Goal: Task Accomplishment & Management: Complete application form

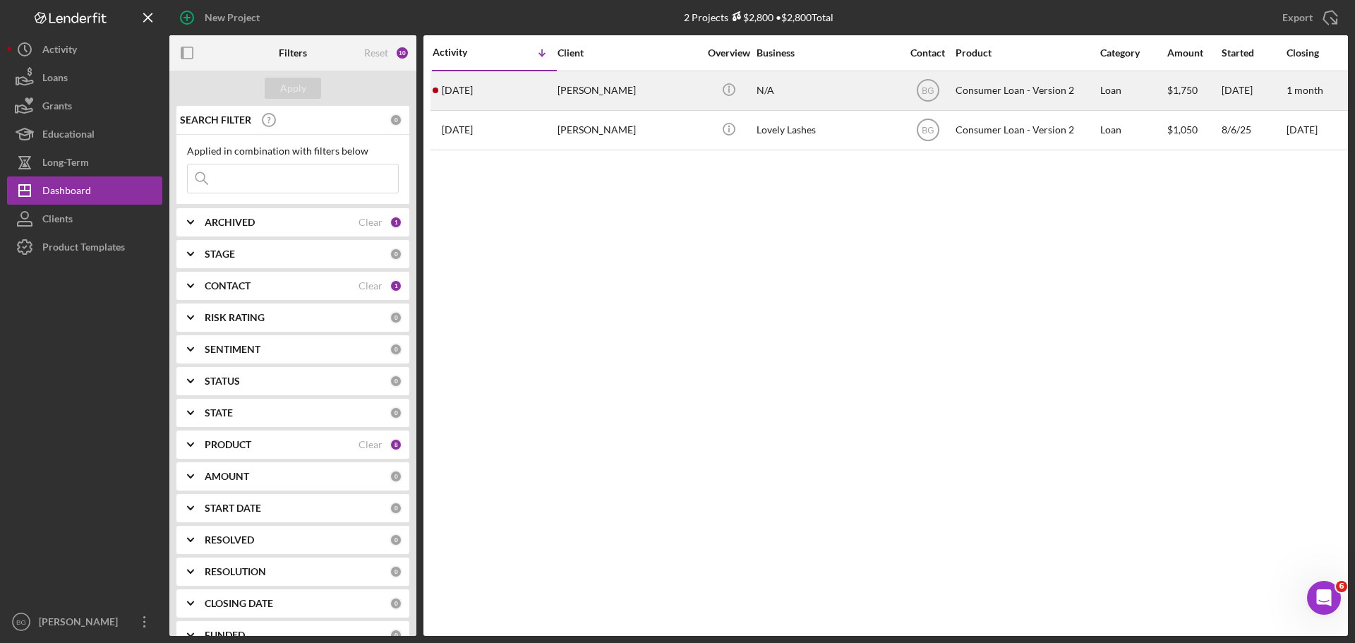
click at [579, 93] on div "[PERSON_NAME]" at bounding box center [627, 90] width 141 height 37
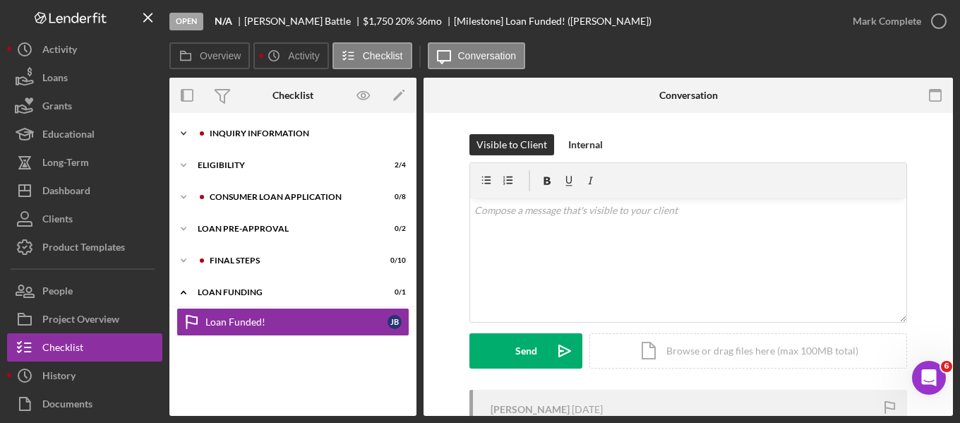
click at [249, 125] on div "Icon/Expander Inquiry Information 0 / 8" at bounding box center [292, 133] width 247 height 28
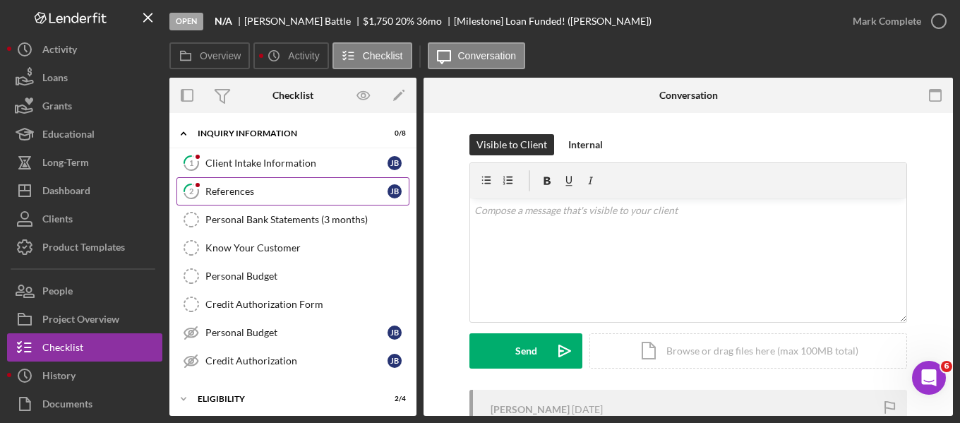
click at [262, 194] on div "References" at bounding box center [296, 191] width 182 height 11
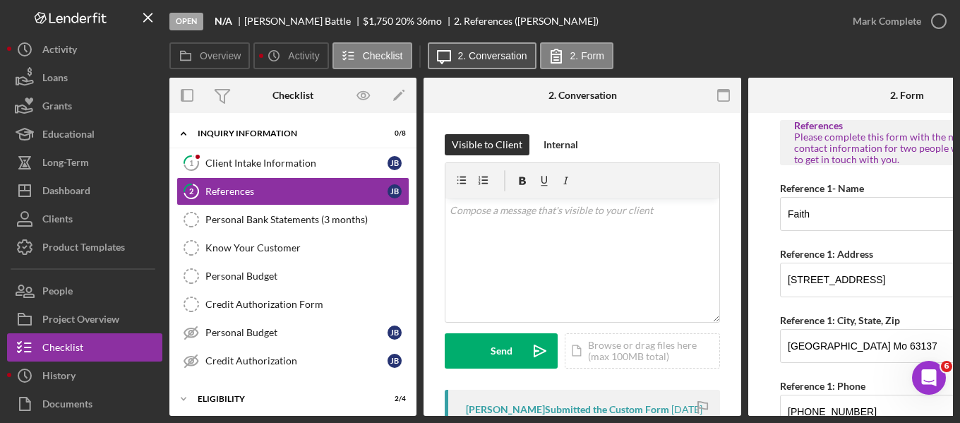
click at [514, 52] on label "2. Conversation" at bounding box center [492, 55] width 69 height 11
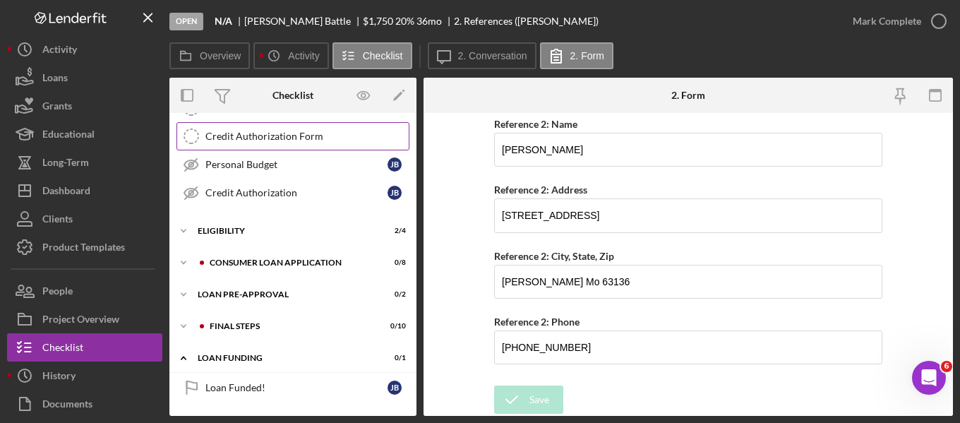
scroll to position [97, 0]
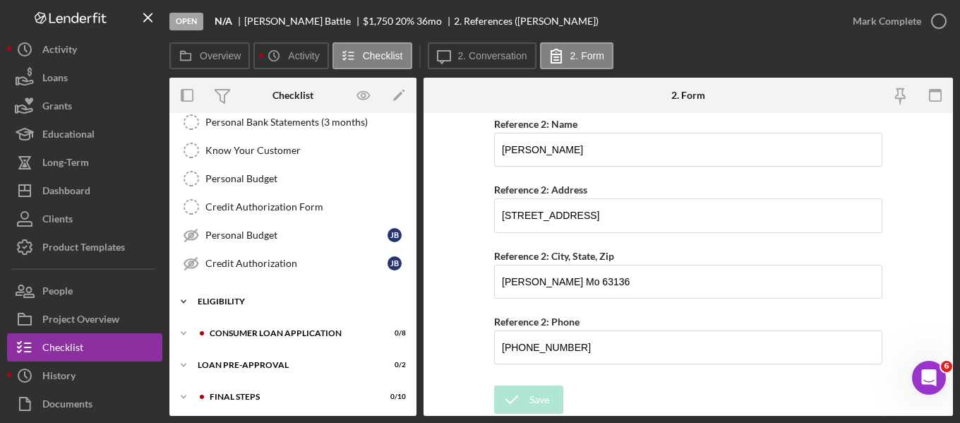
click at [249, 300] on div "Eligibility" at bounding box center [298, 301] width 201 height 8
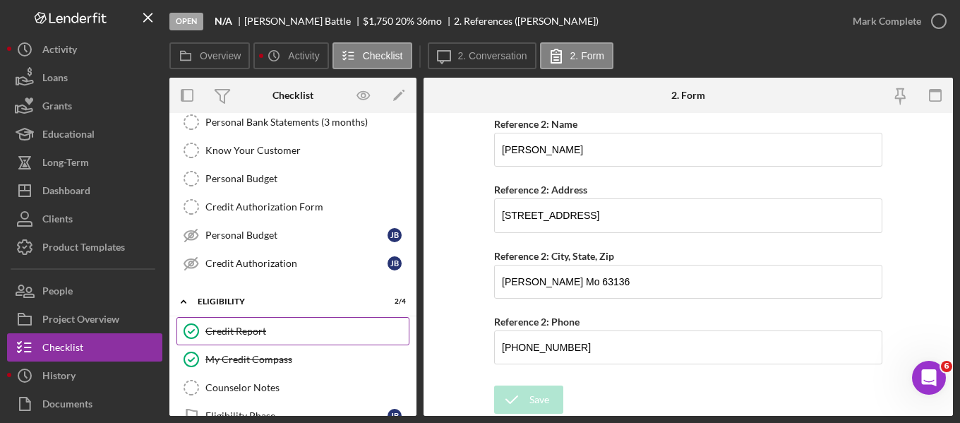
click at [251, 322] on link "Credit Report Credit Report" at bounding box center [292, 331] width 233 height 28
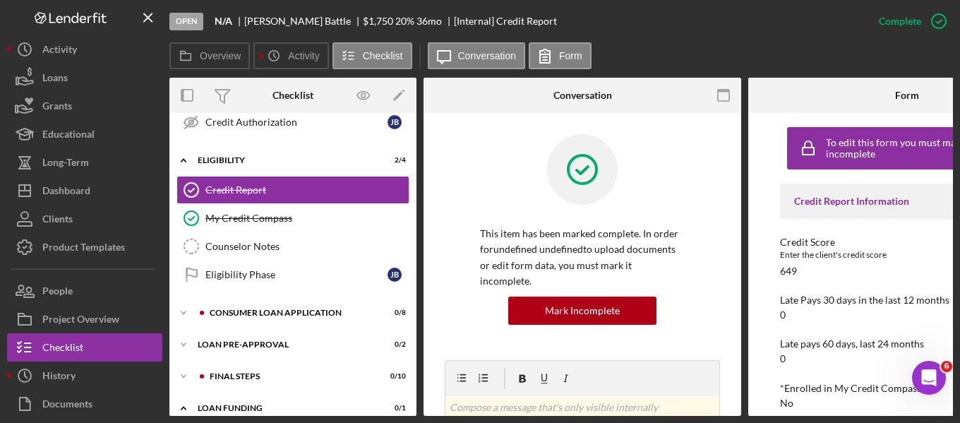
scroll to position [293, 0]
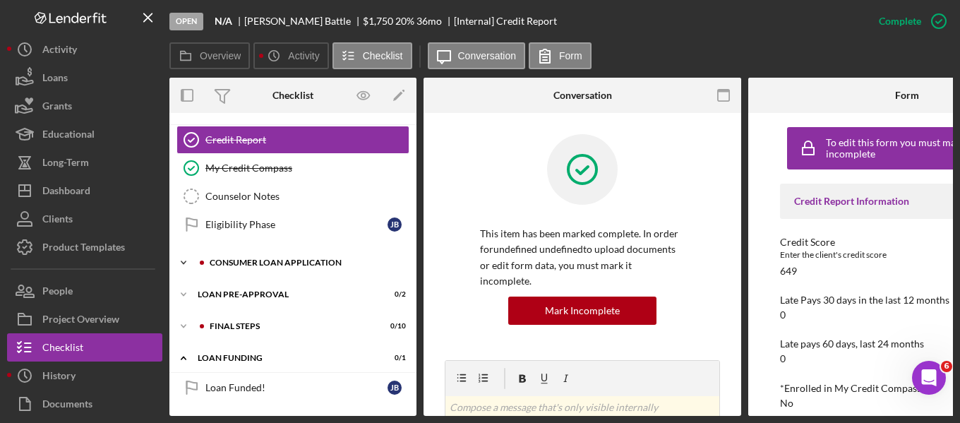
click at [258, 253] on div "Icon/Expander Consumer Loan Application 0 / 8" at bounding box center [292, 262] width 247 height 28
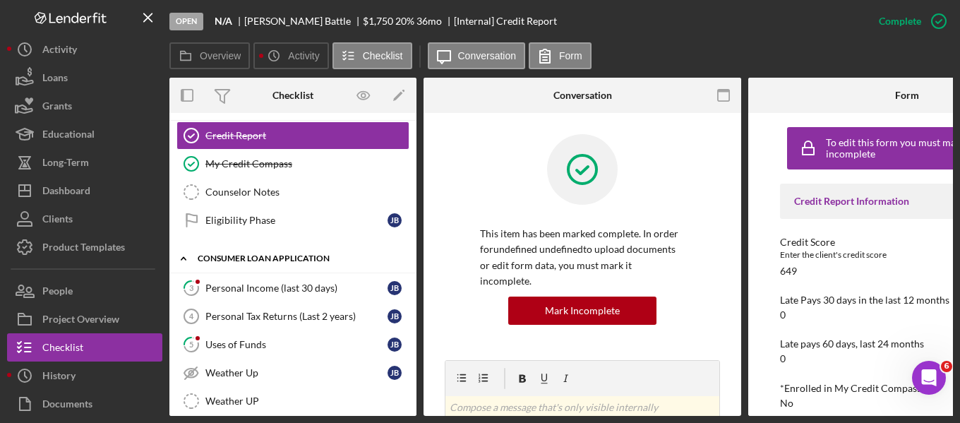
click at [258, 253] on div "Icon/Expander Consumer Loan Application 0 / 8" at bounding box center [292, 258] width 247 height 29
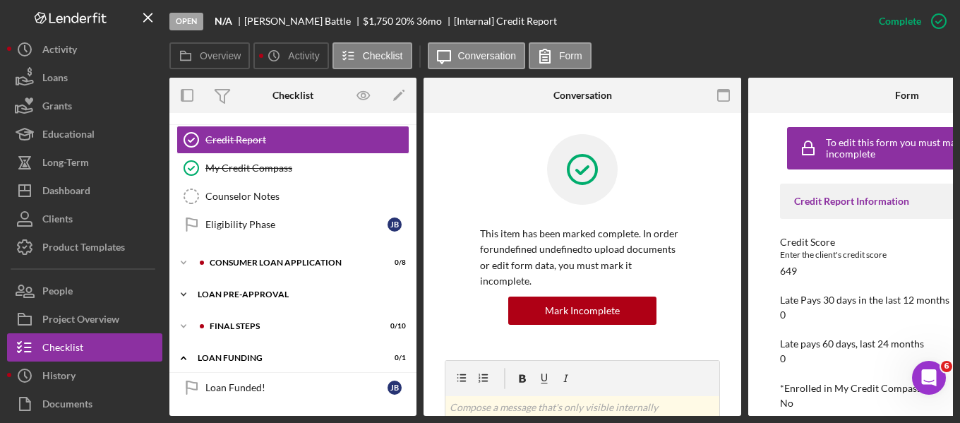
click at [258, 290] on div "Loan Pre-Approval" at bounding box center [298, 294] width 201 height 8
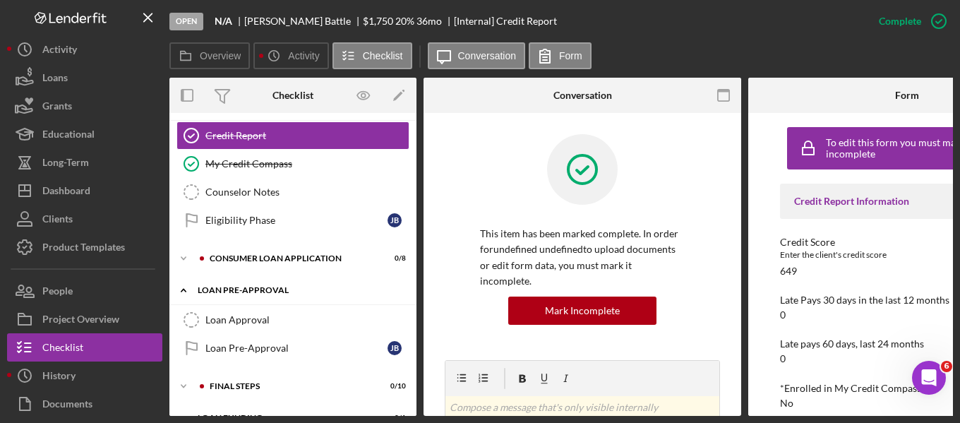
click at [258, 289] on div "Loan Pre-Approval" at bounding box center [298, 290] width 201 height 8
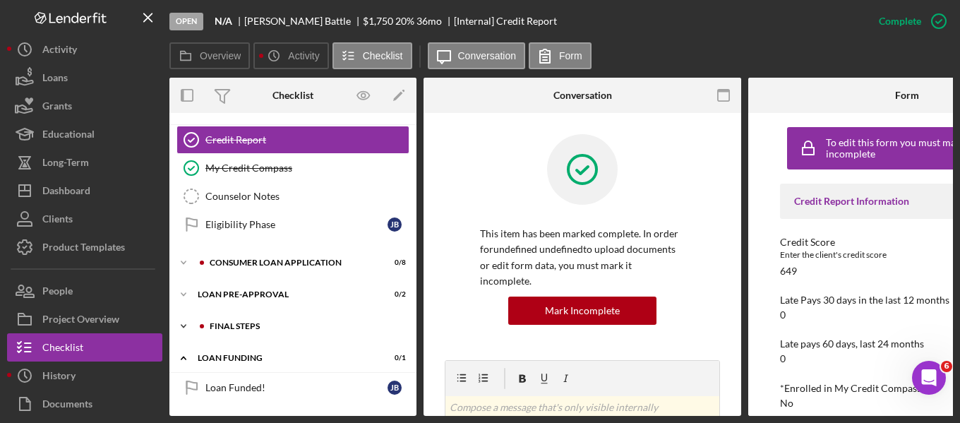
click at [251, 315] on div "Icon/Expander FINAL STEPS 0 / 10" at bounding box center [292, 326] width 247 height 28
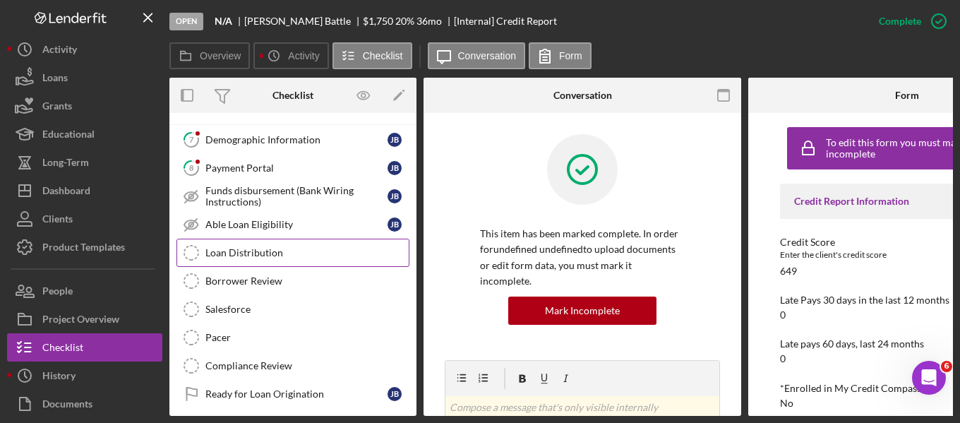
scroll to position [363, 0]
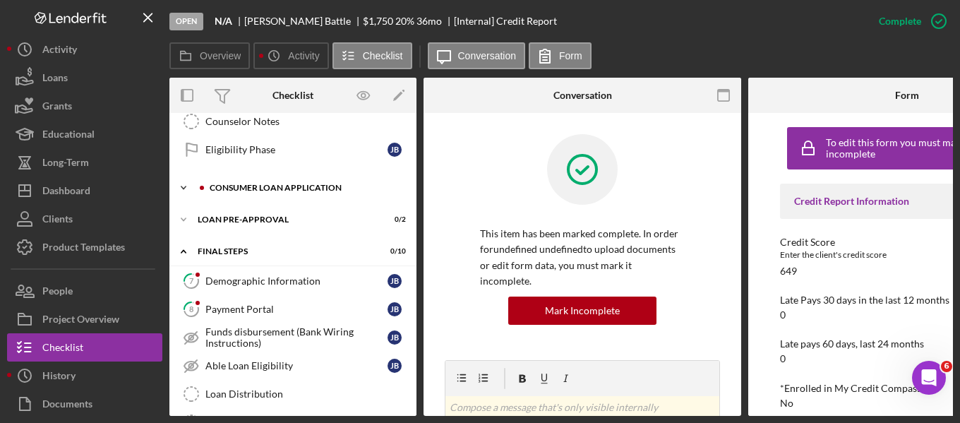
click at [240, 193] on div "Icon/Expander Consumer Loan Application 0 / 8" at bounding box center [292, 188] width 247 height 28
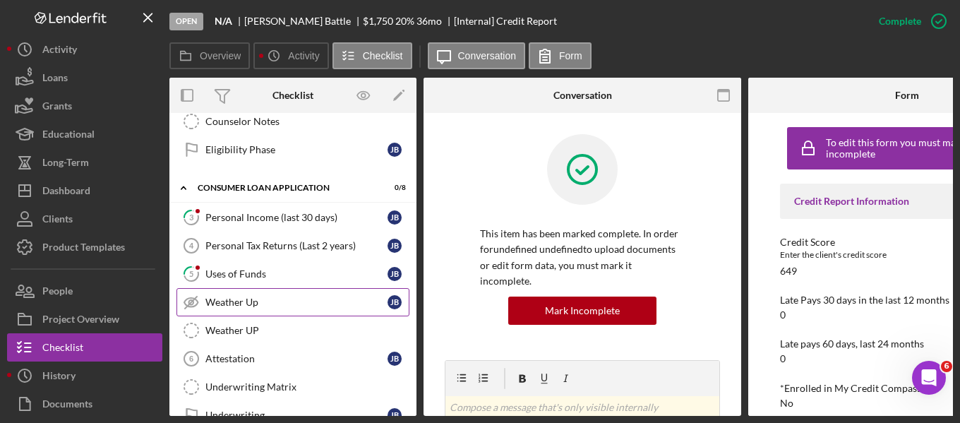
scroll to position [434, 0]
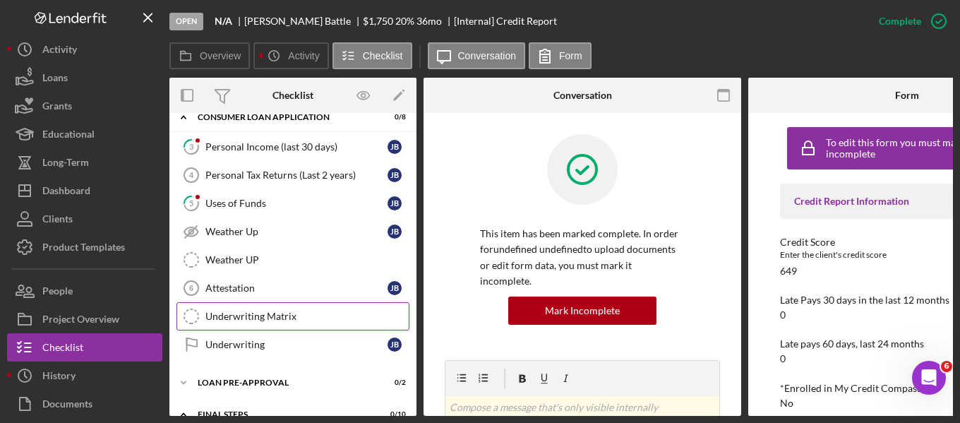
click at [251, 315] on div "Underwriting Matrix" at bounding box center [306, 315] width 203 height 11
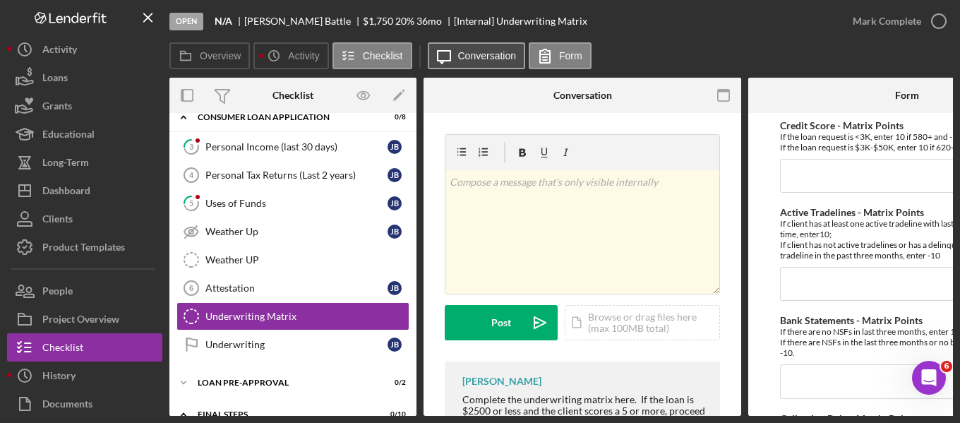
click at [466, 52] on label "Conversation" at bounding box center [487, 55] width 59 height 11
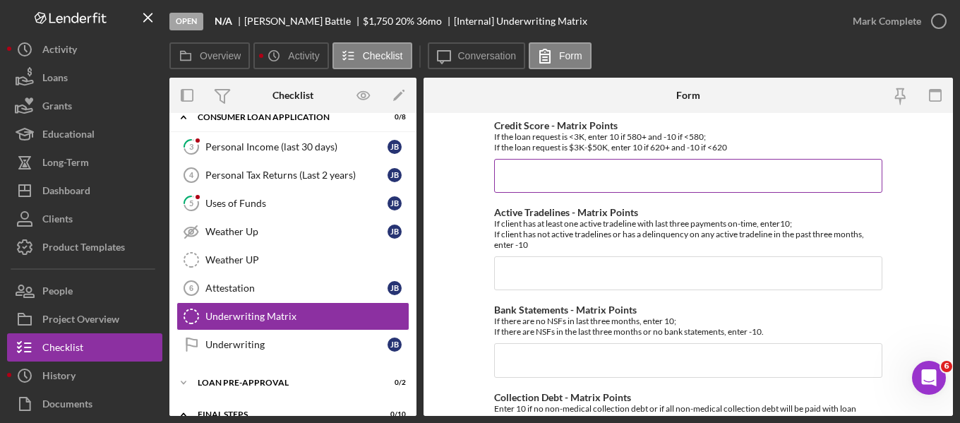
click at [598, 168] on input "Credit Score - Matrix Points" at bounding box center [688, 176] width 388 height 34
type input "10"
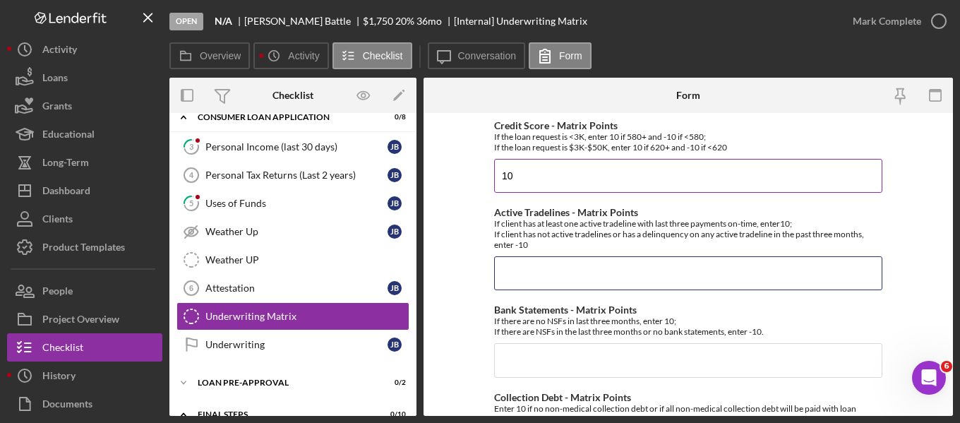
type input "-"
type input "10"
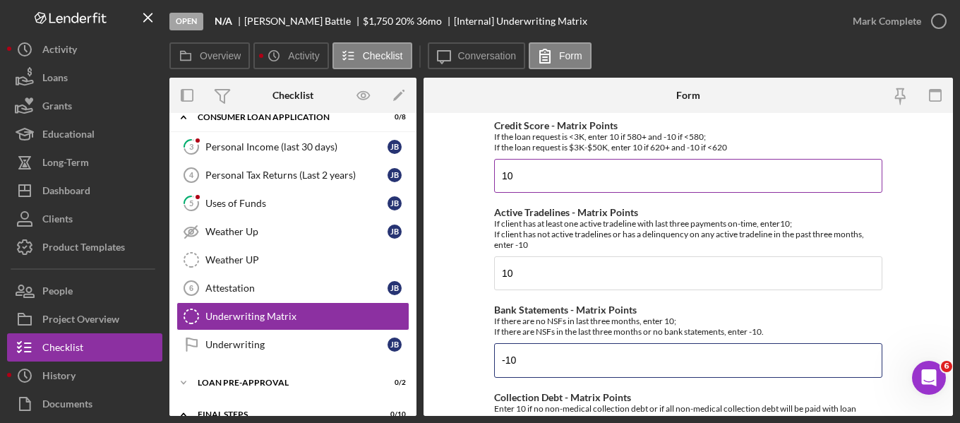
type input "-10"
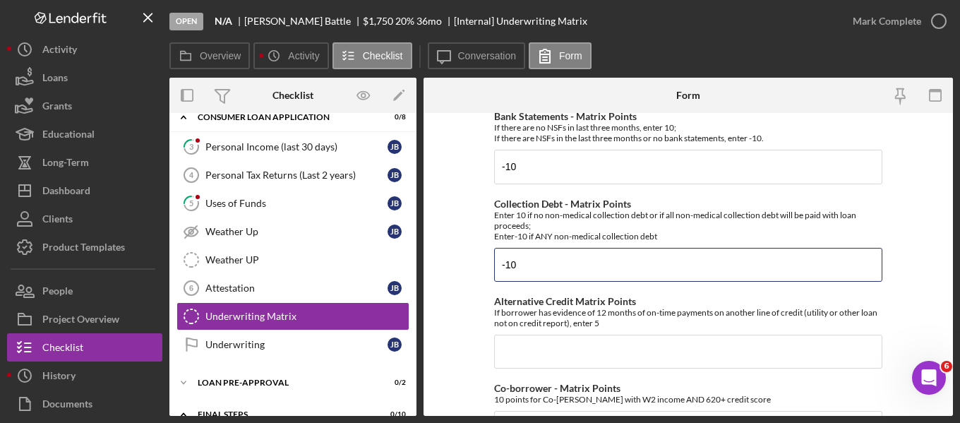
type input "-10"
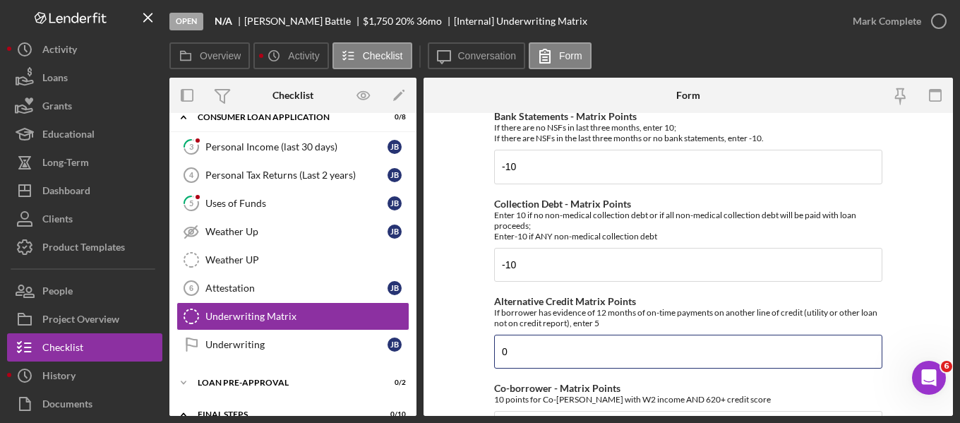
type input "0"
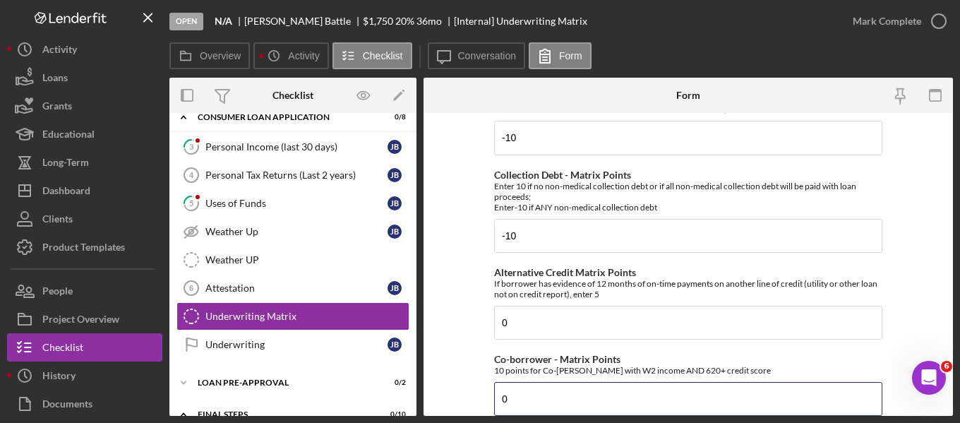
type input "0"
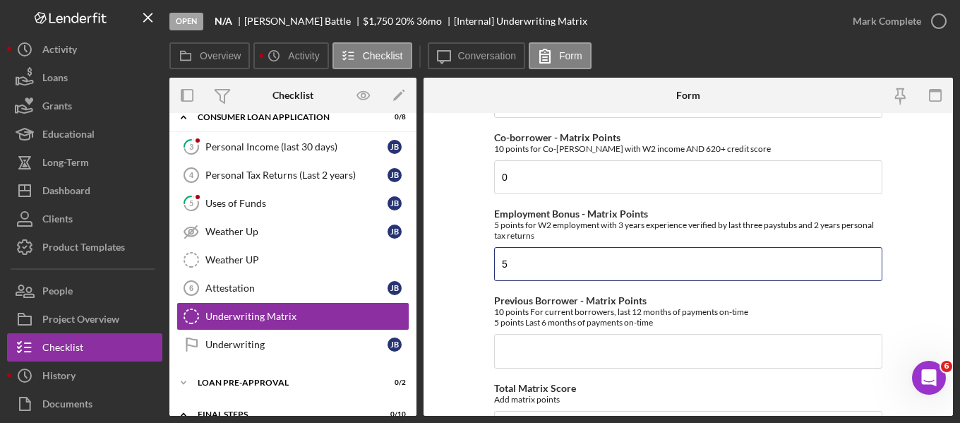
type input "5"
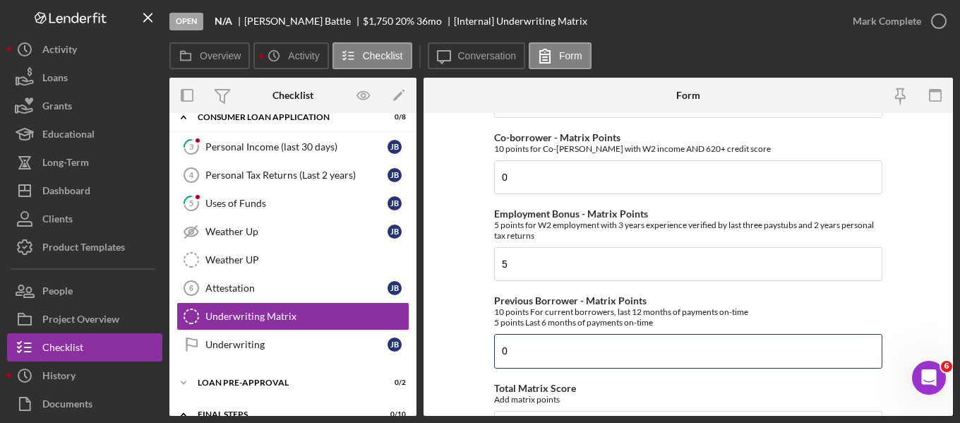
type input "0"
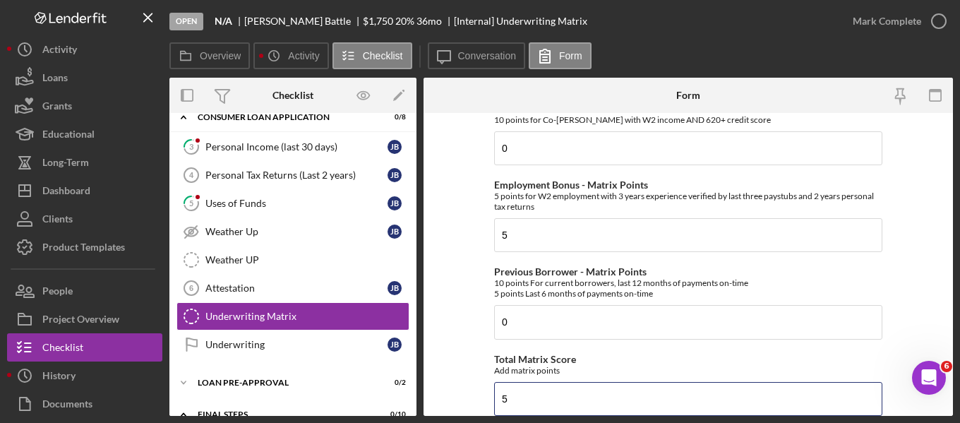
scroll to position [755, 0]
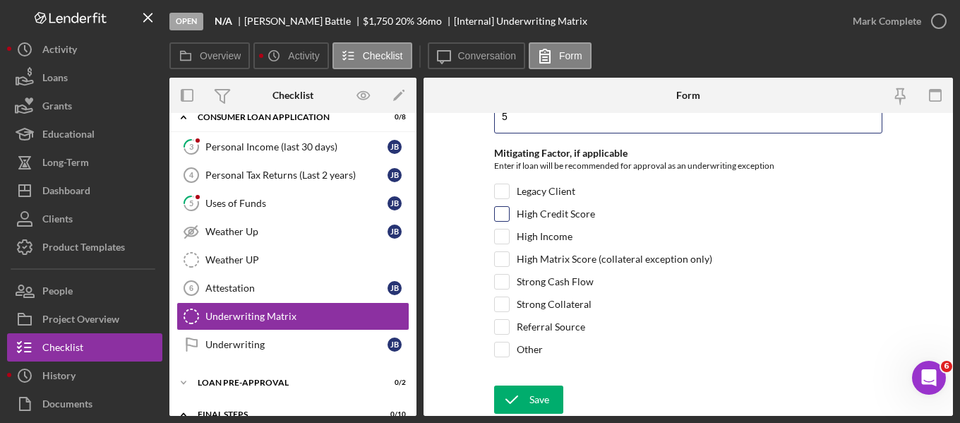
type input "5"
click at [496, 211] on input "High Credit Score" at bounding box center [502, 214] width 14 height 14
checkbox input "true"
click at [497, 286] on input "Strong Cash Flow" at bounding box center [502, 282] width 14 height 14
checkbox input "true"
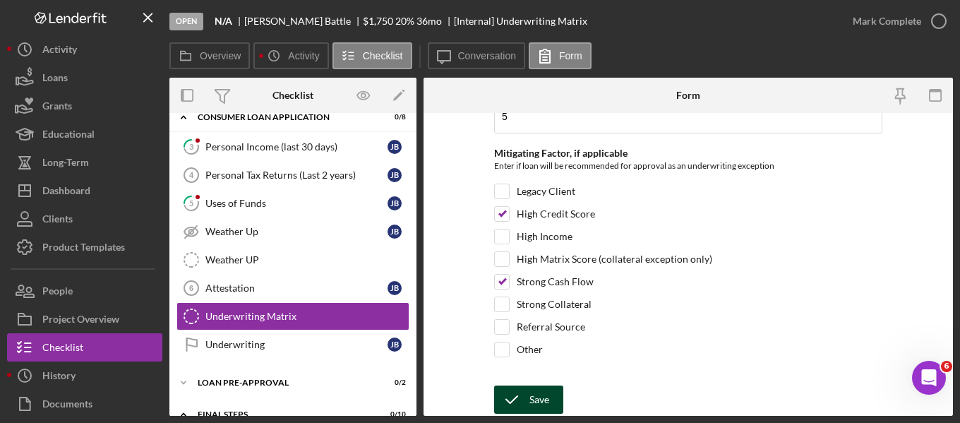
click at [525, 399] on icon "submit" at bounding box center [511, 399] width 35 height 35
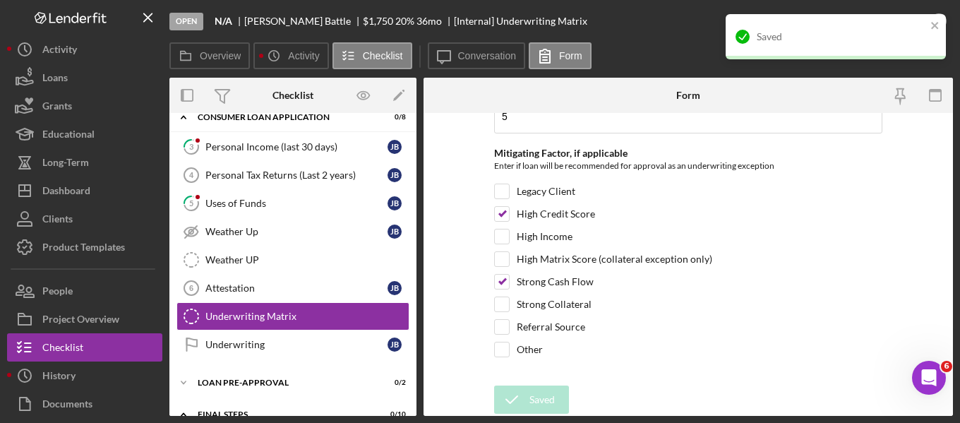
click at [851, 27] on div "Saved" at bounding box center [830, 36] width 199 height 23
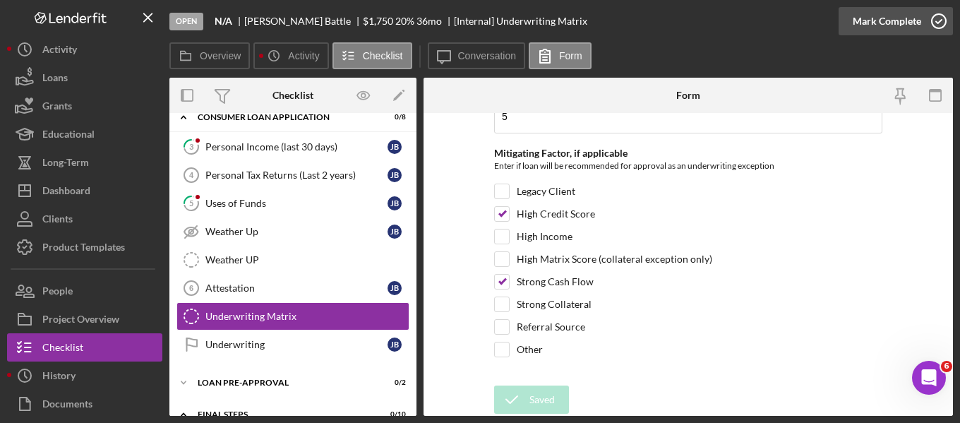
click at [895, 21] on div "Mark Complete" at bounding box center [886, 21] width 68 height 28
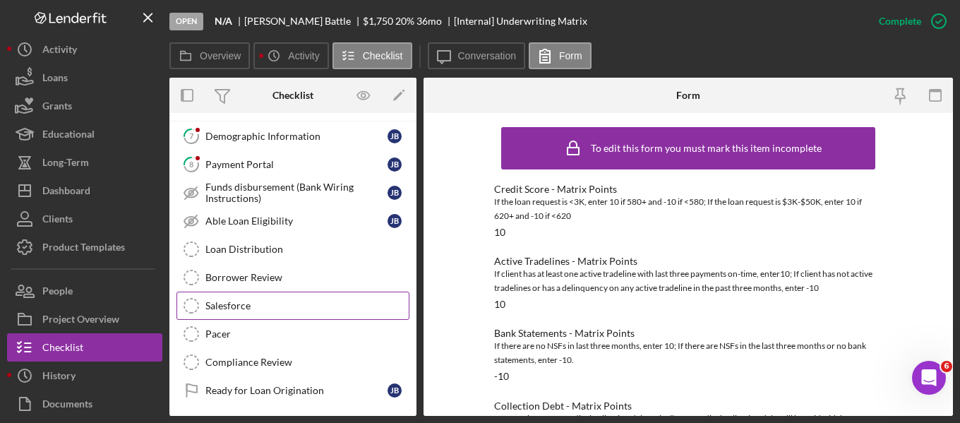
scroll to position [671, 0]
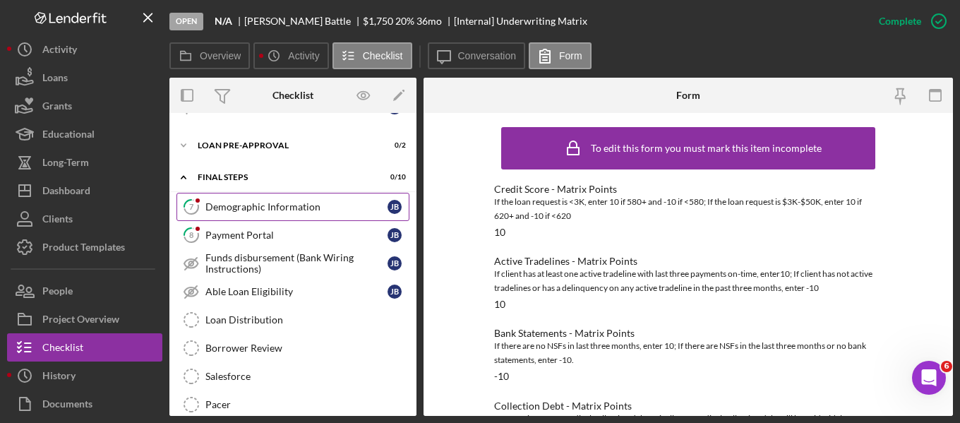
click at [251, 210] on div "Demographic Information" at bounding box center [296, 206] width 182 height 11
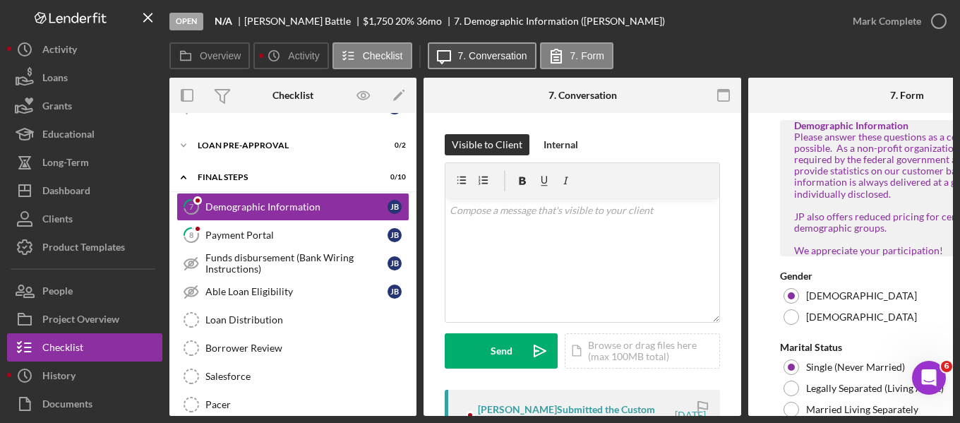
click at [472, 59] on label "7. Conversation" at bounding box center [492, 55] width 69 height 11
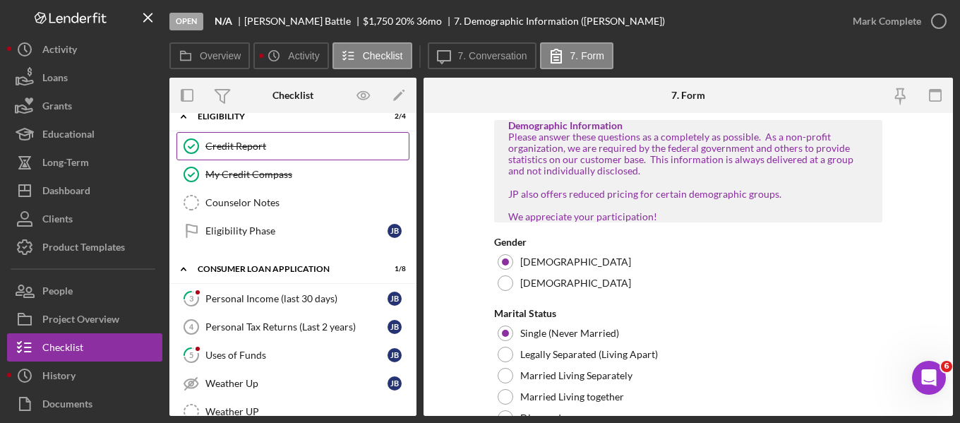
scroll to position [353, 0]
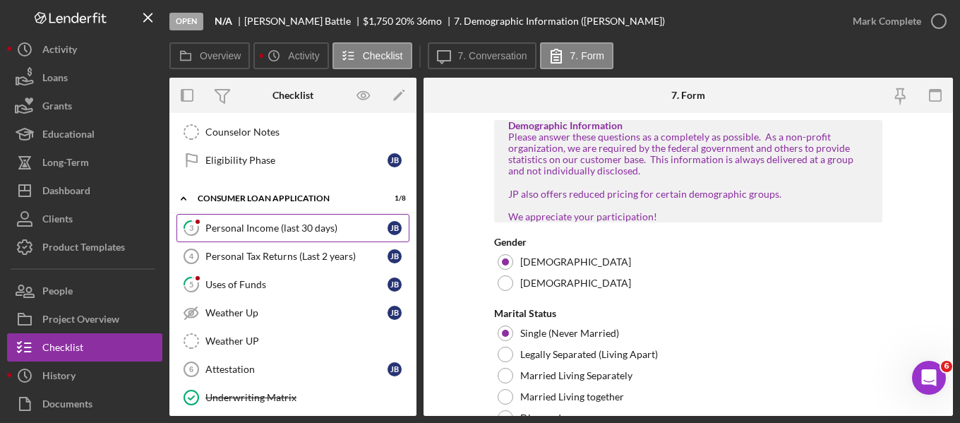
click at [267, 234] on link "3 Personal Income (last 30 days) [PERSON_NAME]" at bounding box center [292, 228] width 233 height 28
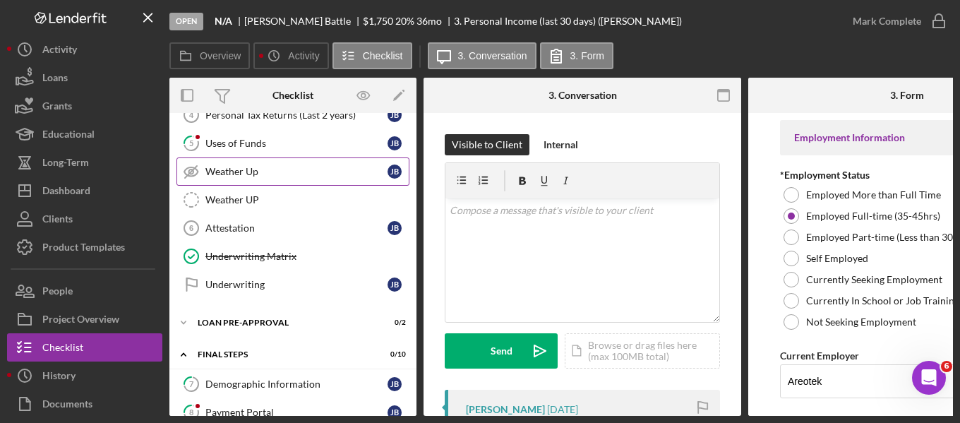
scroll to position [565, 0]
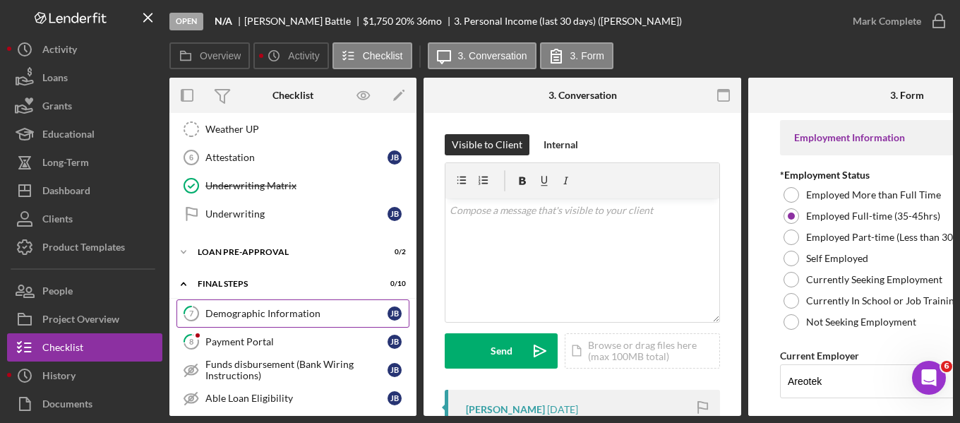
click at [275, 322] on link "7 Demographic Information [PERSON_NAME]" at bounding box center [292, 313] width 233 height 28
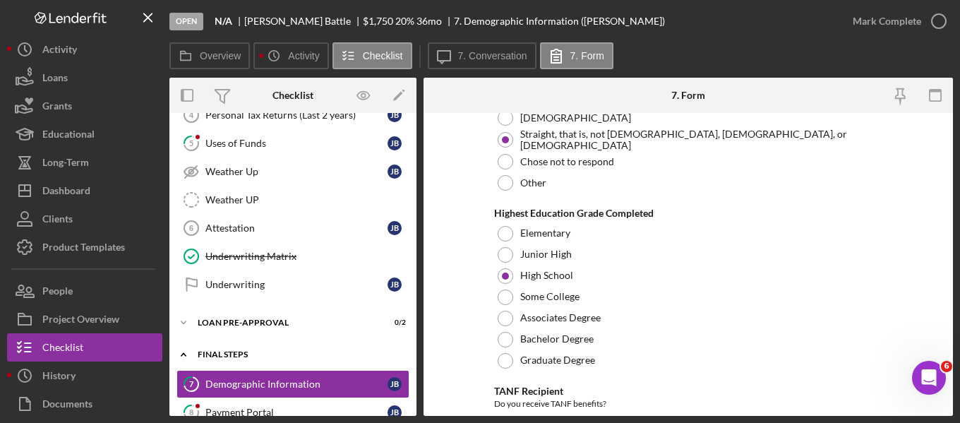
scroll to position [423, 0]
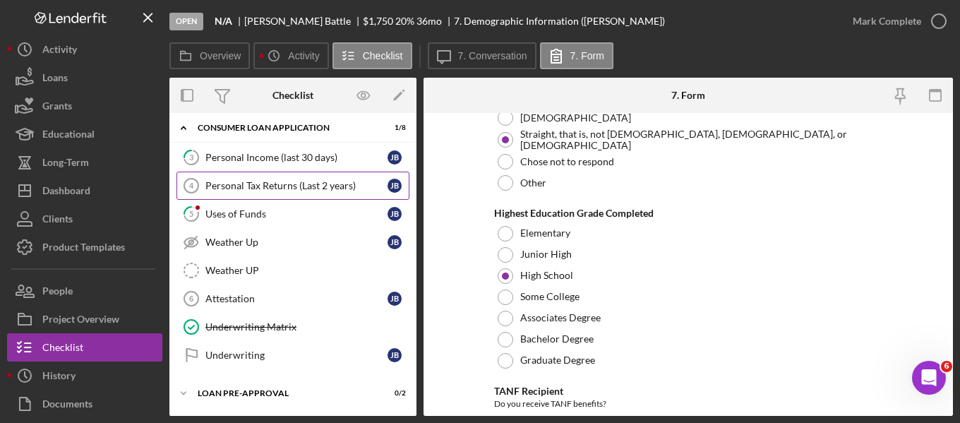
drag, startPoint x: 240, startPoint y: 155, endPoint x: 349, endPoint y: 179, distance: 111.8
click at [240, 155] on div "Personal Income (last 30 days)" at bounding box center [296, 157] width 182 height 11
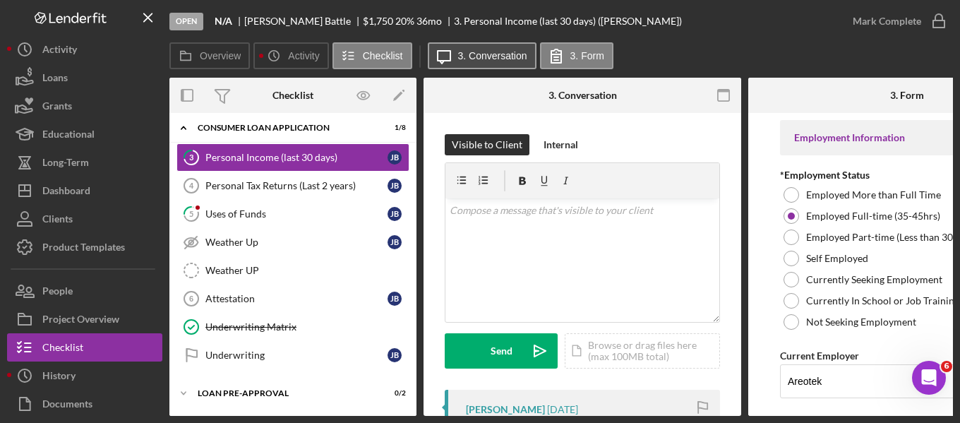
click at [494, 59] on label "3. Conversation" at bounding box center [492, 55] width 69 height 11
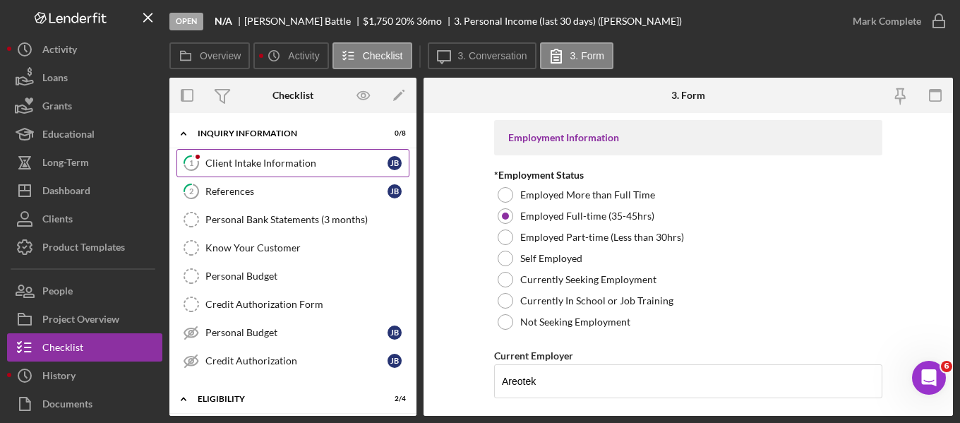
click at [253, 162] on div "Client Intake Information" at bounding box center [296, 162] width 182 height 11
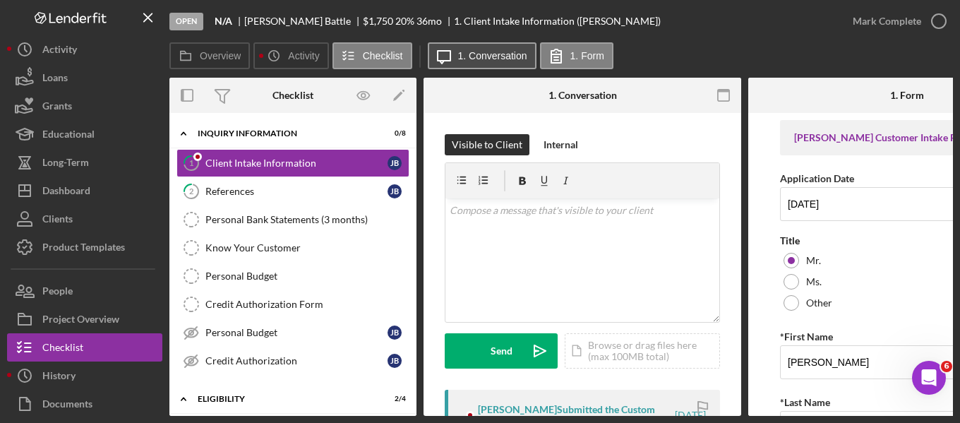
click at [500, 66] on button "Icon/Message 1. Conversation" at bounding box center [482, 55] width 109 height 27
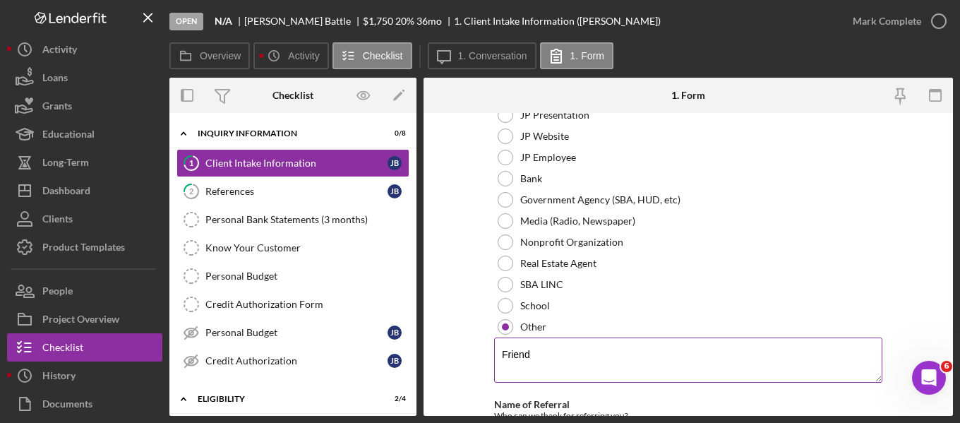
scroll to position [1226, 0]
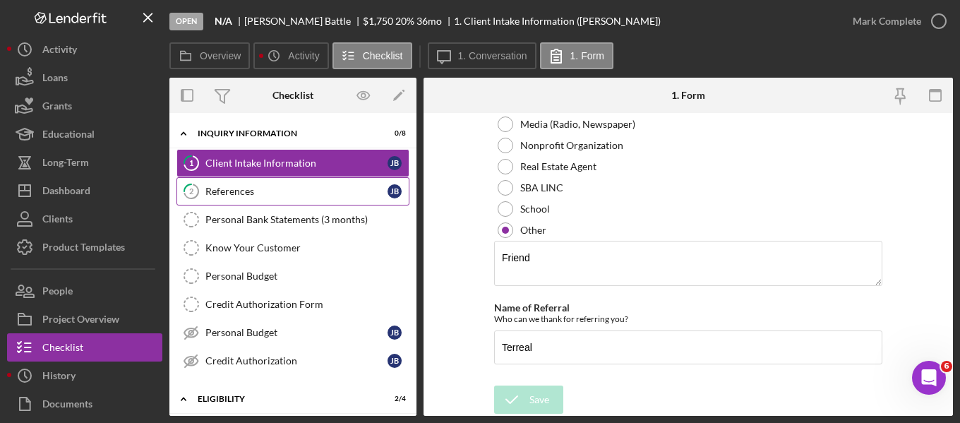
click at [235, 188] on div "References" at bounding box center [296, 191] width 182 height 11
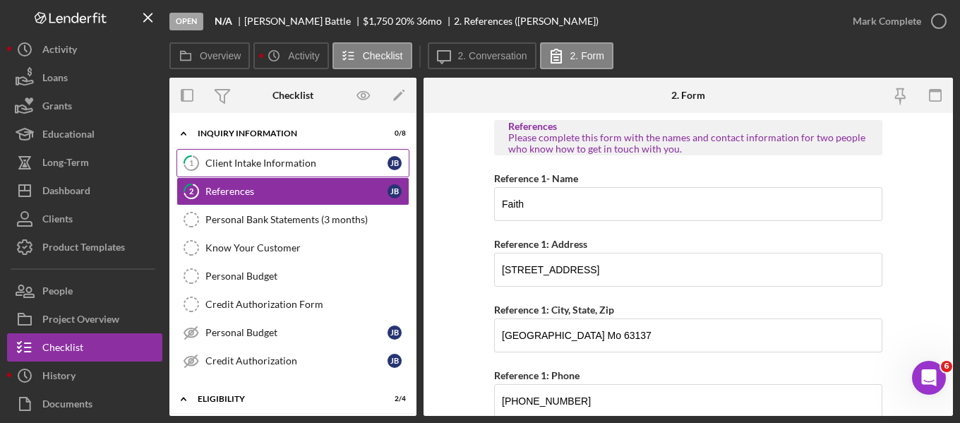
click at [314, 164] on div "Client Intake Information" at bounding box center [296, 162] width 182 height 11
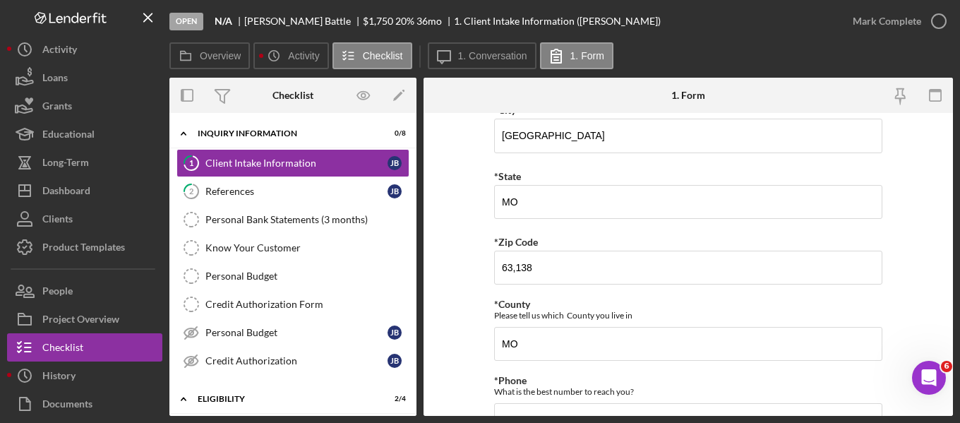
scroll to position [565, 0]
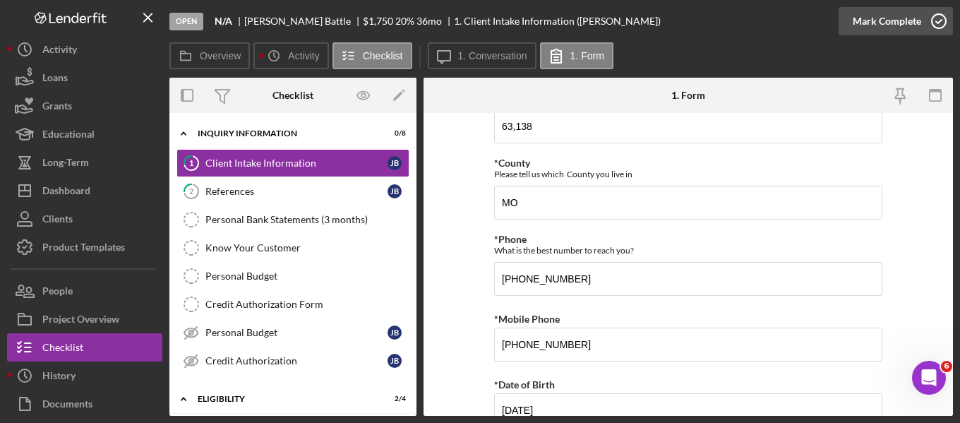
click at [911, 23] on div "Mark Complete" at bounding box center [886, 21] width 68 height 28
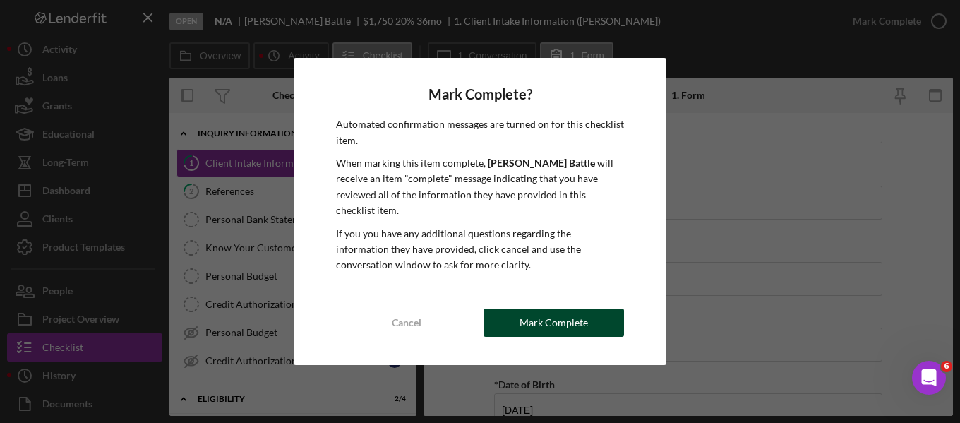
click at [522, 315] on div "Mark Complete" at bounding box center [553, 322] width 68 height 28
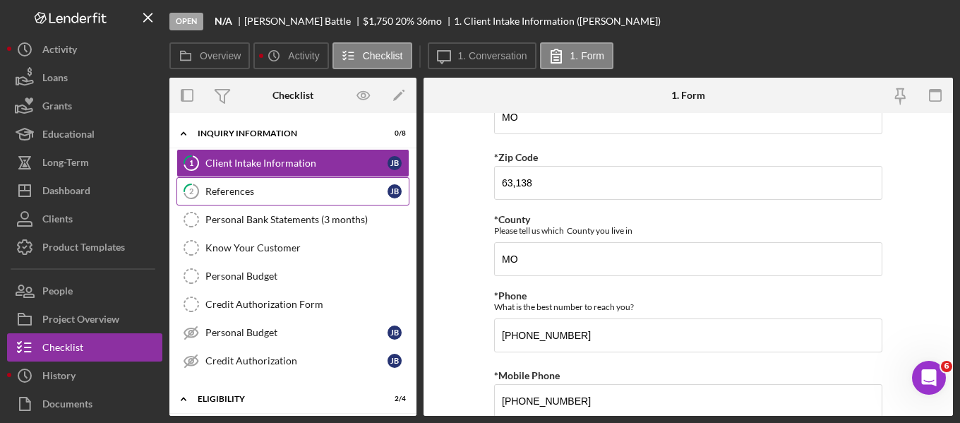
scroll to position [621, 0]
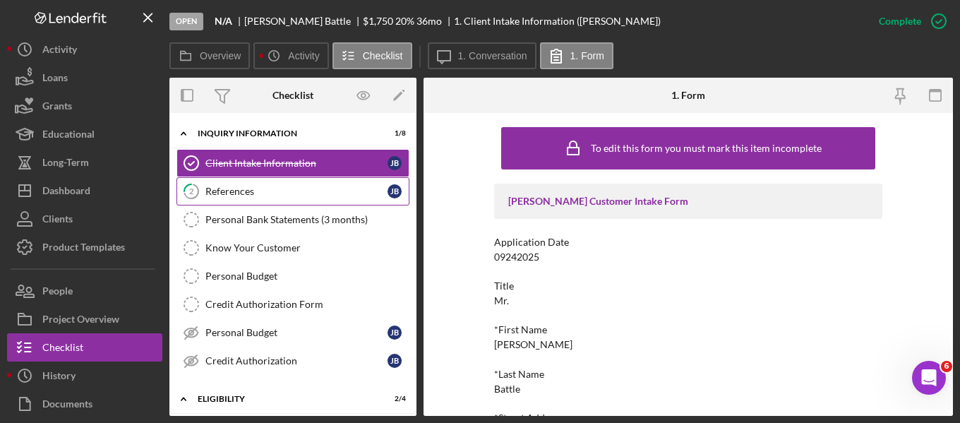
click at [282, 193] on div "References" at bounding box center [296, 191] width 182 height 11
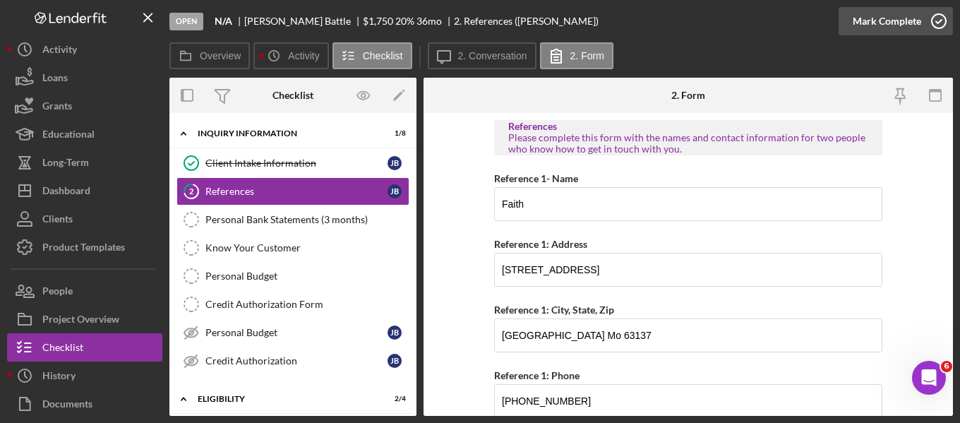
click at [895, 20] on div "Mark Complete" at bounding box center [886, 21] width 68 height 28
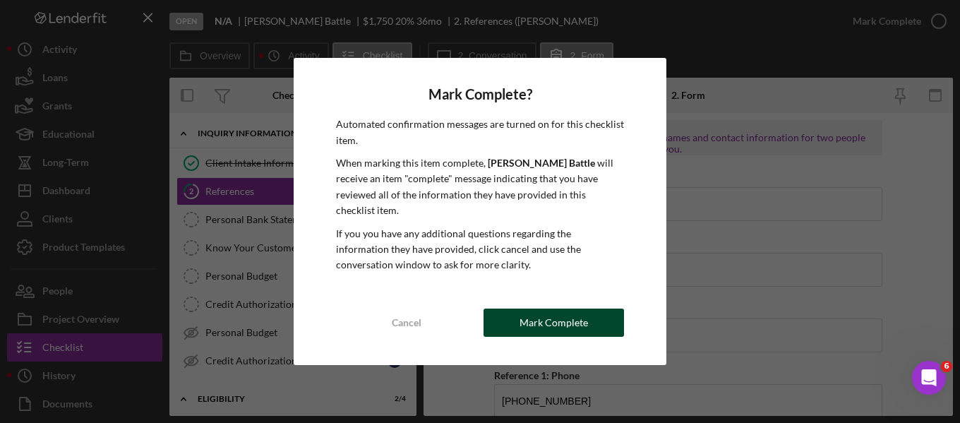
click at [539, 321] on div "Mark Complete" at bounding box center [553, 322] width 68 height 28
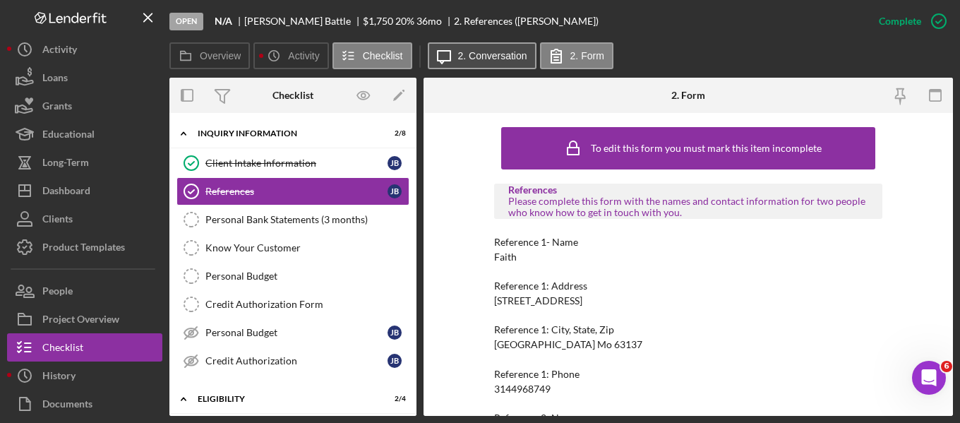
click at [476, 54] on label "2. Conversation" at bounding box center [492, 55] width 69 height 11
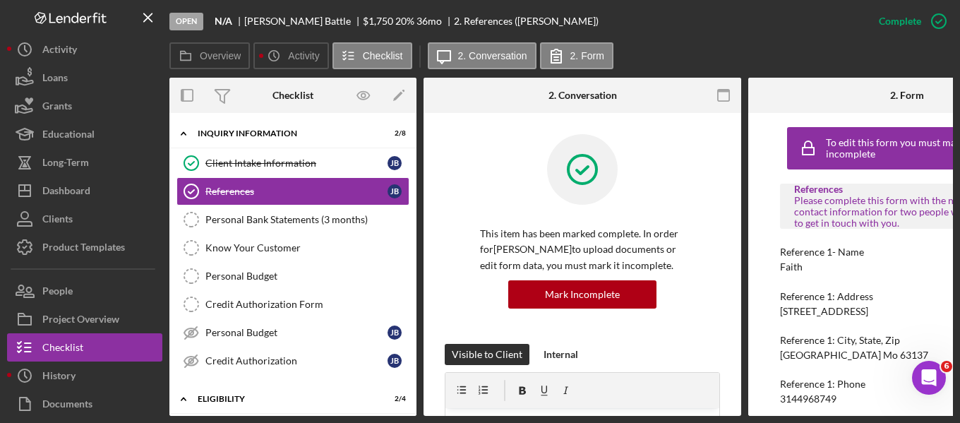
scroll to position [141, 0]
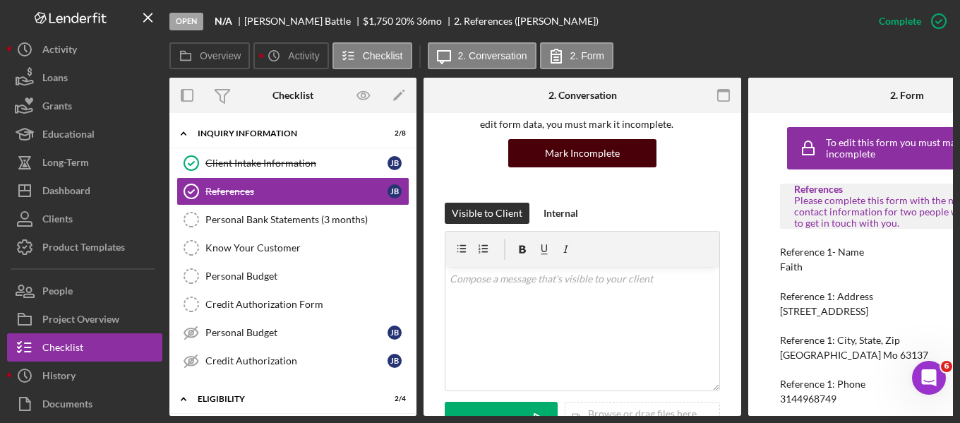
click at [577, 150] on div "Mark Incomplete" at bounding box center [582, 153] width 75 height 28
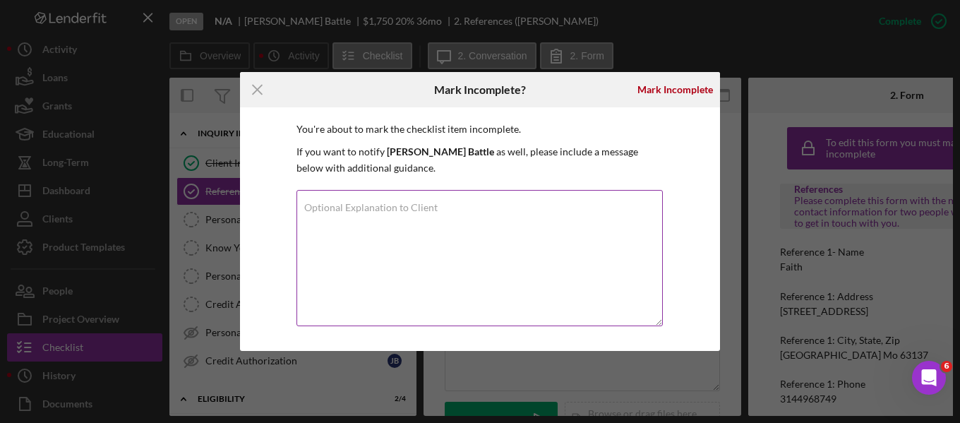
click at [418, 232] on textarea "Optional Explanation to Client" at bounding box center [479, 258] width 366 height 136
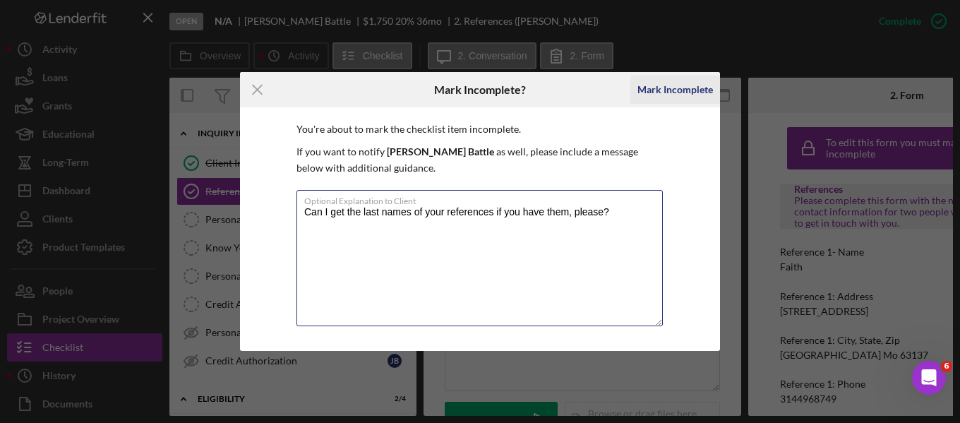
type textarea "Can I get the last names of your references if you have them, please?"
click at [668, 91] on div "Mark Incomplete" at bounding box center [675, 90] width 76 height 28
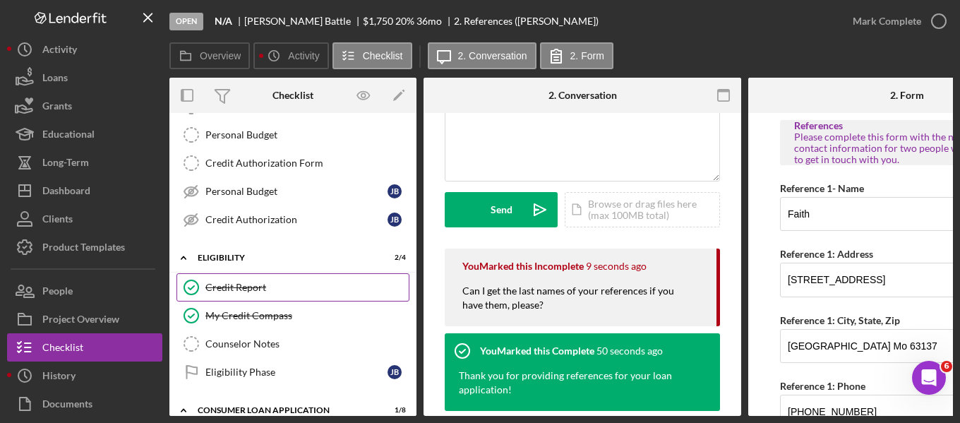
click at [263, 294] on link "Credit Report Credit Report" at bounding box center [292, 287] width 233 height 28
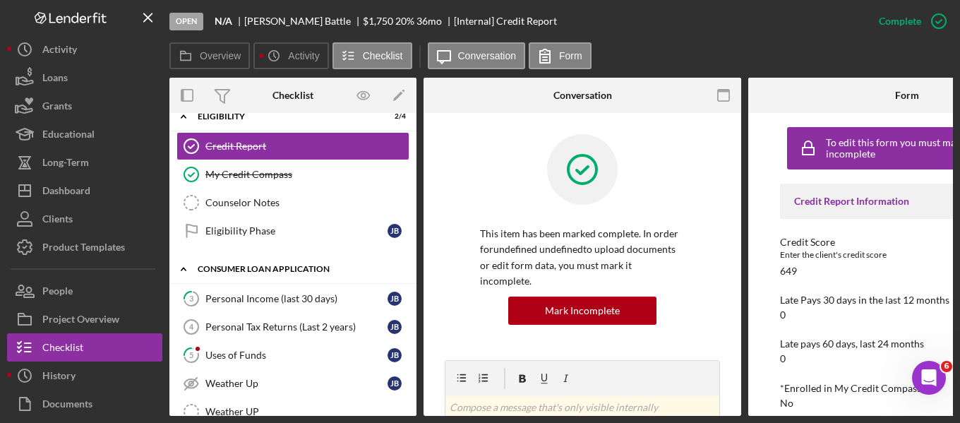
scroll to position [353, 0]
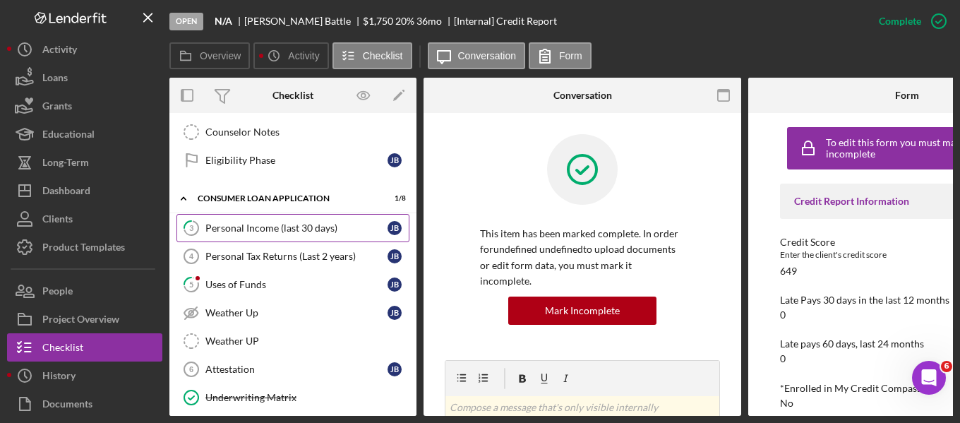
click at [285, 229] on div "Personal Income (last 30 days)" at bounding box center [296, 227] width 182 height 11
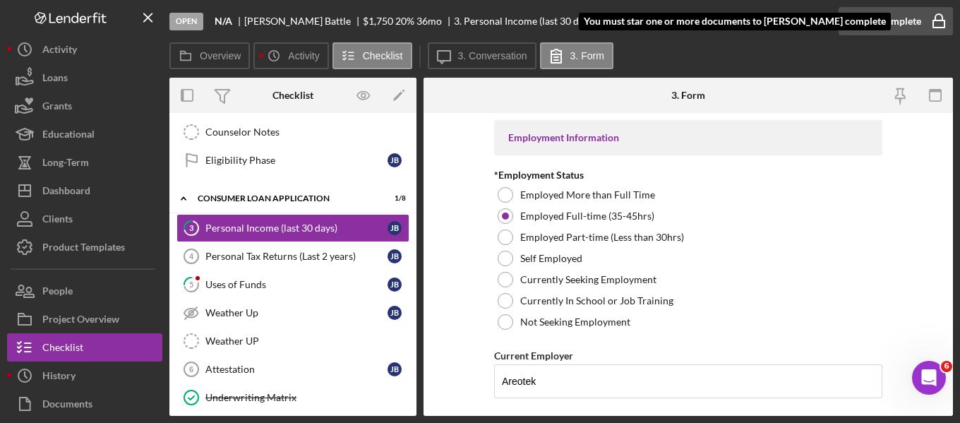
click at [884, 16] on div "Mark Complete" at bounding box center [886, 21] width 68 height 28
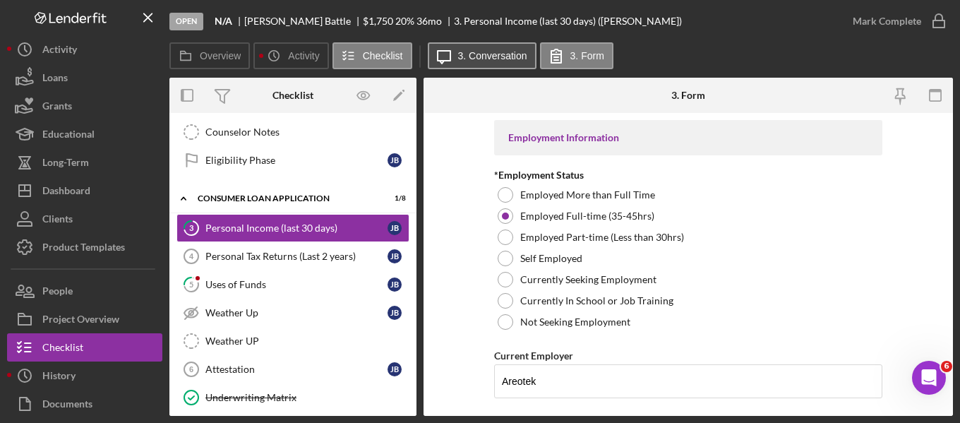
click at [471, 47] on button "Icon/Message 3. Conversation" at bounding box center [482, 55] width 109 height 27
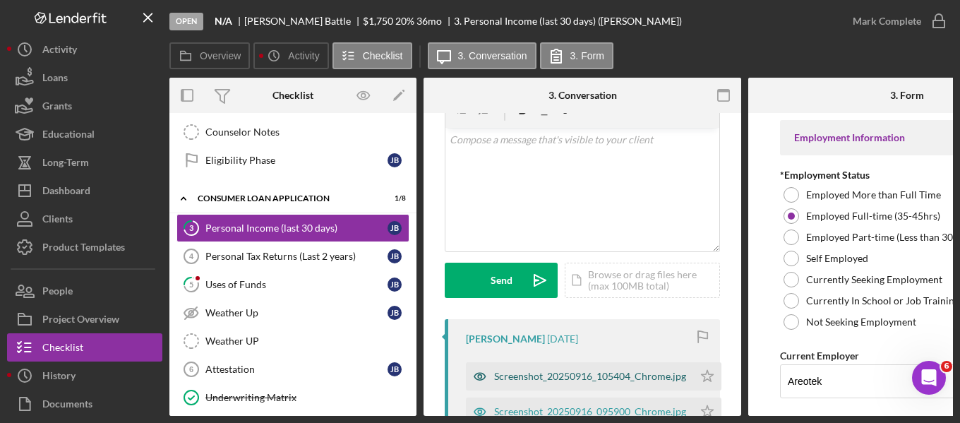
scroll to position [141, 0]
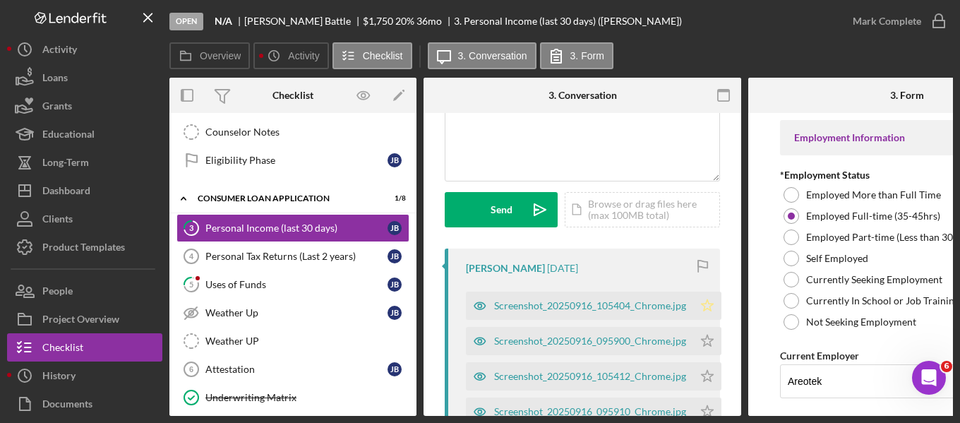
click at [702, 302] on icon "Icon/Star" at bounding box center [707, 305] width 28 height 28
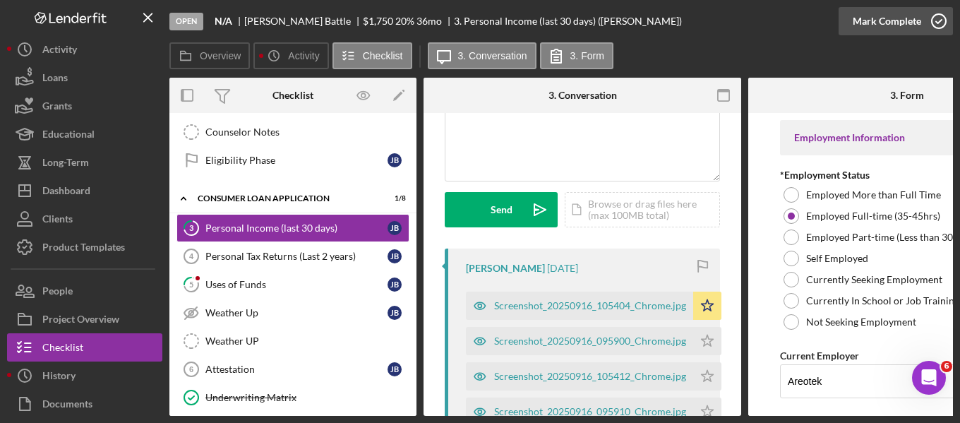
click at [892, 23] on div "Mark Complete" at bounding box center [886, 21] width 68 height 28
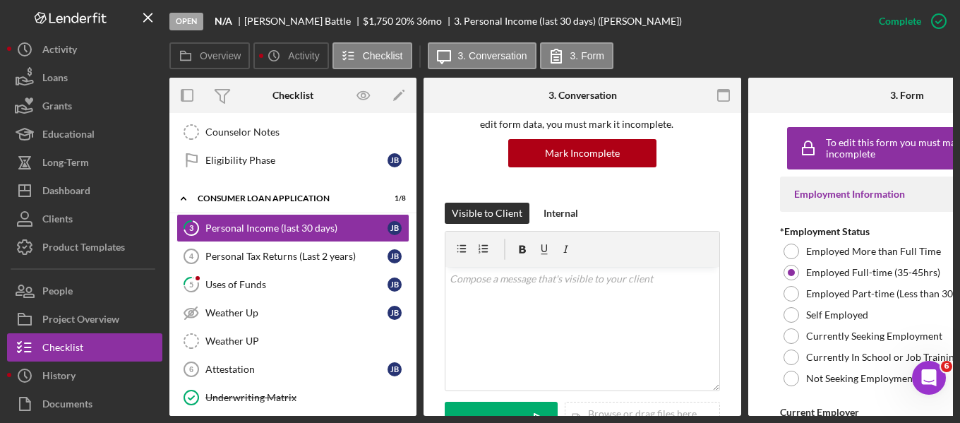
scroll to position [351, 0]
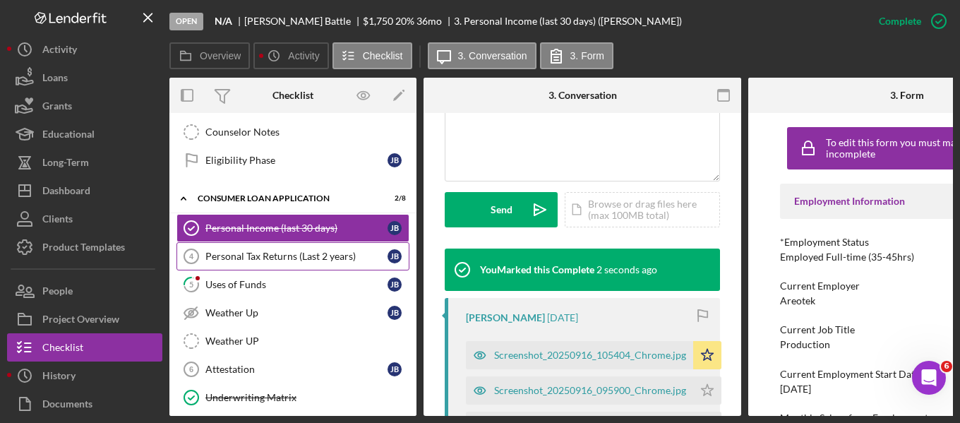
click at [258, 260] on div "Personal Tax Returns (Last 2 years)" at bounding box center [296, 256] width 182 height 11
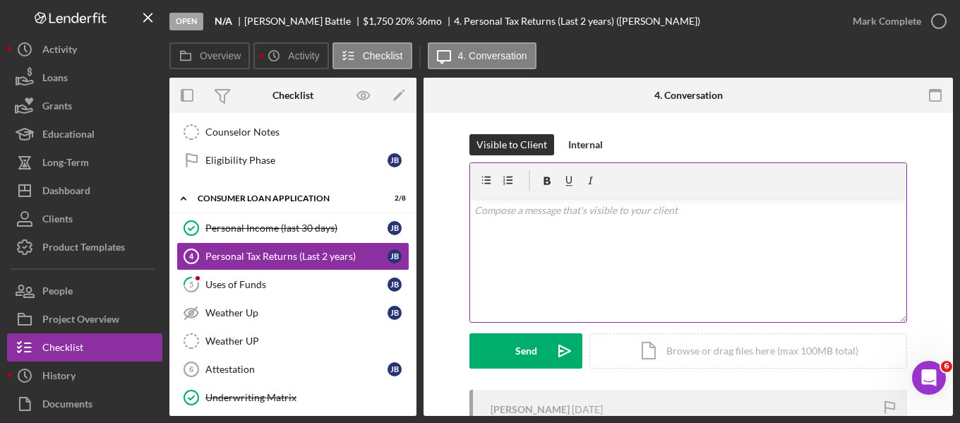
scroll to position [143, 0]
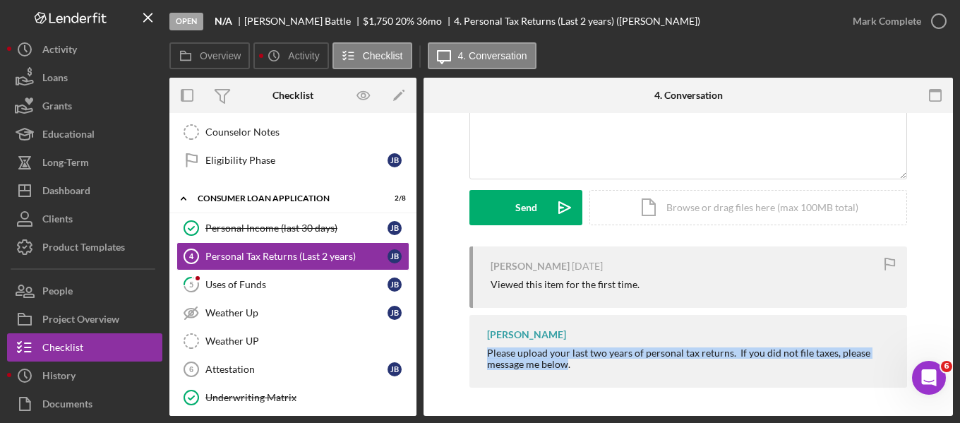
drag, startPoint x: 564, startPoint y: 363, endPoint x: 478, endPoint y: 354, distance: 86.7
click at [473, 355] on div "[PERSON_NAME] Please upload your last two years of personal tax returns. If you…" at bounding box center [688, 351] width 438 height 73
drag, startPoint x: 512, startPoint y: 356, endPoint x: 579, endPoint y: 374, distance: 69.5
click at [579, 374] on div "[PERSON_NAME] Please upload your last two years of personal tax returns. If you…" at bounding box center [688, 351] width 438 height 73
drag, startPoint x: 860, startPoint y: 352, endPoint x: 450, endPoint y: 358, distance: 409.3
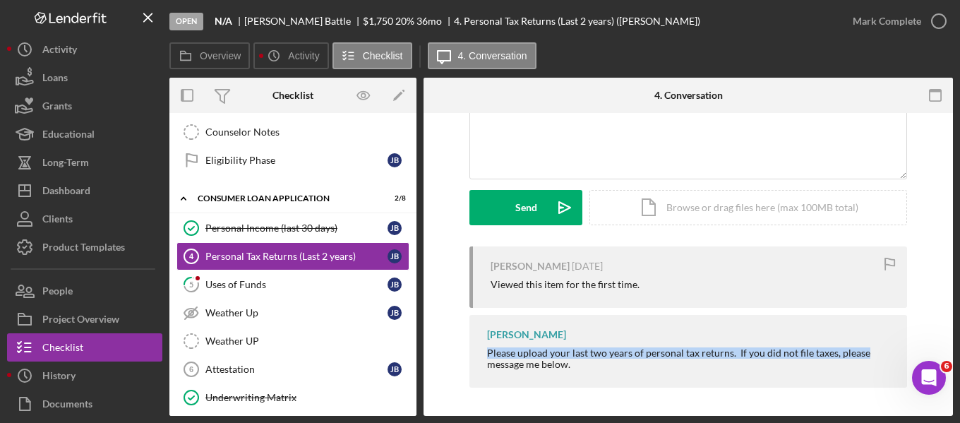
click at [450, 358] on div "[PERSON_NAME] [DATE] Viewed this item for the first time. [PERSON_NAME] Please …" at bounding box center [688, 320] width 487 height 148
copy div "Please upload your last two years of personal tax returns. If you did not file …"
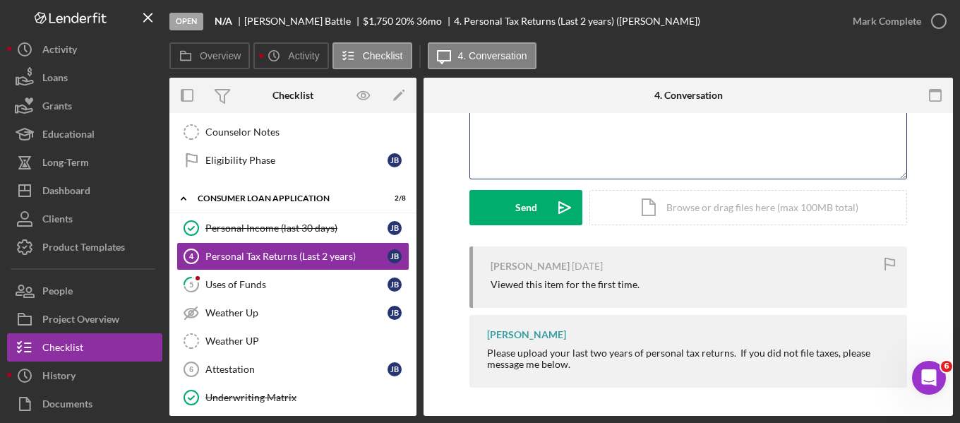
paste div
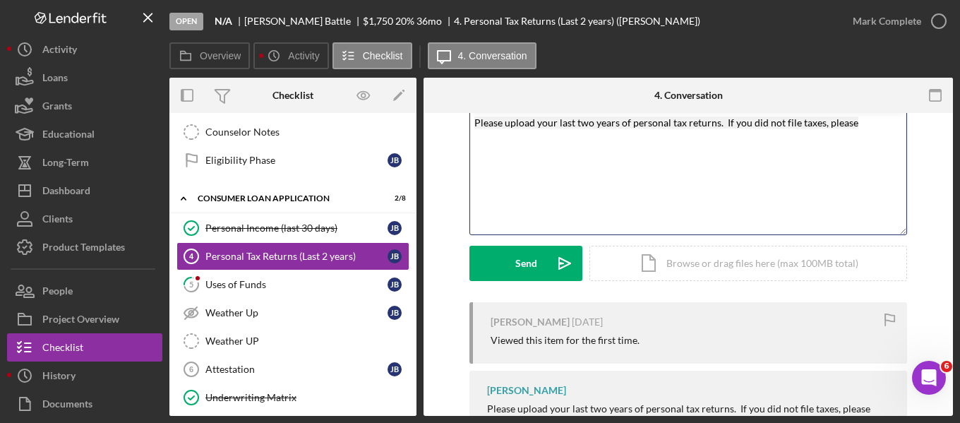
scroll to position [0, 0]
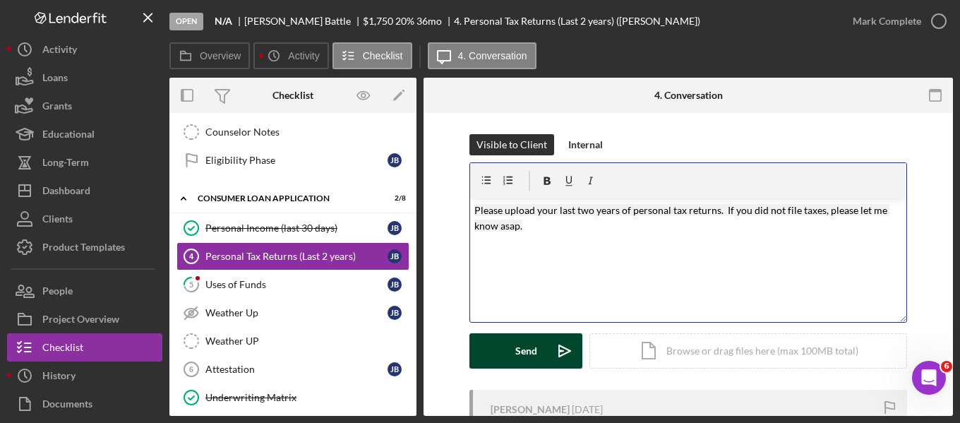
click at [538, 359] on button "Send Icon/icon-invite-send" at bounding box center [525, 350] width 113 height 35
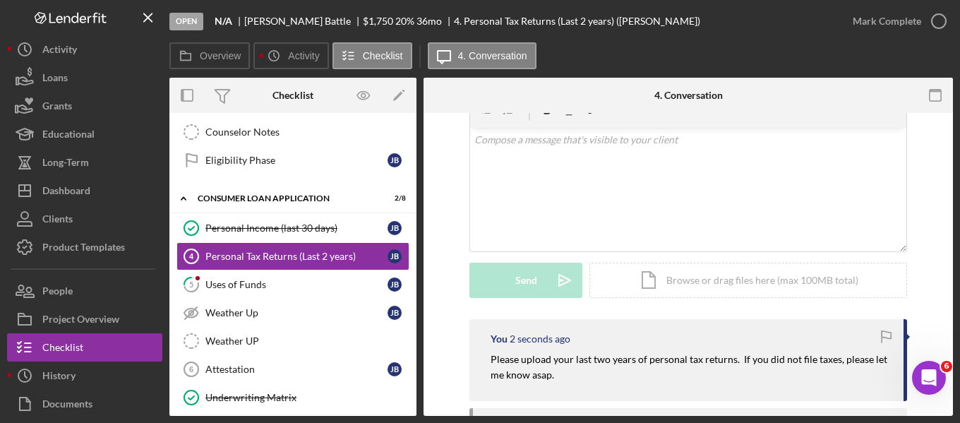
scroll to position [212, 0]
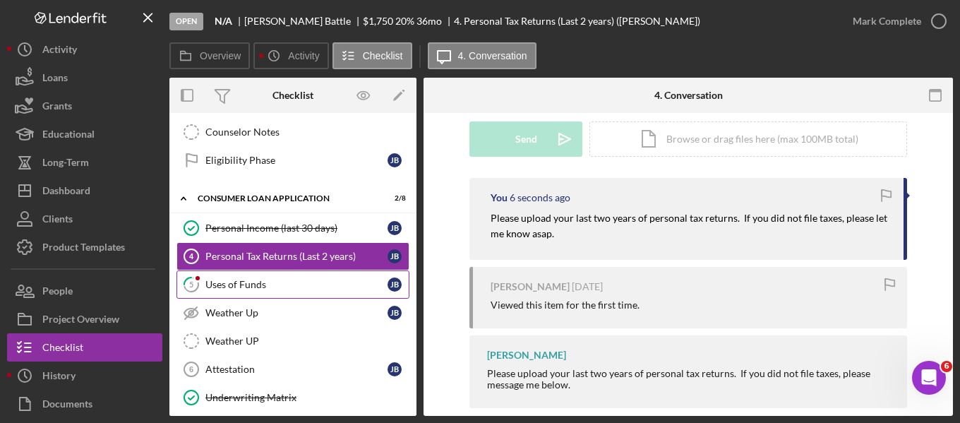
click at [270, 289] on div "Uses of Funds" at bounding box center [296, 284] width 182 height 11
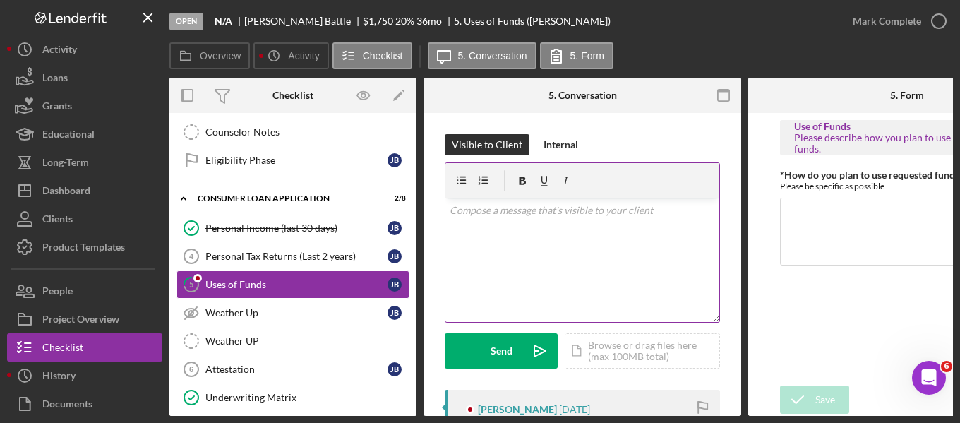
scroll to position [212, 0]
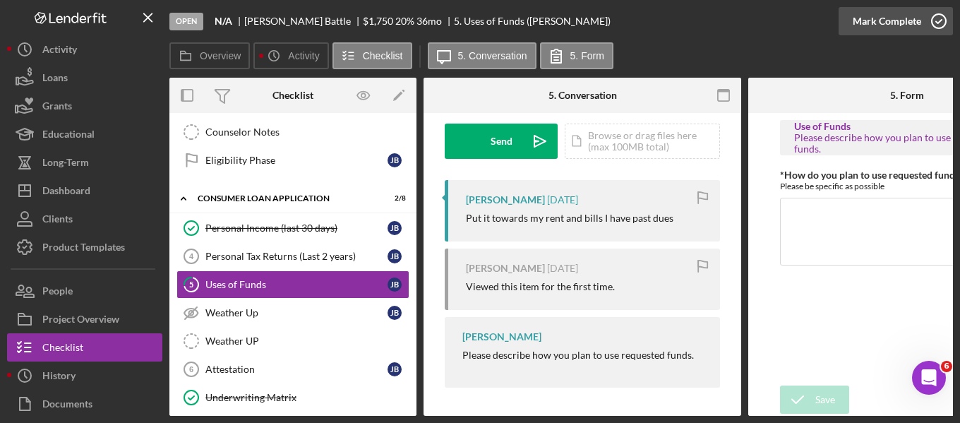
click at [898, 13] on div "Mark Complete" at bounding box center [886, 21] width 68 height 28
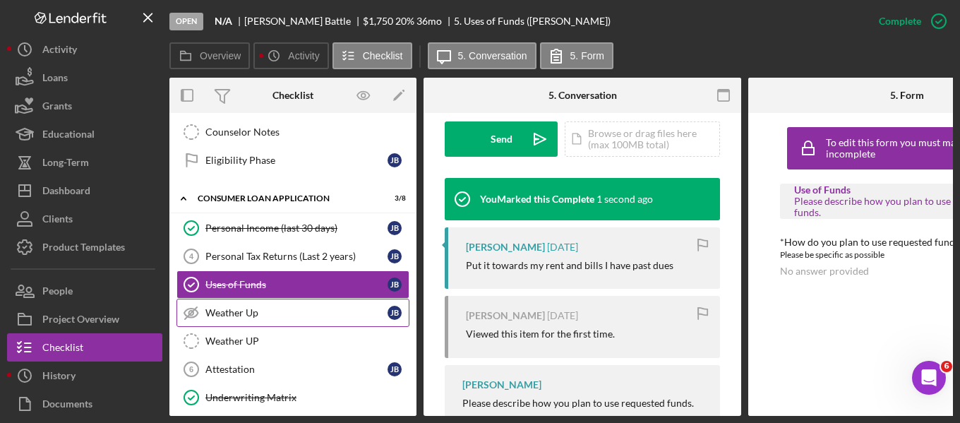
scroll to position [494, 0]
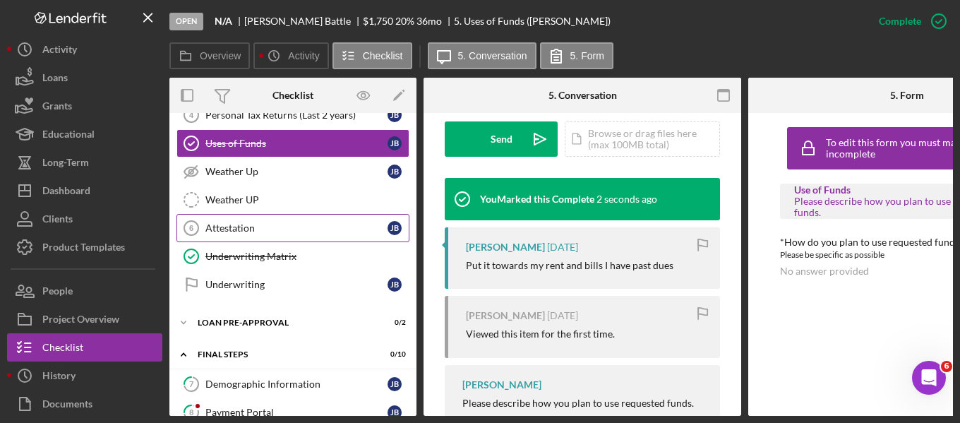
click at [253, 226] on div "Attestation" at bounding box center [296, 227] width 182 height 11
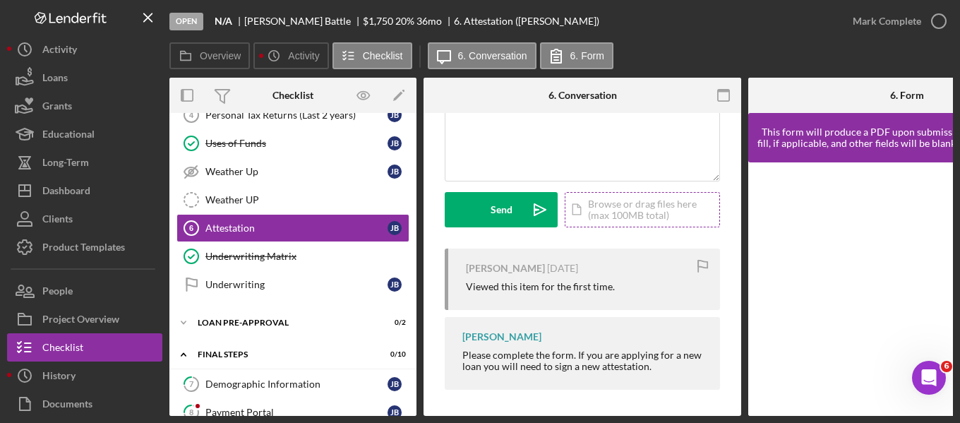
scroll to position [147, 0]
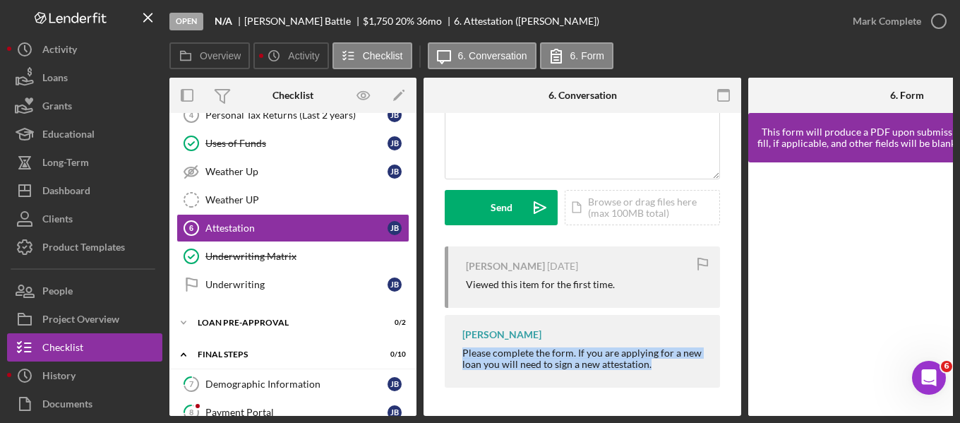
drag, startPoint x: 649, startPoint y: 361, endPoint x: 443, endPoint y: 351, distance: 205.6
click at [443, 351] on div "Visible to Client Internal v Color teal Color pink Remove color Add row above A…" at bounding box center [582, 193] width 318 height 446
copy div "Please complete the form. If you are applying for a new loan you will need to s…"
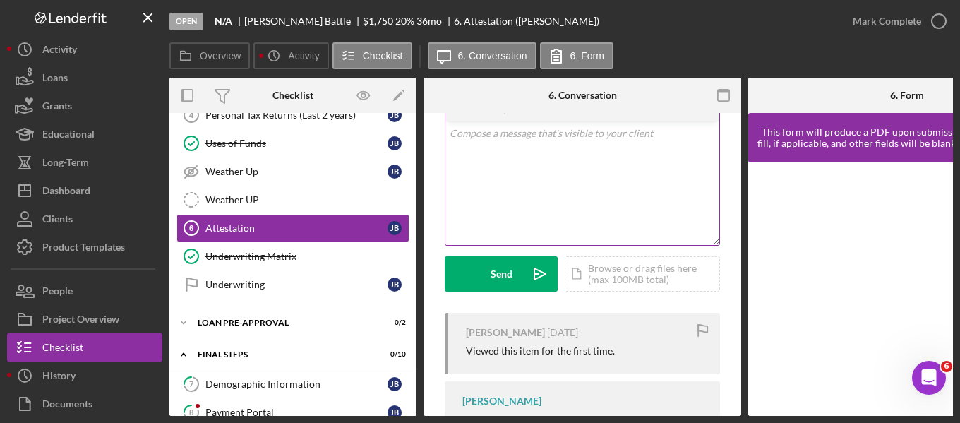
click at [531, 180] on div "v Color teal Color pink Remove color Add row above Add row below Add column bef…" at bounding box center [582, 182] width 274 height 123
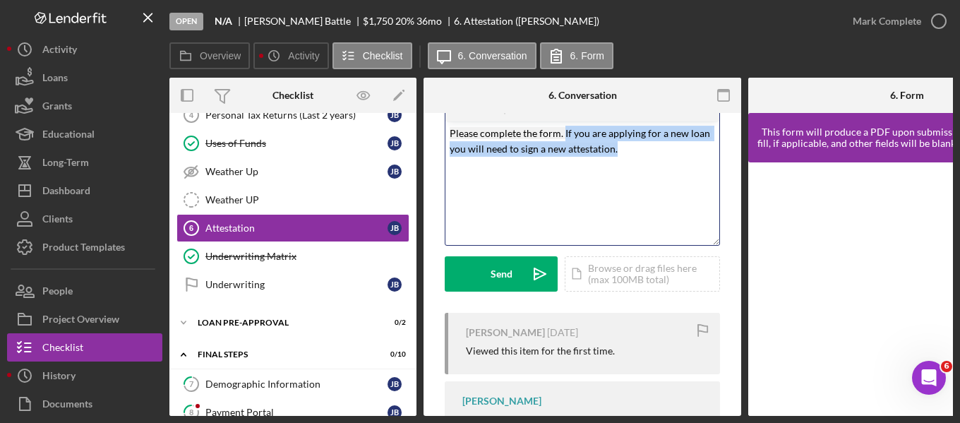
drag, startPoint x: 630, startPoint y: 150, endPoint x: 564, endPoint y: 132, distance: 68.6
click at [564, 132] on p "Please complete the form. If you are applying for a new loan you will need to s…" at bounding box center [583, 142] width 266 height 32
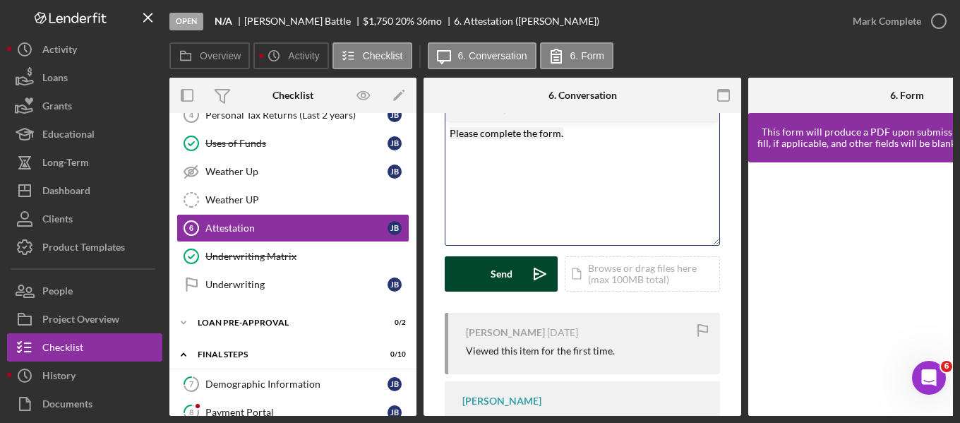
click at [485, 282] on button "Send Icon/icon-invite-send" at bounding box center [501, 273] width 113 height 35
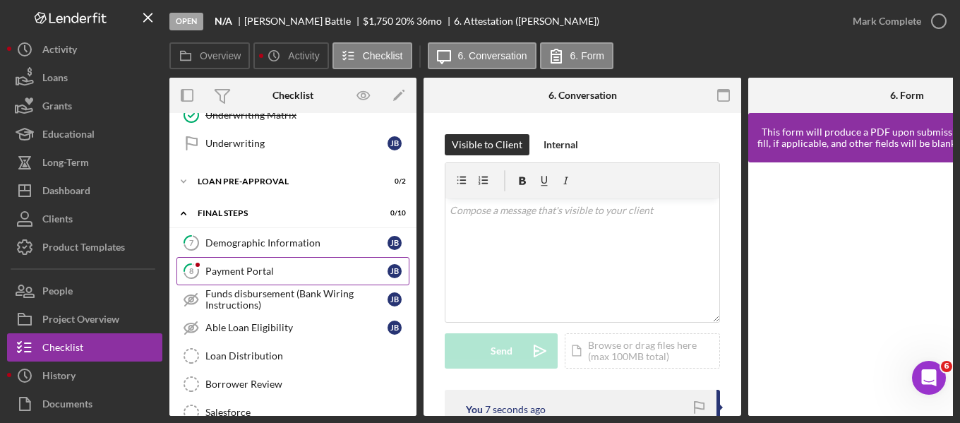
scroll to position [706, 0]
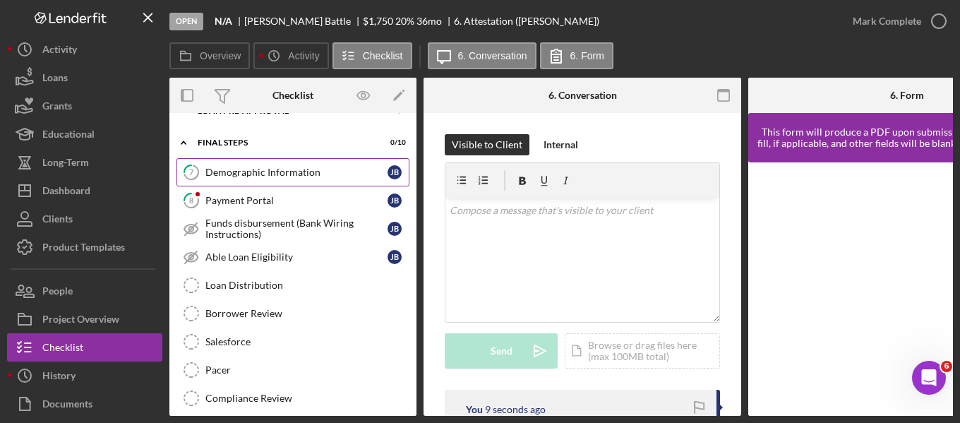
click at [298, 169] on div "Demographic Information" at bounding box center [296, 172] width 182 height 11
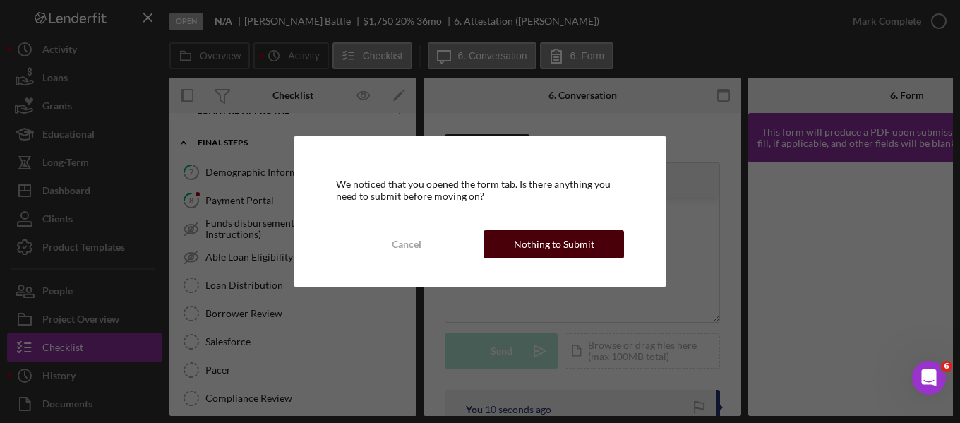
click at [569, 242] on div "Nothing to Submit" at bounding box center [554, 244] width 80 height 28
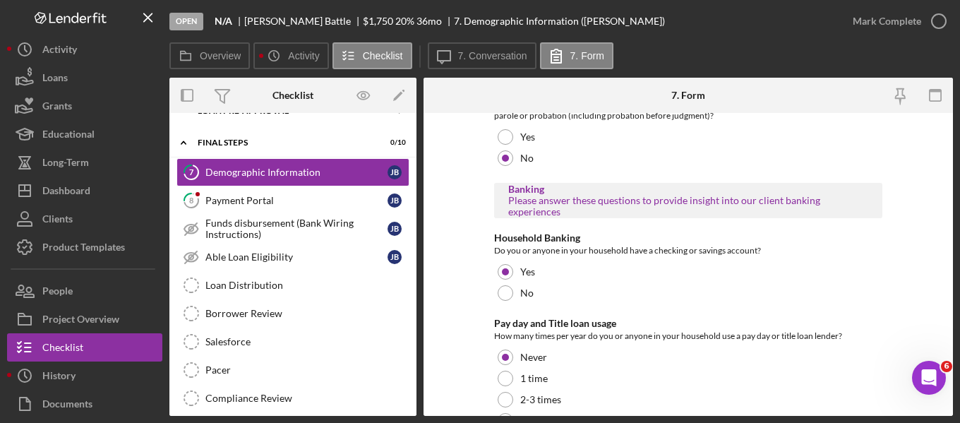
scroll to position [2815, 0]
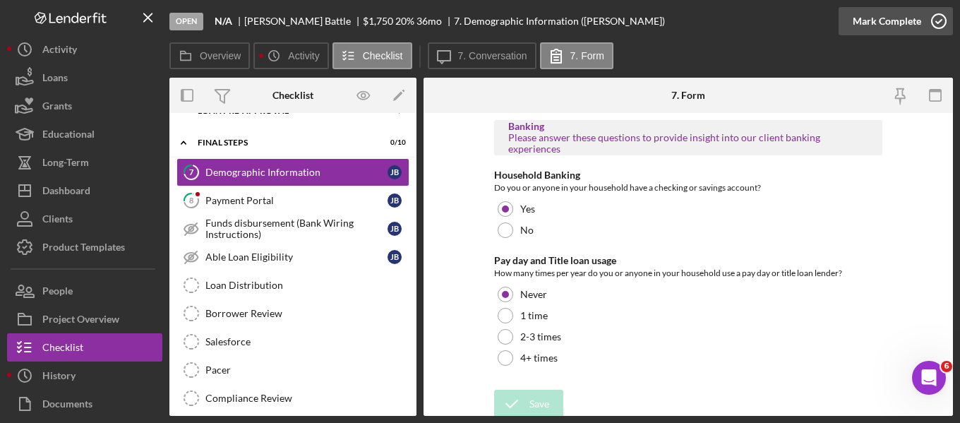
click at [922, 16] on icon "button" at bounding box center [938, 21] width 35 height 35
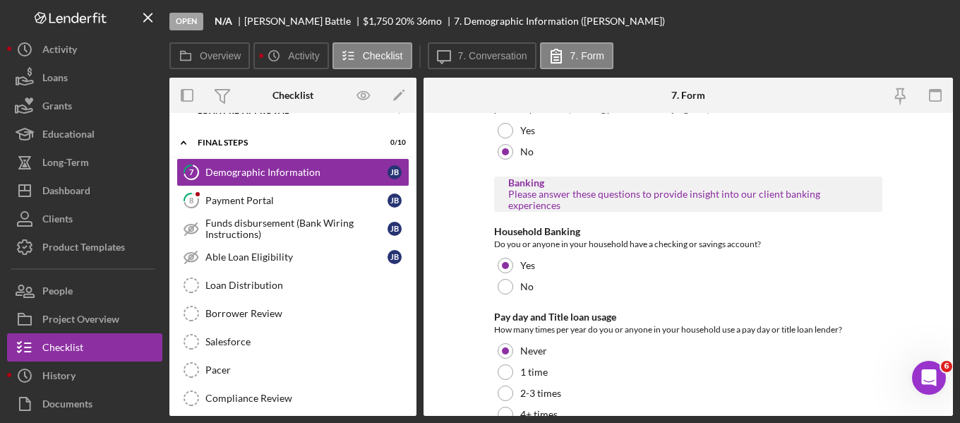
scroll to position [2871, 0]
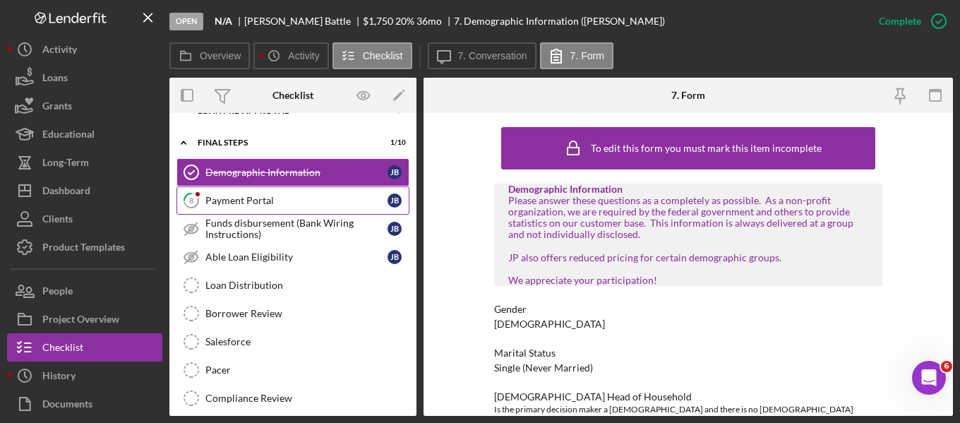
click at [251, 195] on div "Payment Portal" at bounding box center [296, 200] width 182 height 11
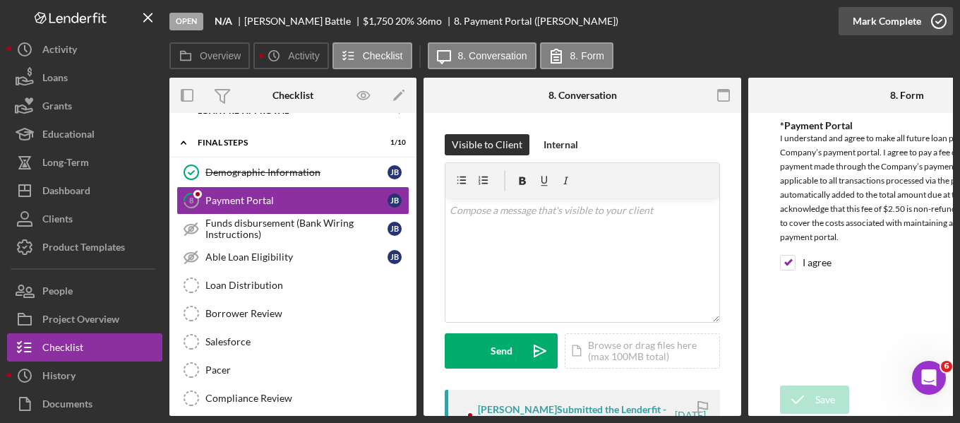
click at [872, 22] on div "Mark Complete" at bounding box center [886, 21] width 68 height 28
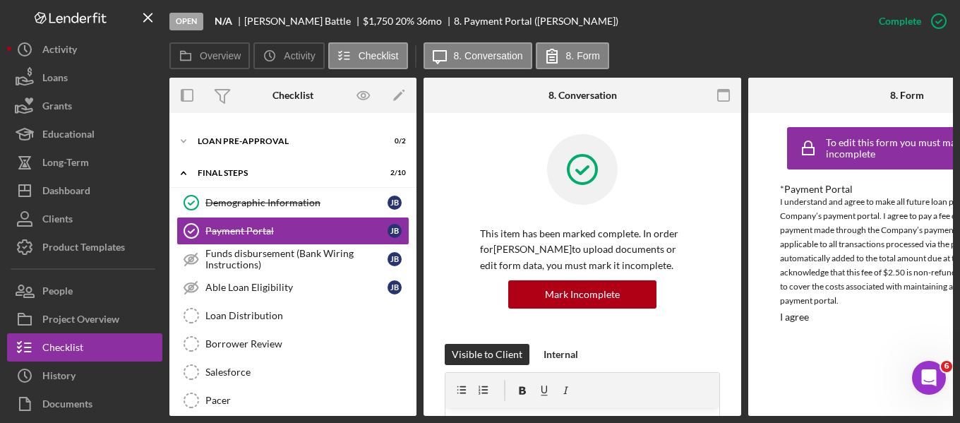
scroll to position [605, 0]
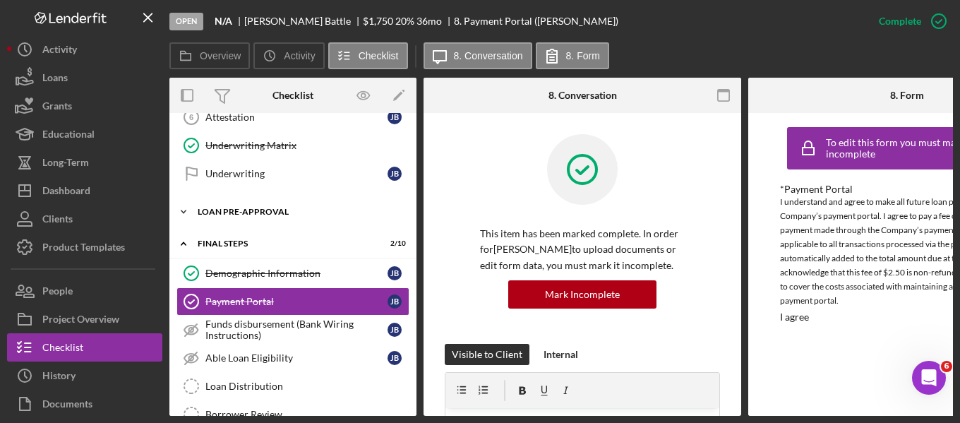
click at [242, 213] on div "Loan Pre-Approval" at bounding box center [298, 211] width 201 height 8
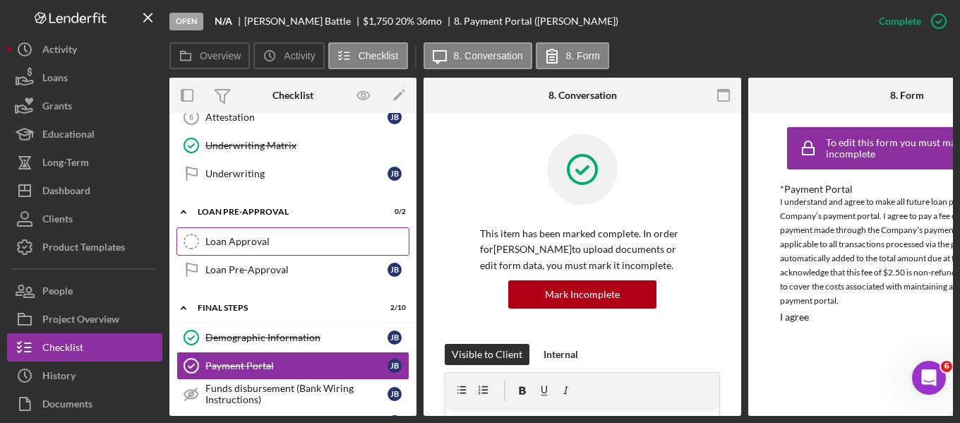
click at [248, 237] on div "Loan Approval" at bounding box center [306, 241] width 203 height 11
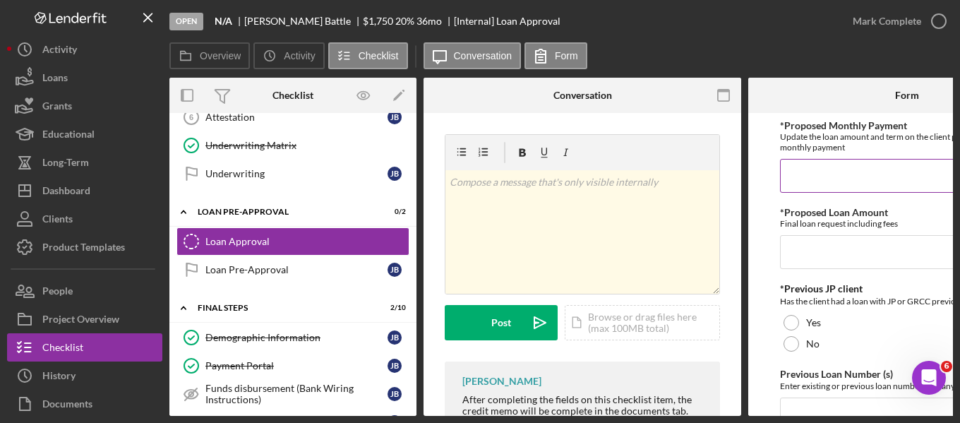
click at [844, 177] on input "*Proposed Monthly Payment" at bounding box center [907, 176] width 254 height 34
type input "$70"
click at [847, 255] on input "*Proposed Loan Amount" at bounding box center [907, 252] width 254 height 34
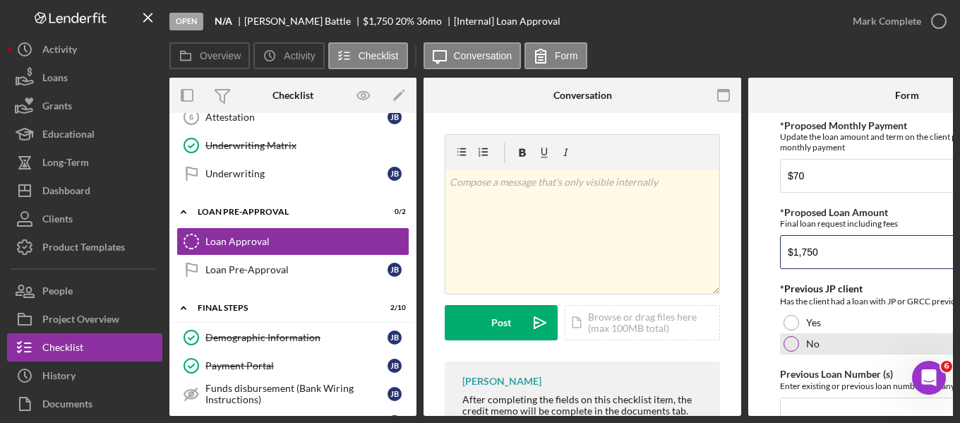
type input "$1,750"
click at [785, 346] on div at bounding box center [791, 344] width 16 height 16
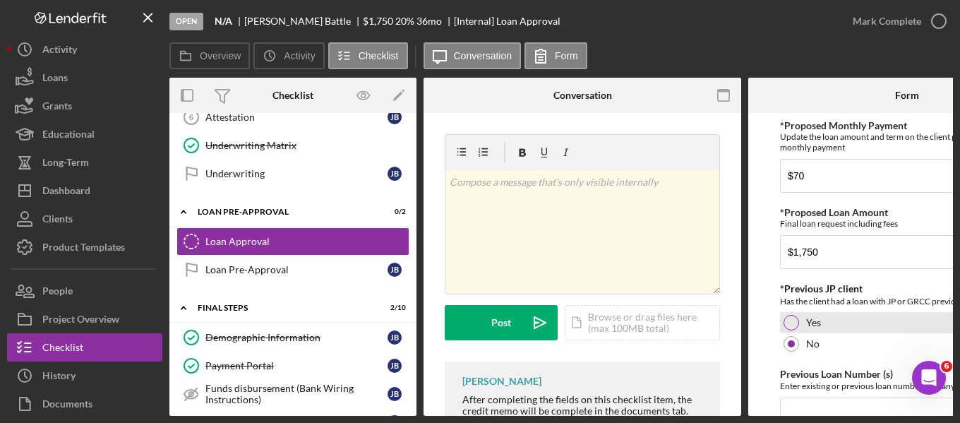
scroll to position [141, 0]
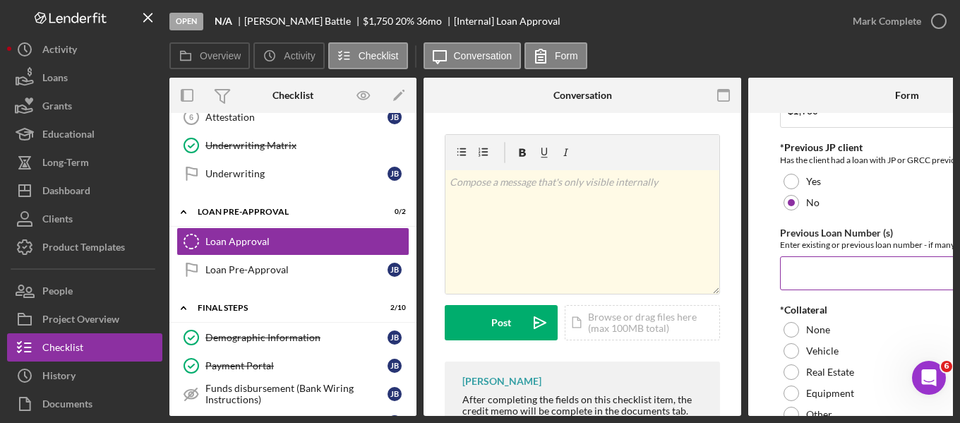
click at [819, 278] on input "Previous Loan Number (s)" at bounding box center [907, 273] width 254 height 34
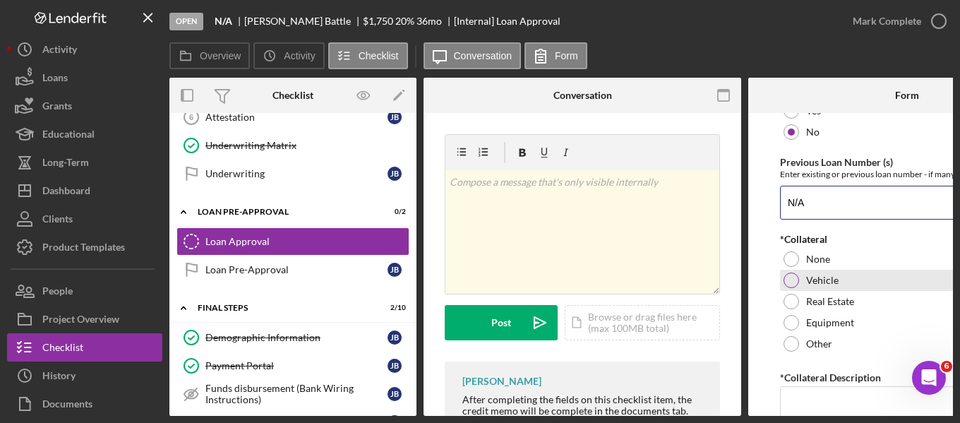
scroll to position [282, 0]
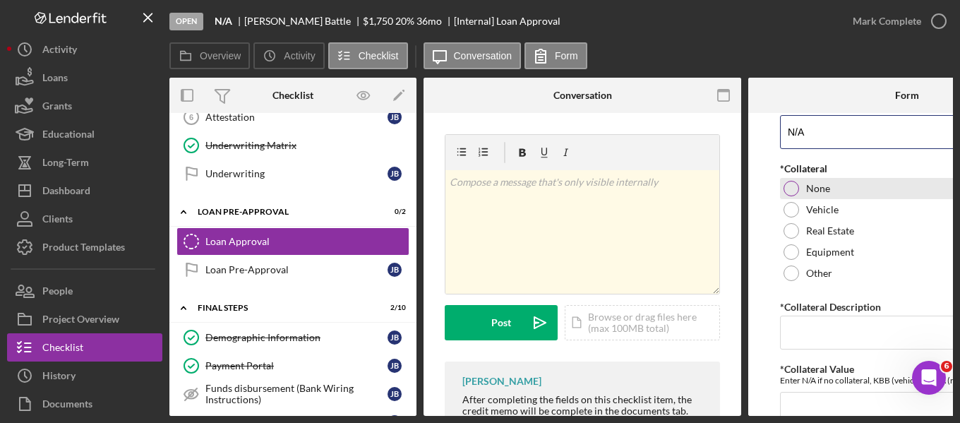
type input "N/A"
click at [790, 195] on div at bounding box center [791, 189] width 16 height 16
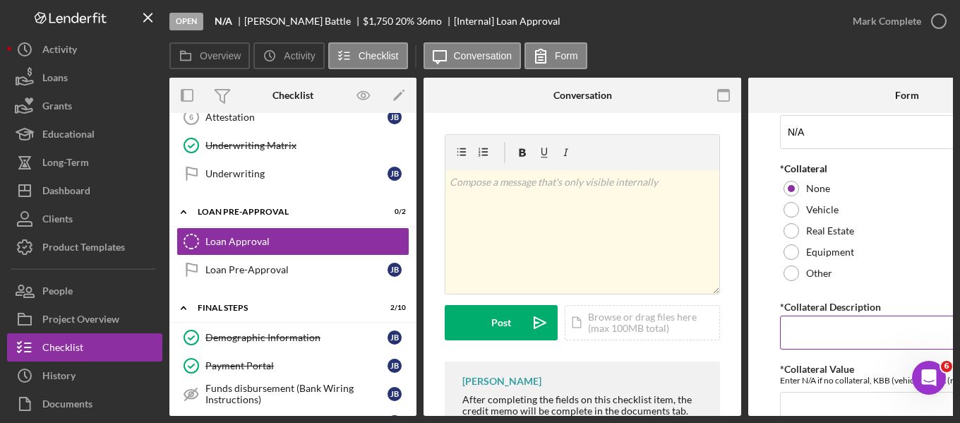
click at [832, 335] on input "*Collateral Description" at bounding box center [907, 332] width 254 height 34
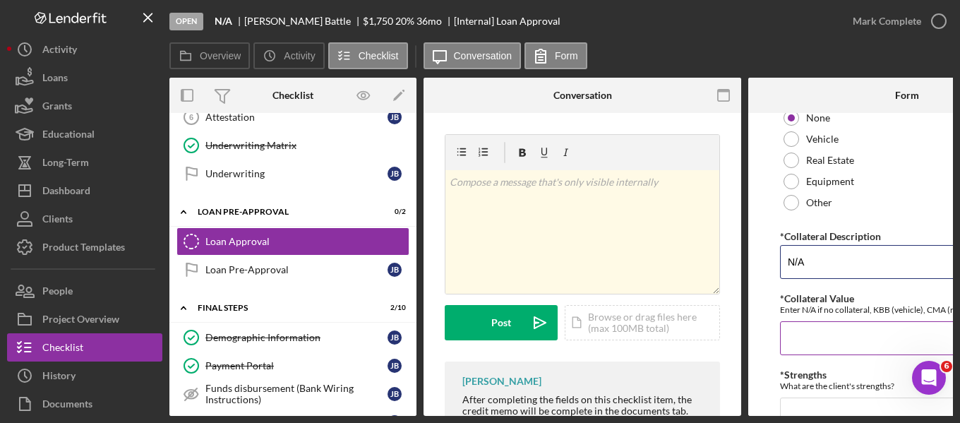
type input "N/A"
click at [802, 334] on input "*Collateral Value" at bounding box center [907, 338] width 254 height 34
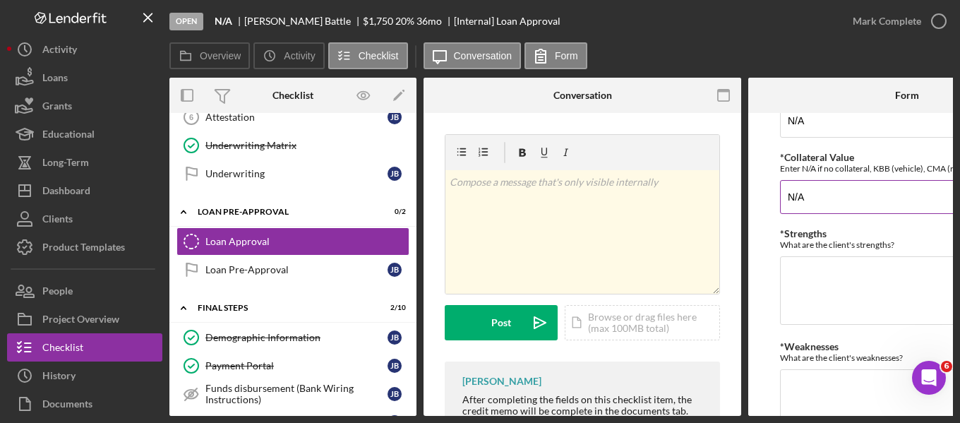
scroll to position [565, 0]
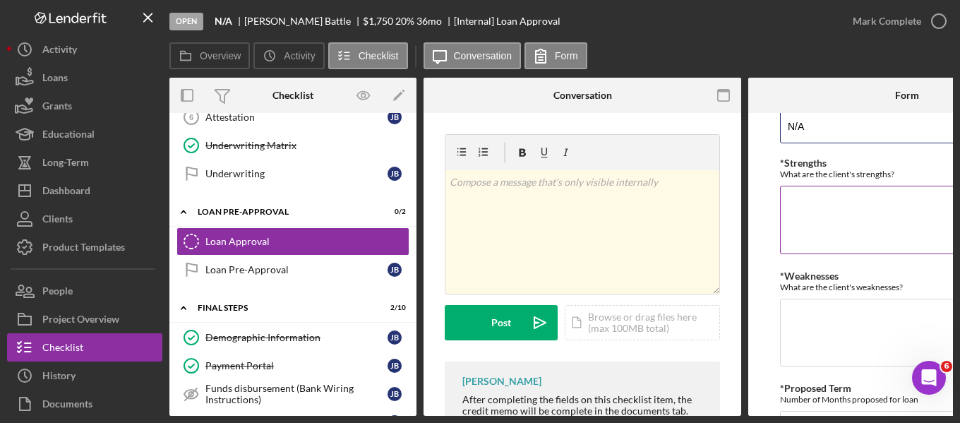
type input "N/A"
click at [824, 218] on textarea "*Strengths" at bounding box center [907, 220] width 254 height 68
type textarea "Solid payment history Good credit score"
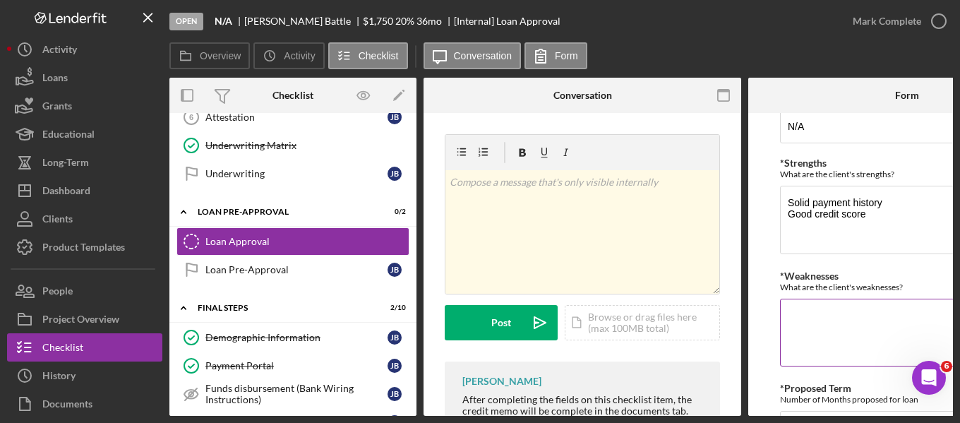
click at [800, 322] on textarea "*Weaknesses" at bounding box center [907, 332] width 254 height 68
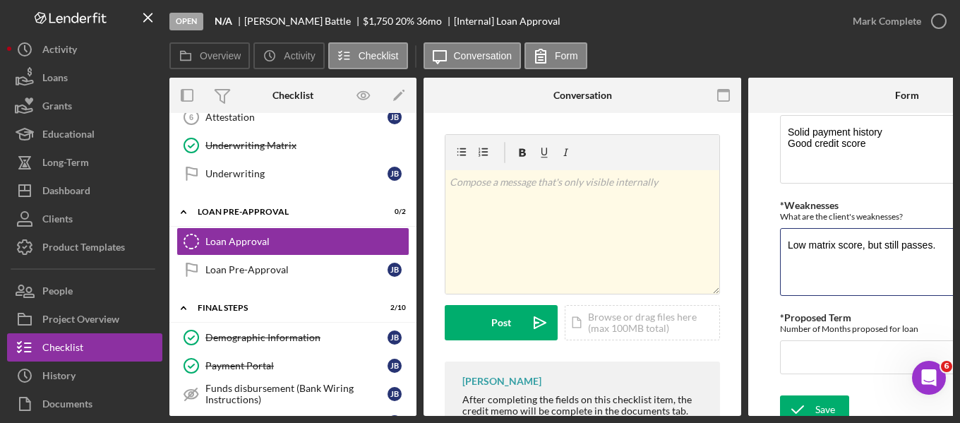
scroll to position [649, 0]
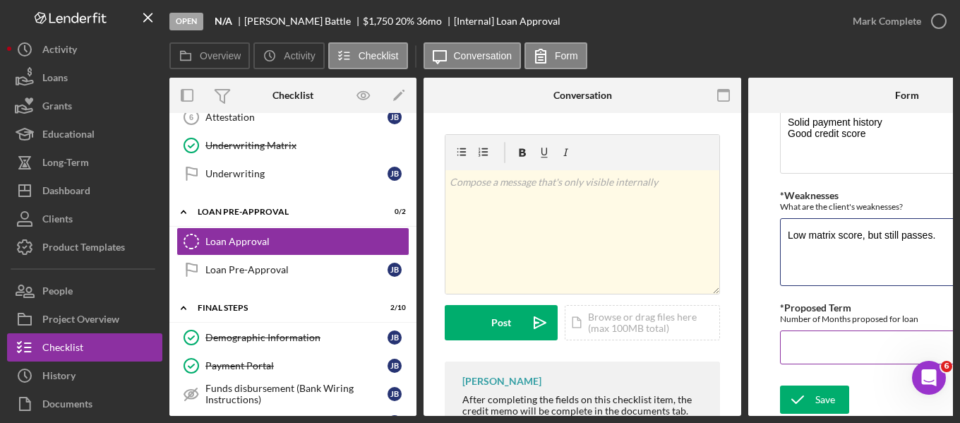
type textarea "Low matrix score, but still passes."
click at [805, 339] on input "*Proposed Term" at bounding box center [907, 347] width 254 height 34
type input "36"
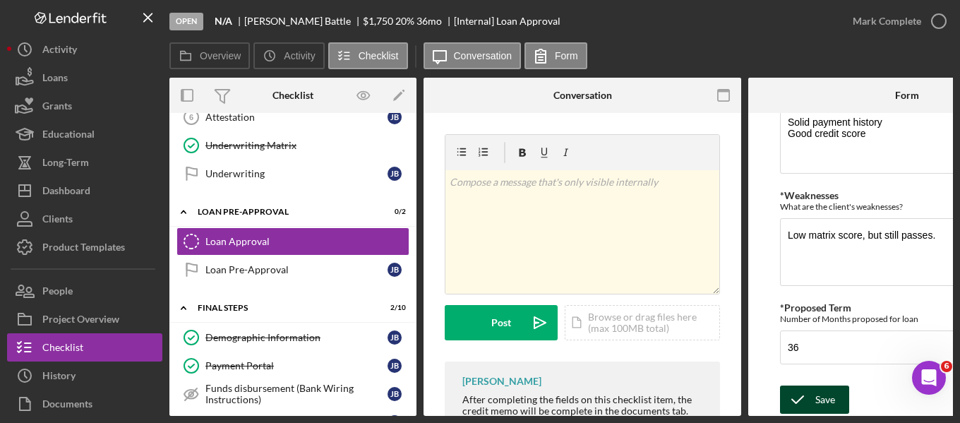
click at [817, 390] on div "Save" at bounding box center [825, 399] width 20 height 28
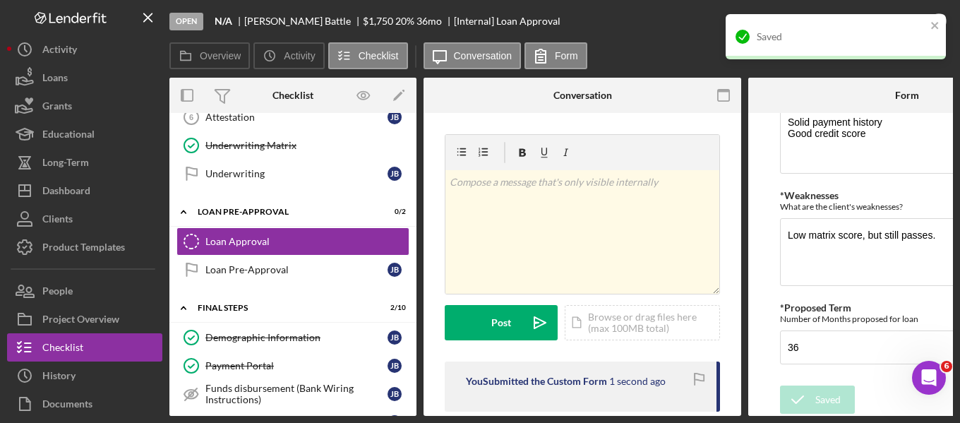
click at [879, 35] on div "Saved" at bounding box center [840, 36] width 169 height 11
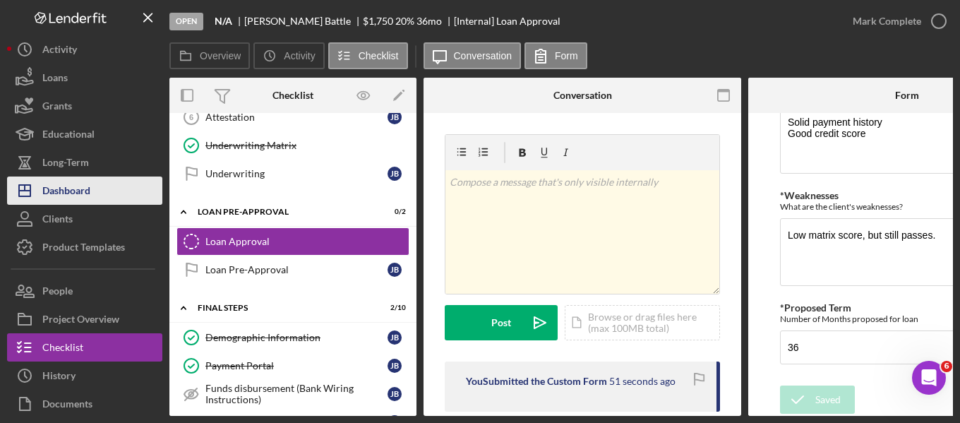
click at [57, 193] on div "Dashboard" at bounding box center [66, 192] width 48 height 32
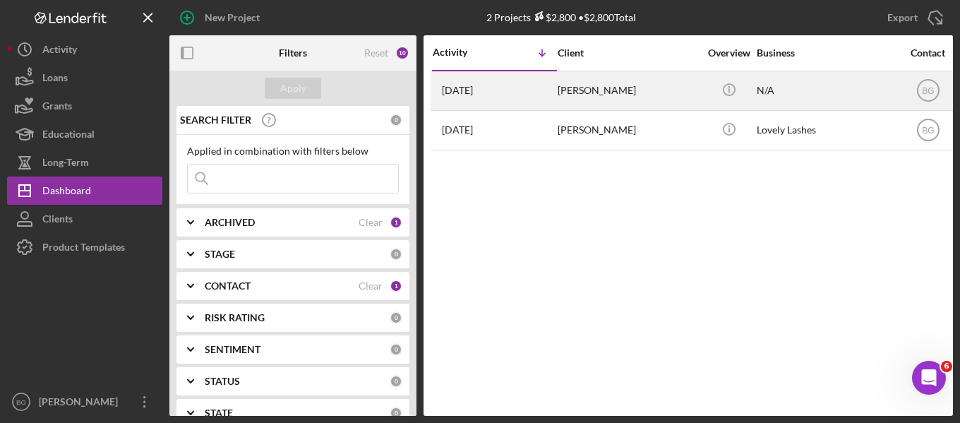
click at [768, 90] on div "N/A" at bounding box center [826, 90] width 141 height 37
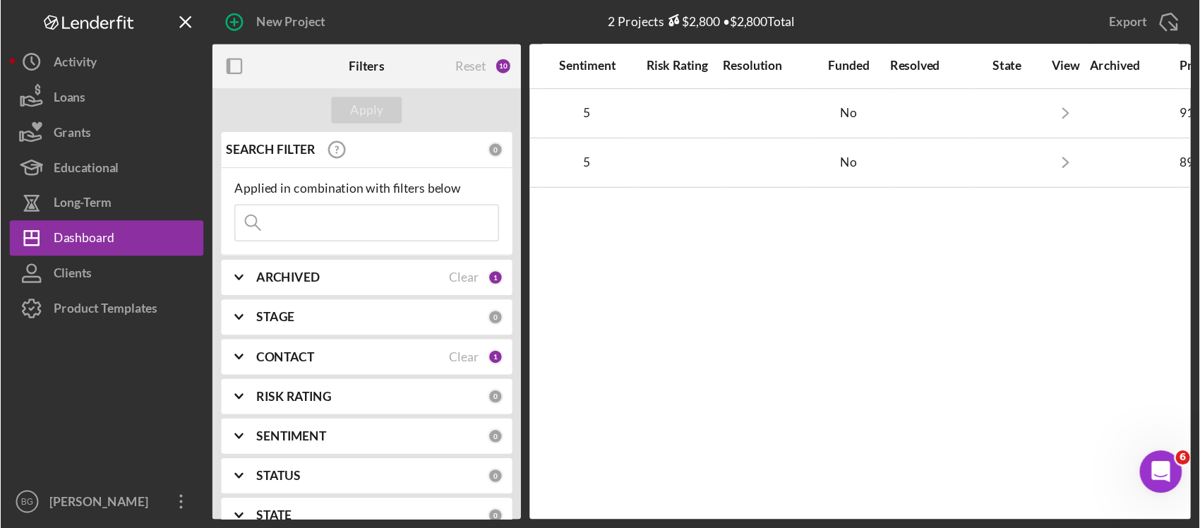
scroll to position [0, 1216]
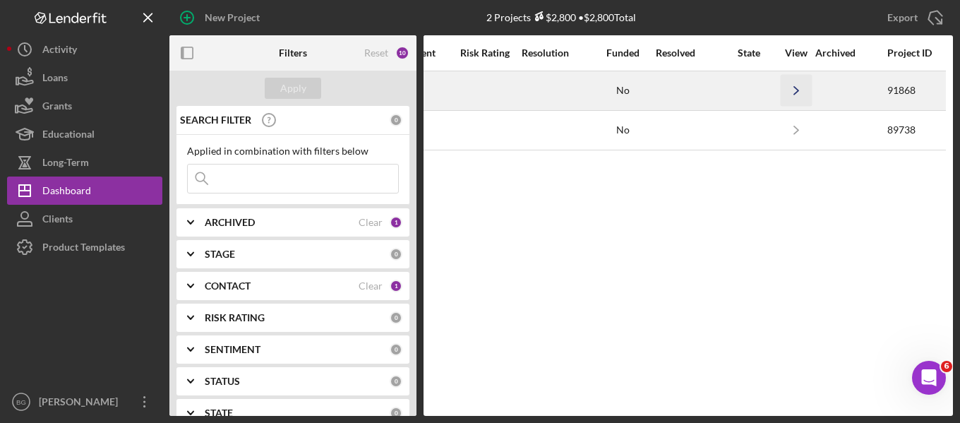
click at [800, 90] on icon "Icon/Navigate" at bounding box center [796, 91] width 32 height 32
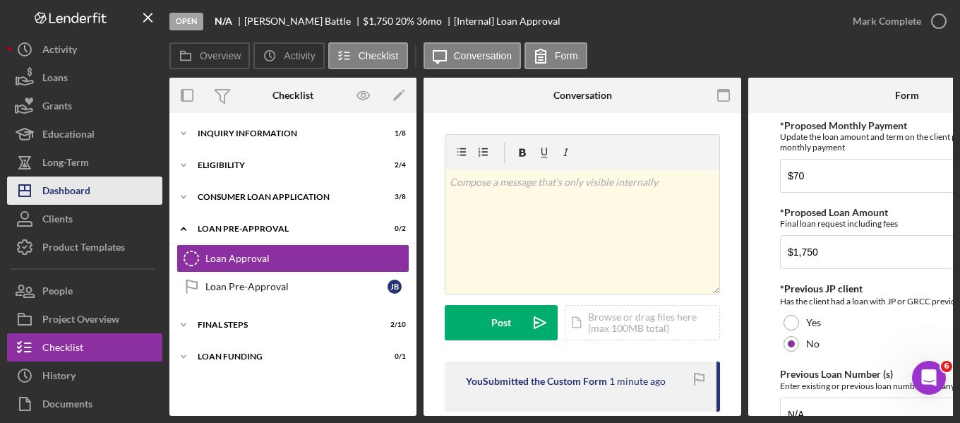
click at [73, 192] on div "Dashboard" at bounding box center [66, 192] width 48 height 32
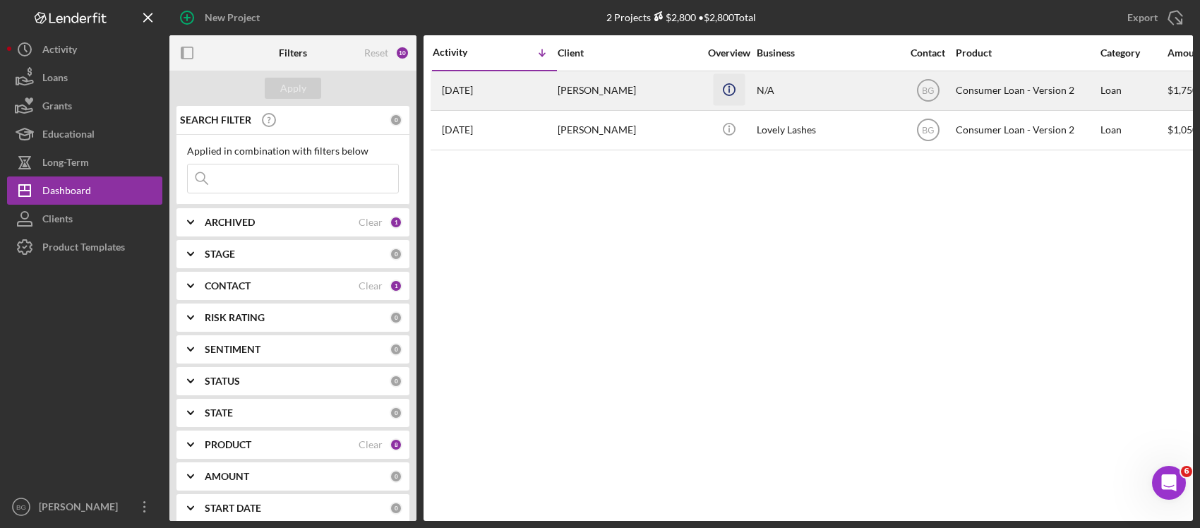
click at [725, 87] on icon "Icon/Info" at bounding box center [729, 89] width 32 height 32
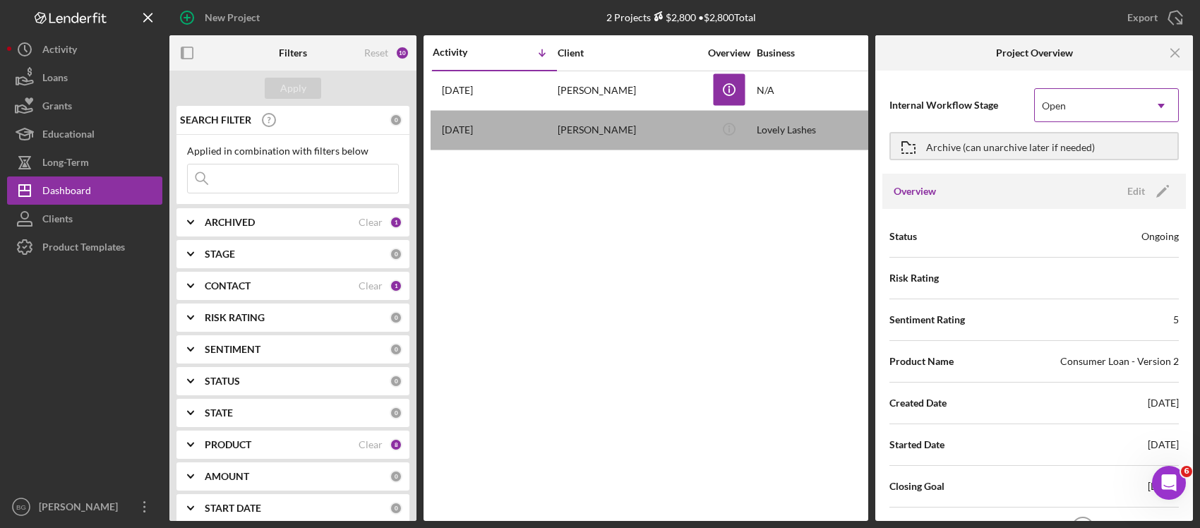
click at [1147, 107] on icon "Icon/Dropdown Arrow" at bounding box center [1161, 106] width 34 height 34
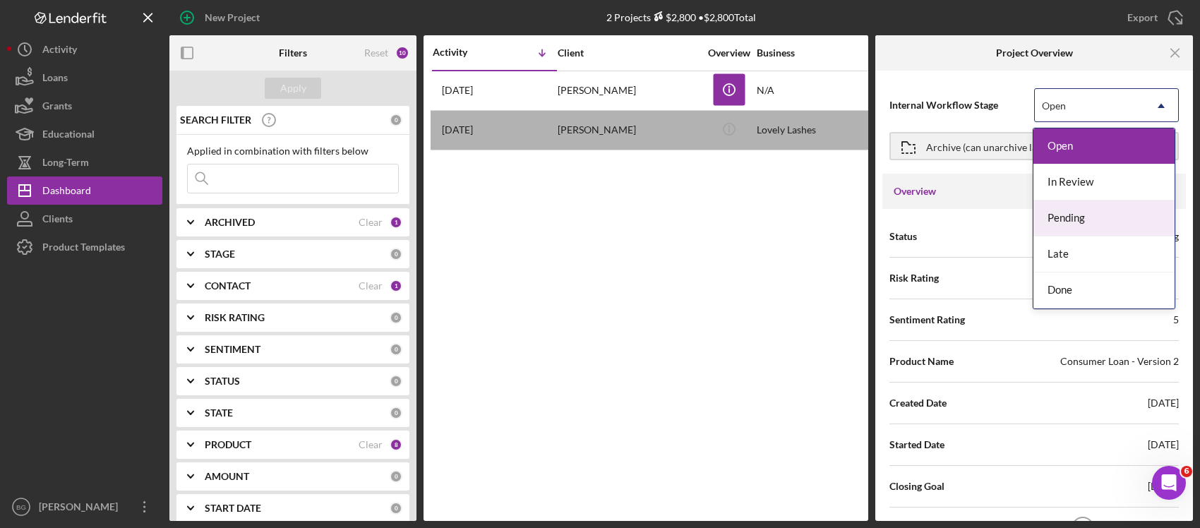
click at [1076, 212] on div "Pending" at bounding box center [1104, 218] width 142 height 36
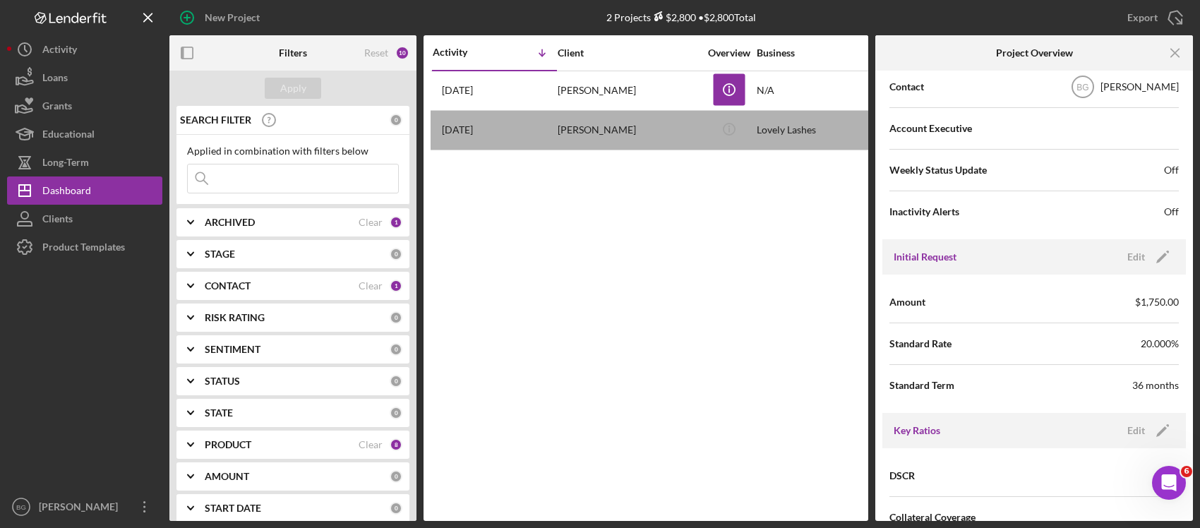
scroll to position [353, 0]
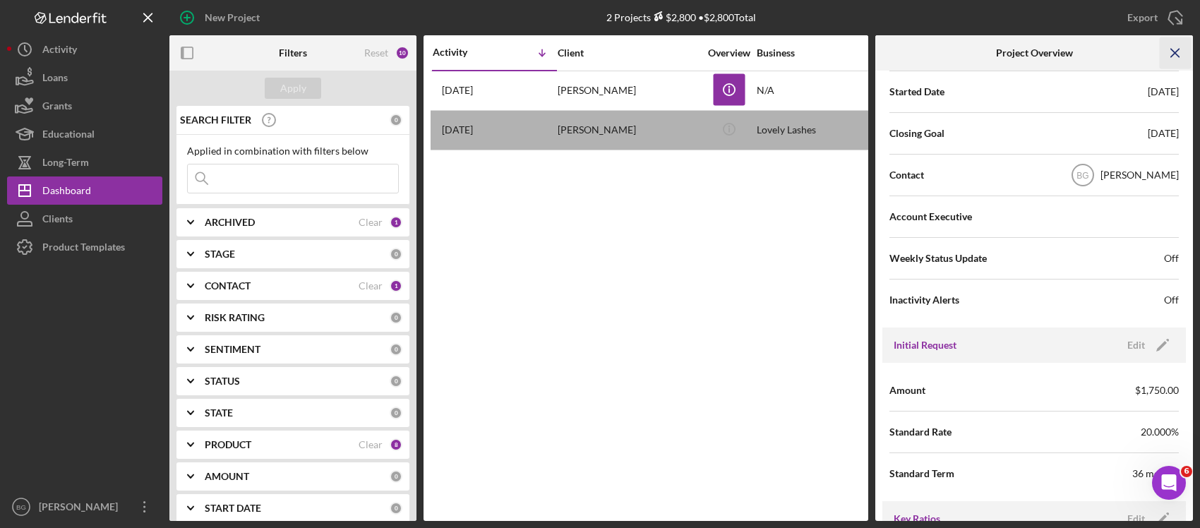
click at [1174, 60] on icon "Icon/Menu Close" at bounding box center [1175, 53] width 32 height 32
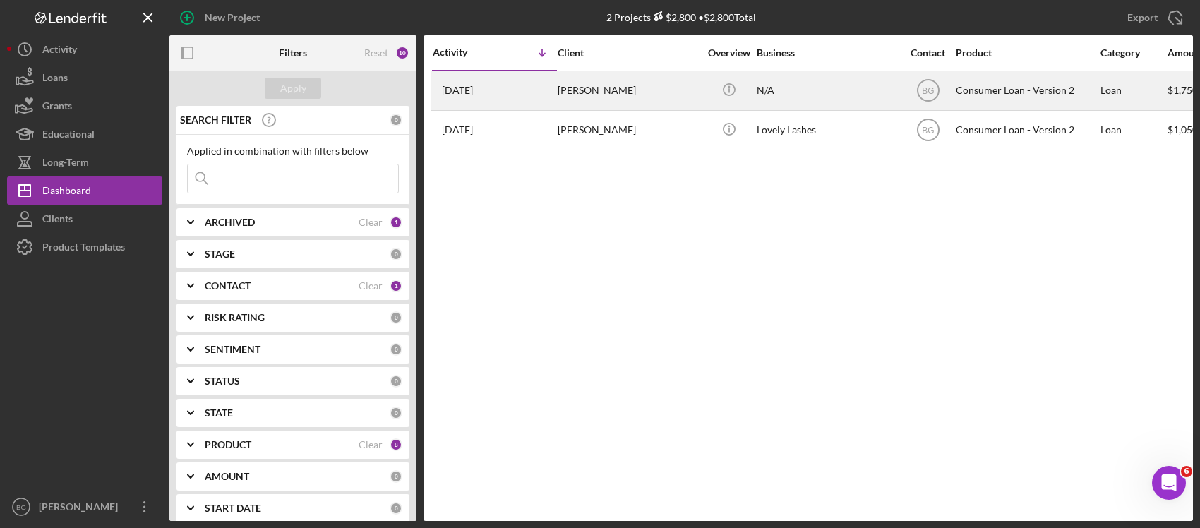
click at [598, 90] on div "[PERSON_NAME]" at bounding box center [627, 90] width 141 height 37
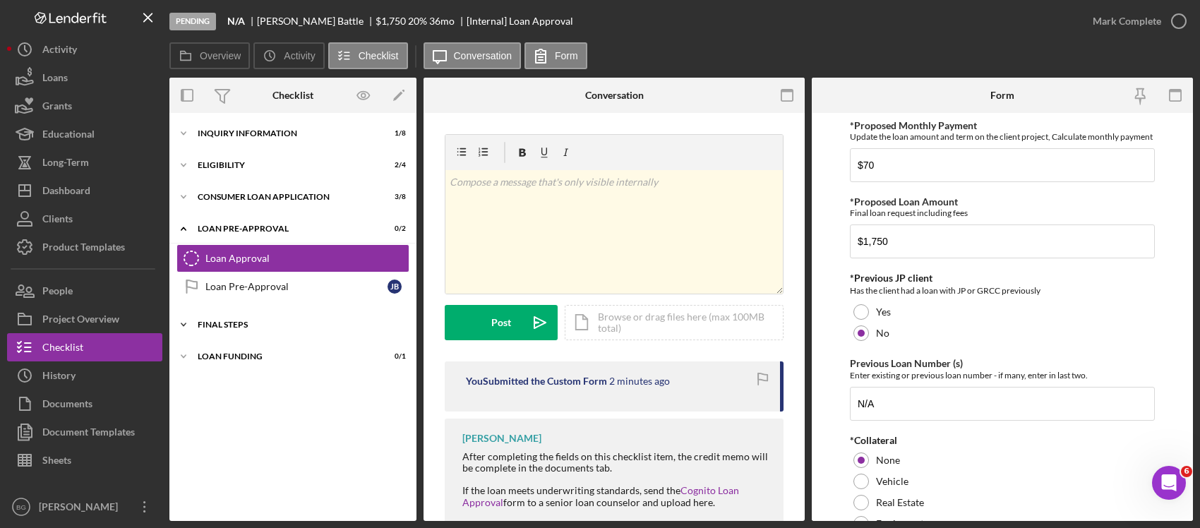
click at [241, 320] on div "Icon/Expander FINAL STEPS 2 / 10" at bounding box center [292, 324] width 247 height 28
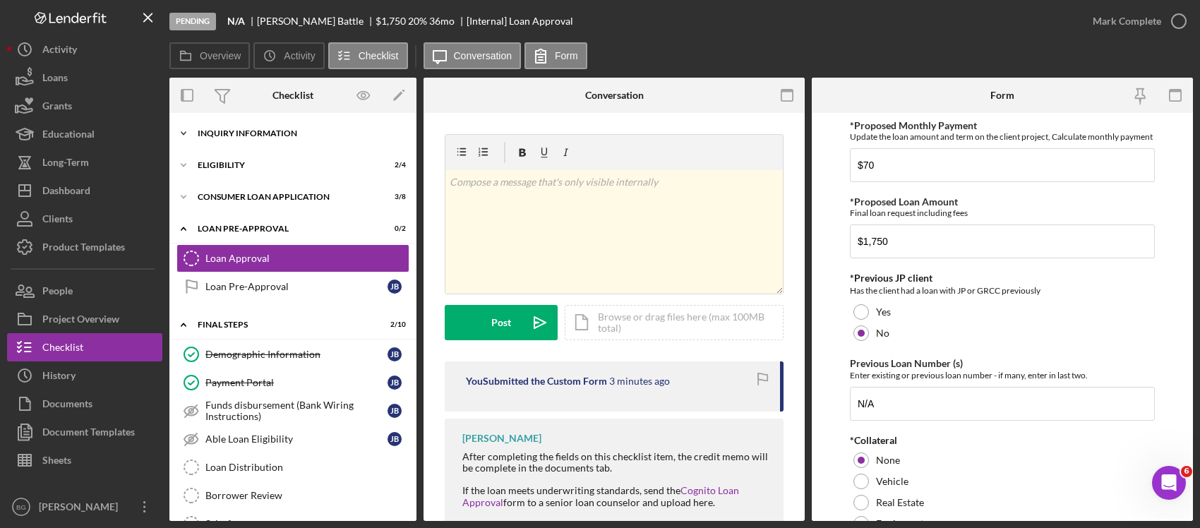
click at [248, 143] on div "Icon/Expander Inquiry Information 1 / 8" at bounding box center [292, 133] width 247 height 28
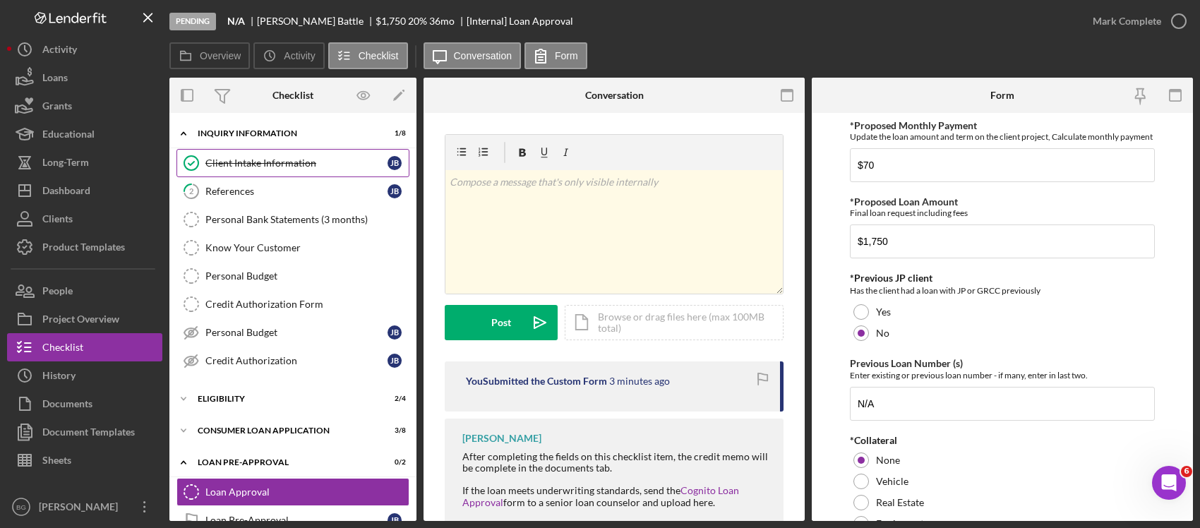
click at [248, 166] on div "Client Intake Information" at bounding box center [296, 162] width 182 height 11
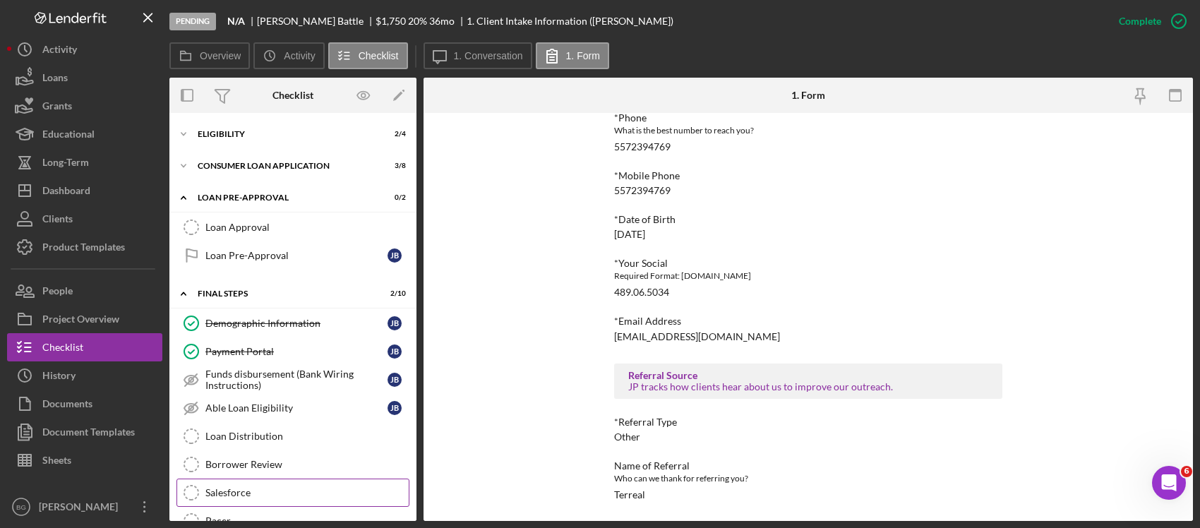
scroll to position [353, 0]
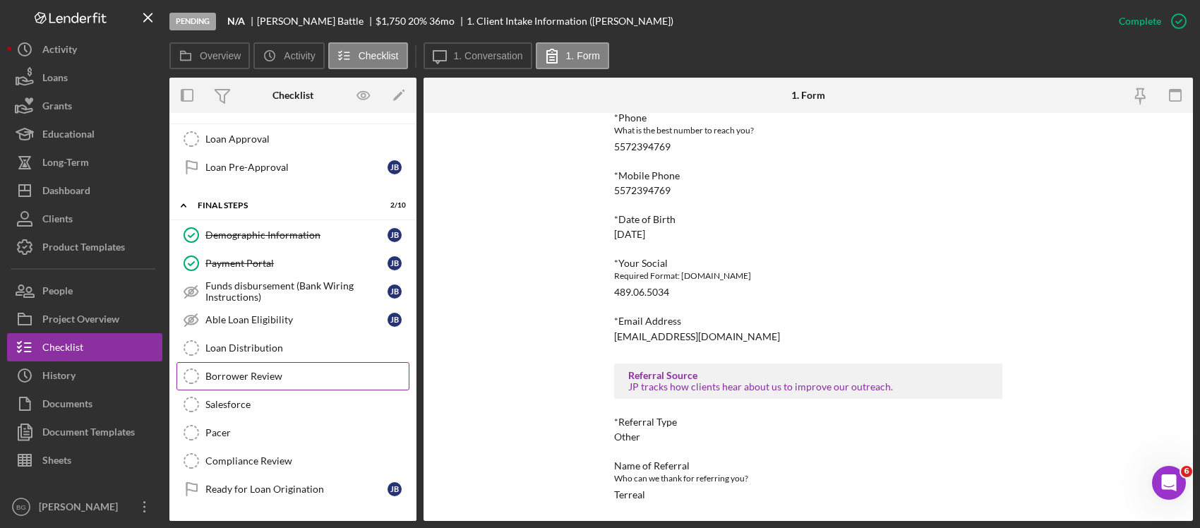
click at [265, 388] on link "Borrower Review Borrower Review" at bounding box center [292, 376] width 233 height 28
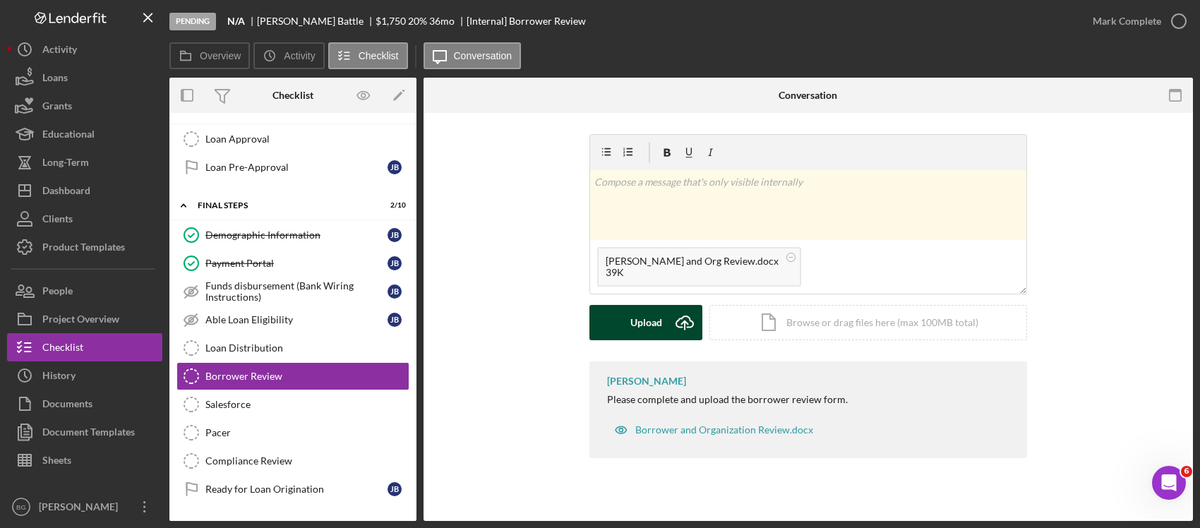
click at [667, 322] on icon "Icon/Upload" at bounding box center [684, 322] width 35 height 35
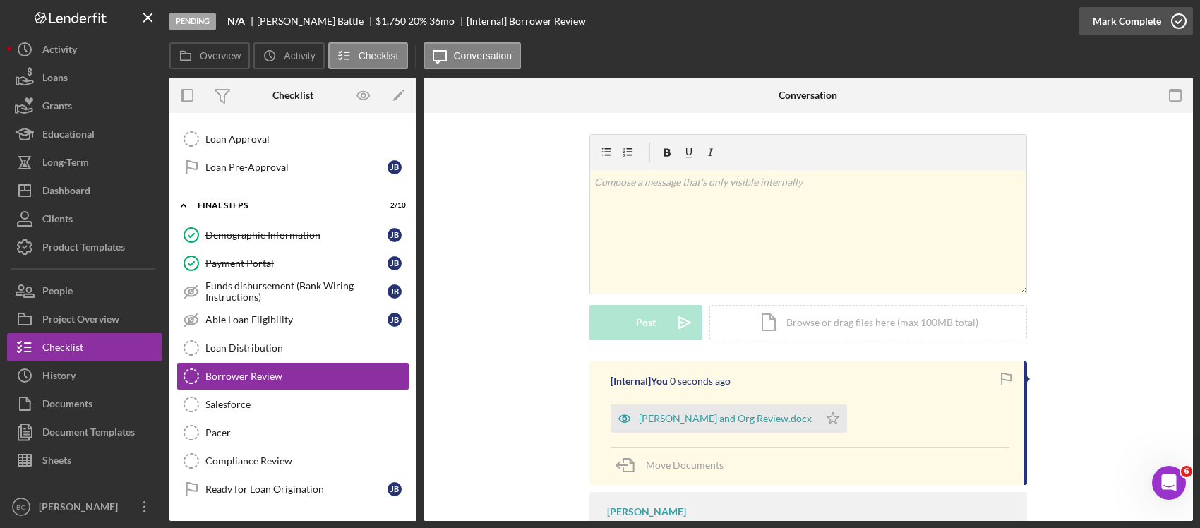
click at [1133, 19] on div "Mark Complete" at bounding box center [1126, 21] width 68 height 28
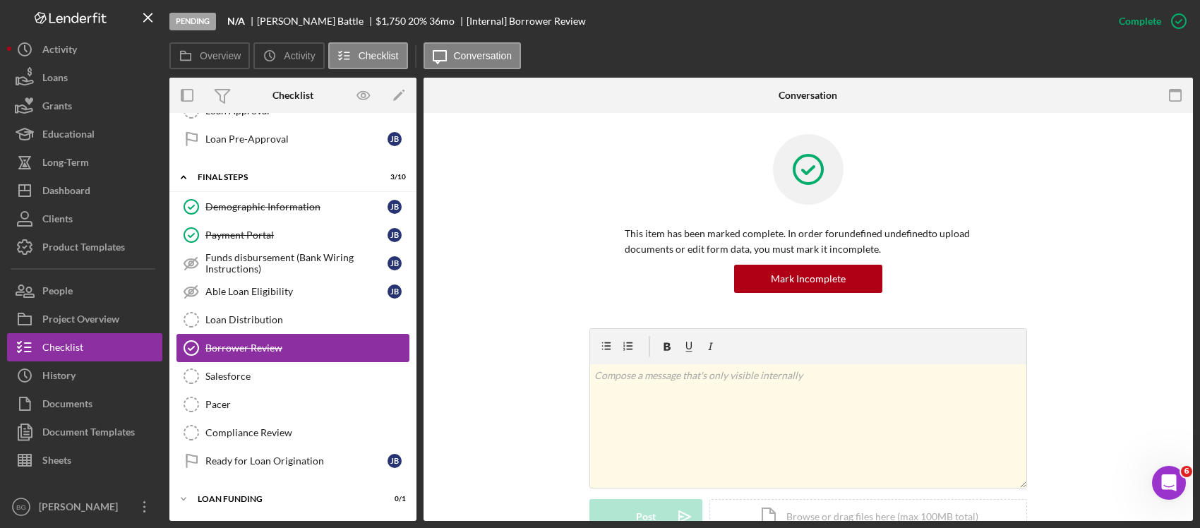
scroll to position [300, 0]
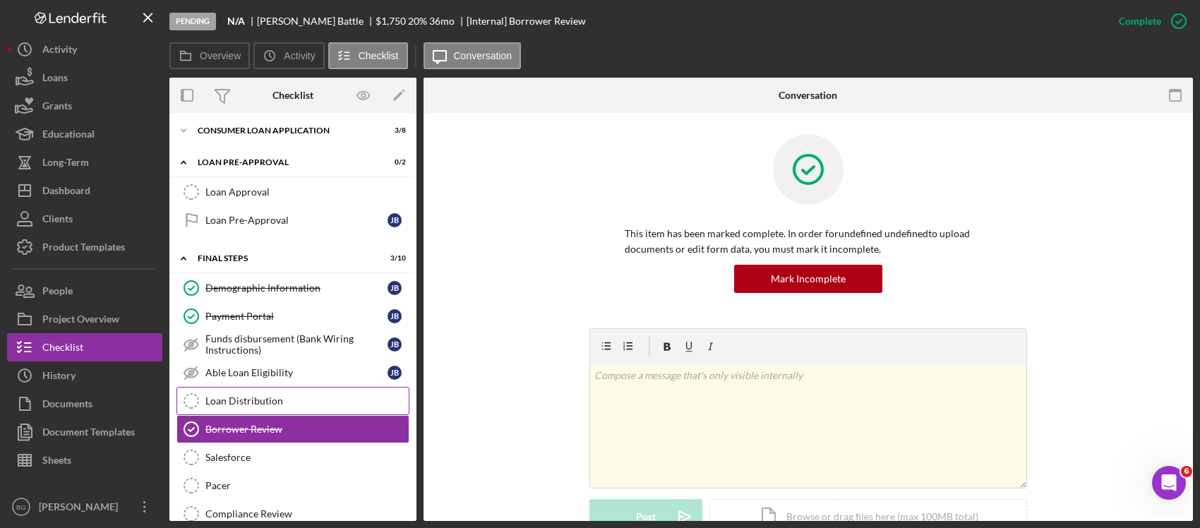
click at [300, 403] on div "Loan Distribution" at bounding box center [306, 400] width 203 height 11
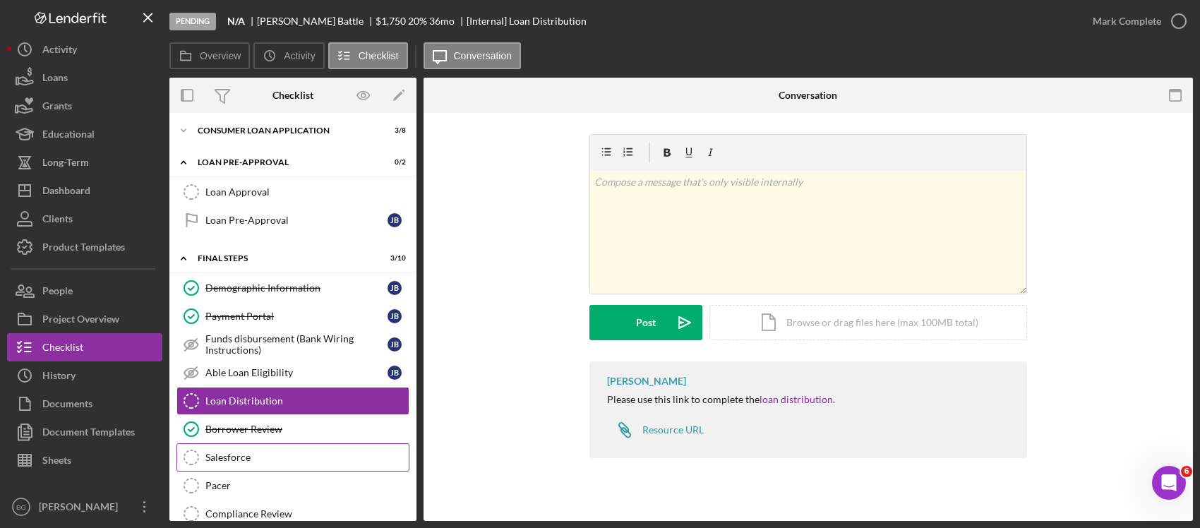
click at [288, 452] on link "Salesforce Salesforce" at bounding box center [292, 457] width 233 height 28
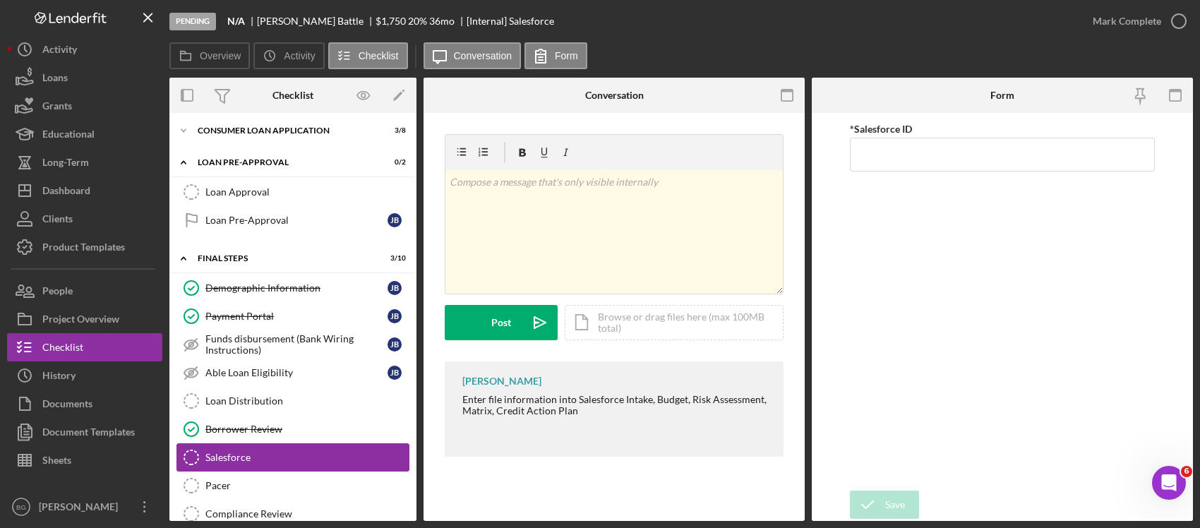
scroll to position [388, 0]
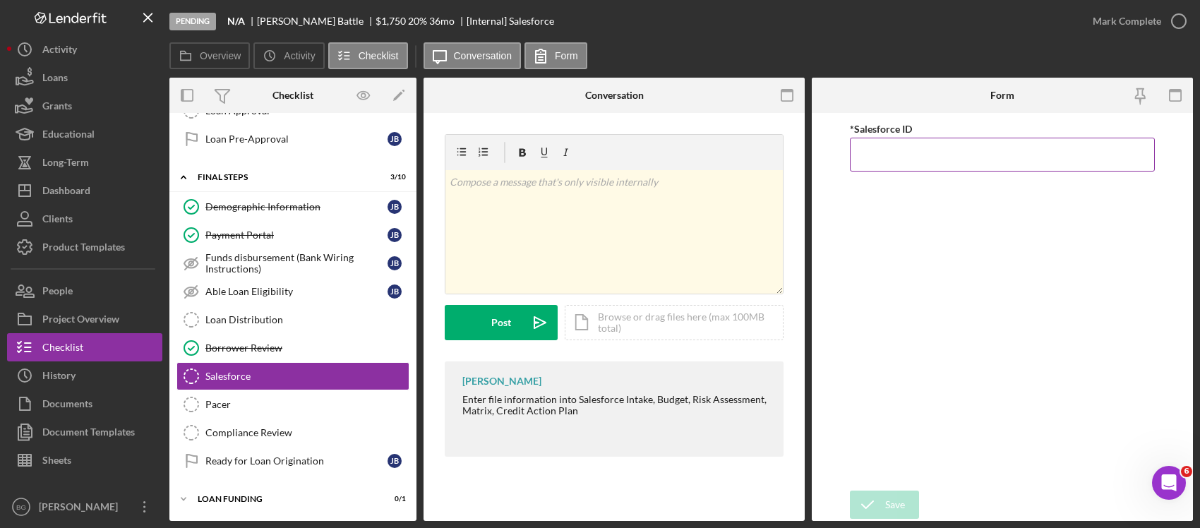
click at [922, 159] on input "*Salesforce ID" at bounding box center [1002, 155] width 305 height 34
paste input "a0wPC000002M3kTYAS"
type input "a0wPC000002M3kTYAS"
click at [879, 512] on icon "submit" at bounding box center [867, 504] width 35 height 35
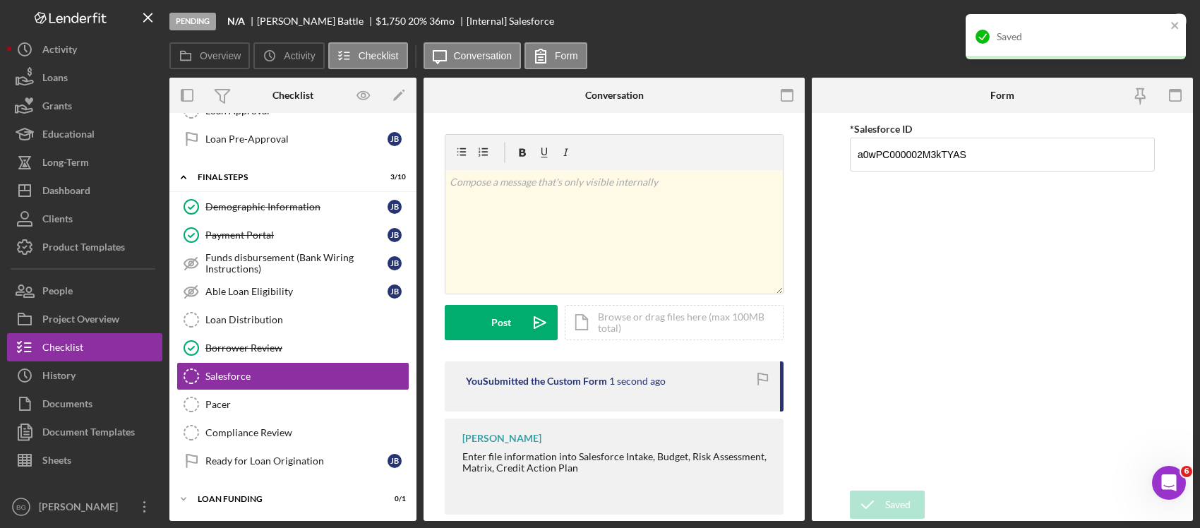
click at [1112, 32] on div "Saved" at bounding box center [1080, 36] width 169 height 11
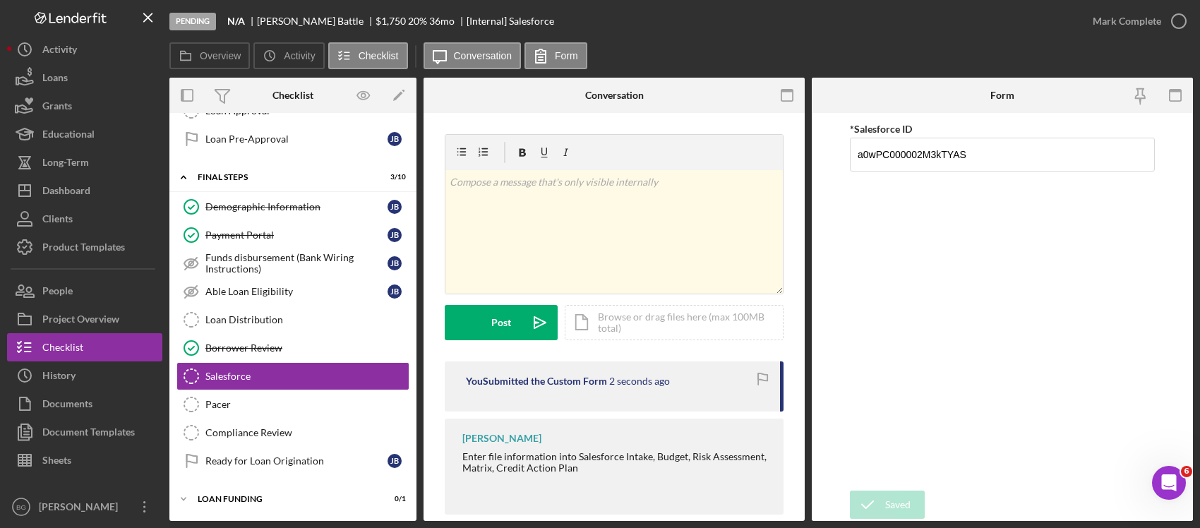
click at [1116, 23] on div "Pending N/A [PERSON_NAME] $1,750 $1,750 20 % 36 mo [Internal] Salesforce Mark C…" at bounding box center [600, 264] width 1200 height 528
click at [1116, 23] on div "Mark Complete" at bounding box center [1126, 21] width 68 height 28
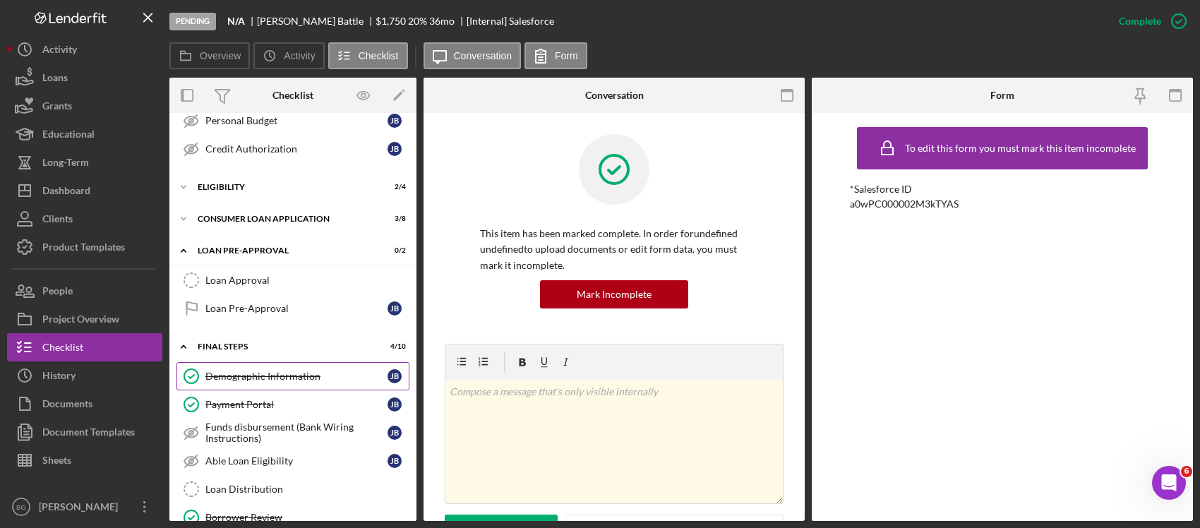
scroll to position [123, 0]
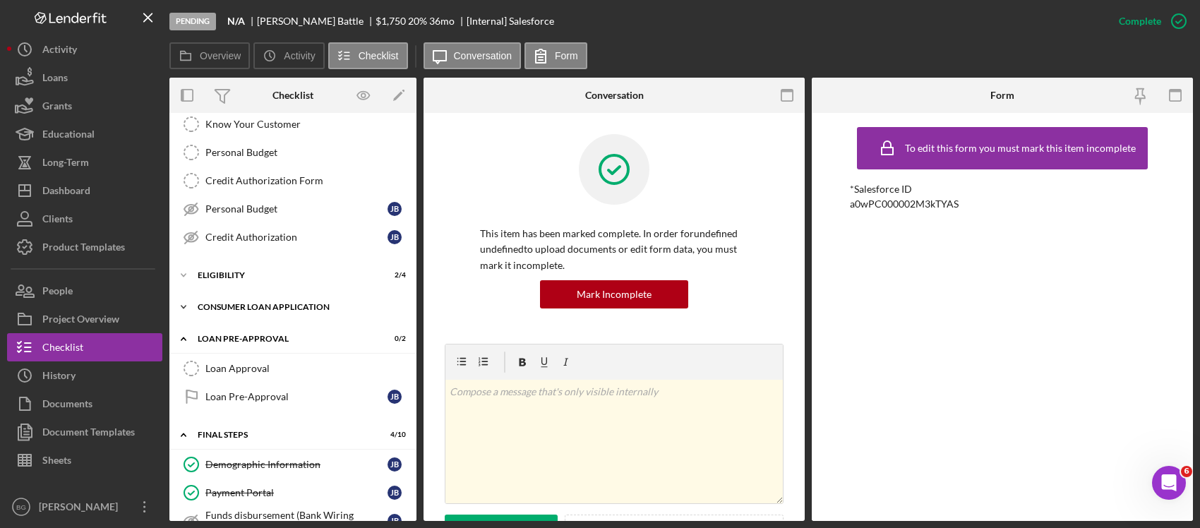
click at [291, 307] on div "Consumer Loan Application" at bounding box center [298, 307] width 201 height 8
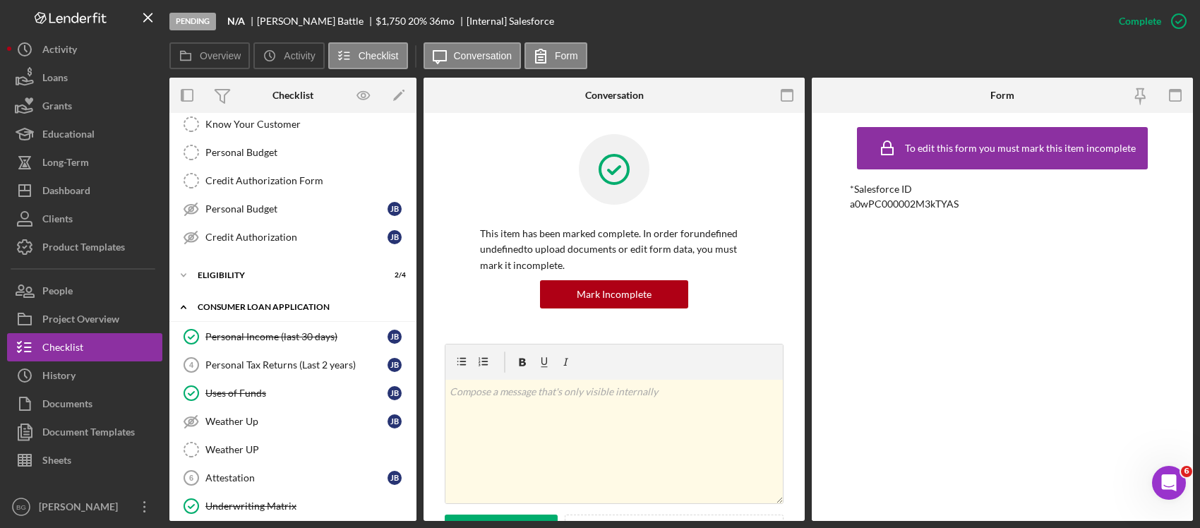
click at [291, 307] on div "Consumer Loan Application" at bounding box center [298, 307] width 201 height 8
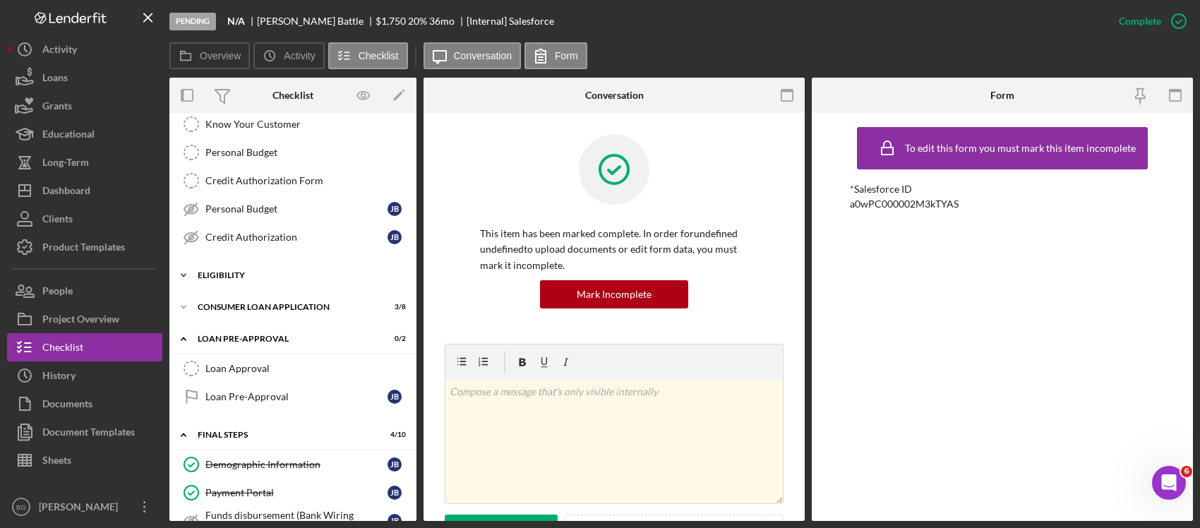
click at [272, 279] on div "Eligibility" at bounding box center [298, 275] width 201 height 8
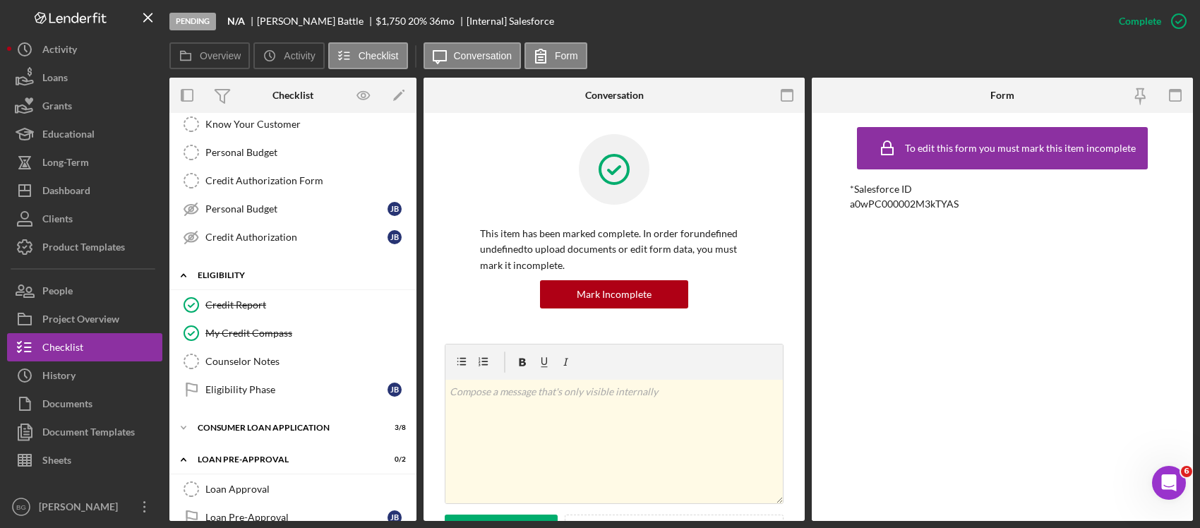
click at [272, 279] on div "Eligibility" at bounding box center [298, 275] width 201 height 8
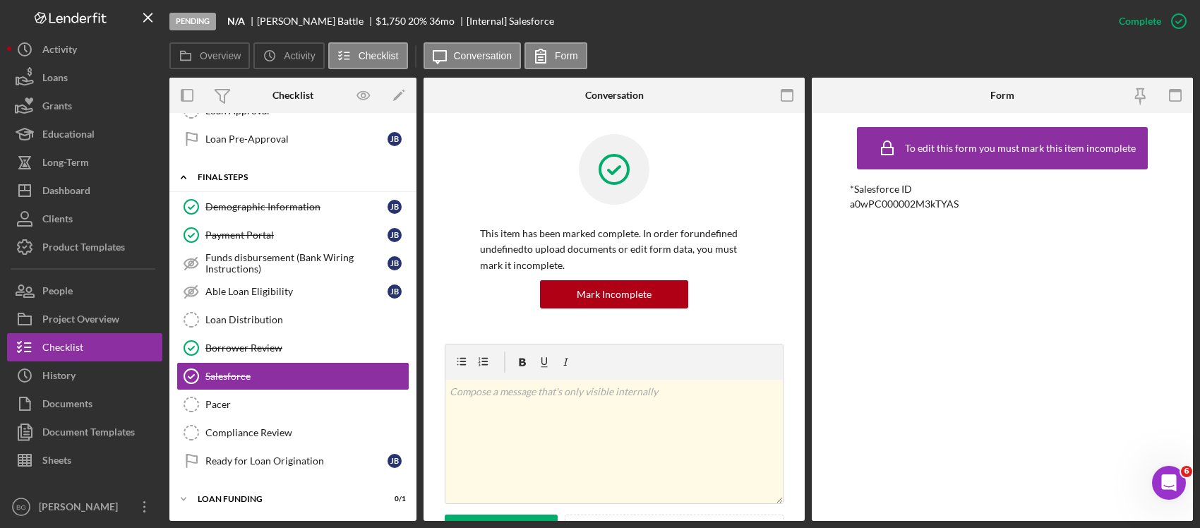
scroll to position [0, 0]
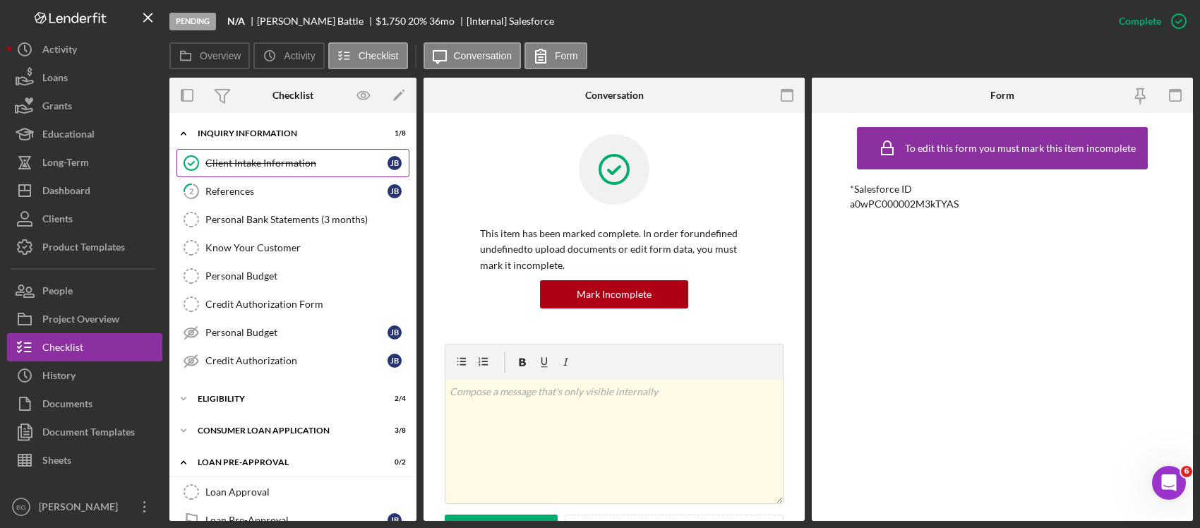
click at [310, 170] on link "Client Intake Information Client Intake Information [PERSON_NAME]" at bounding box center [292, 163] width 233 height 28
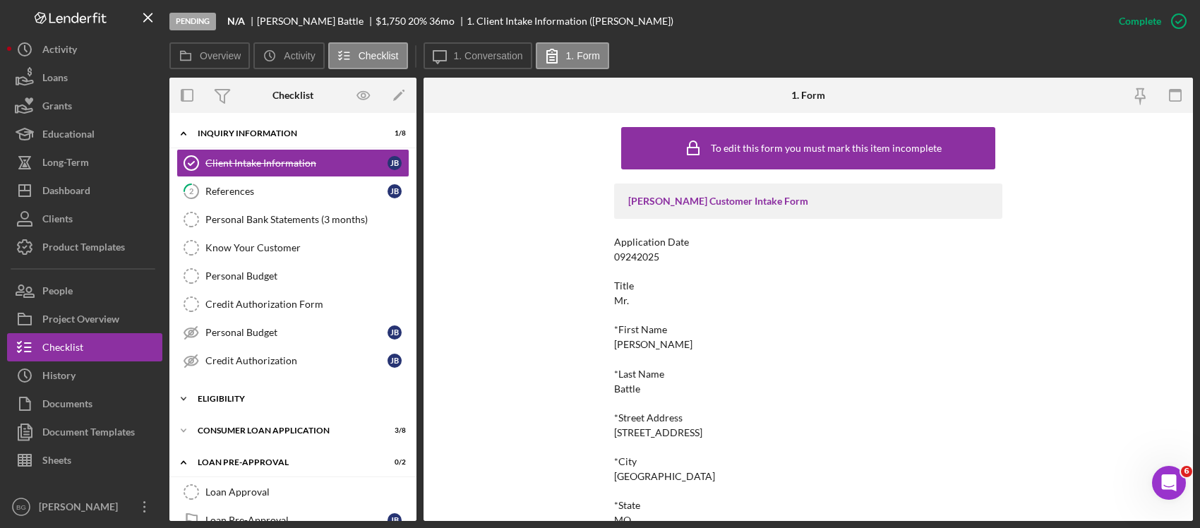
click at [269, 410] on div "Icon/Expander Eligibility 2 / 4" at bounding box center [292, 399] width 247 height 28
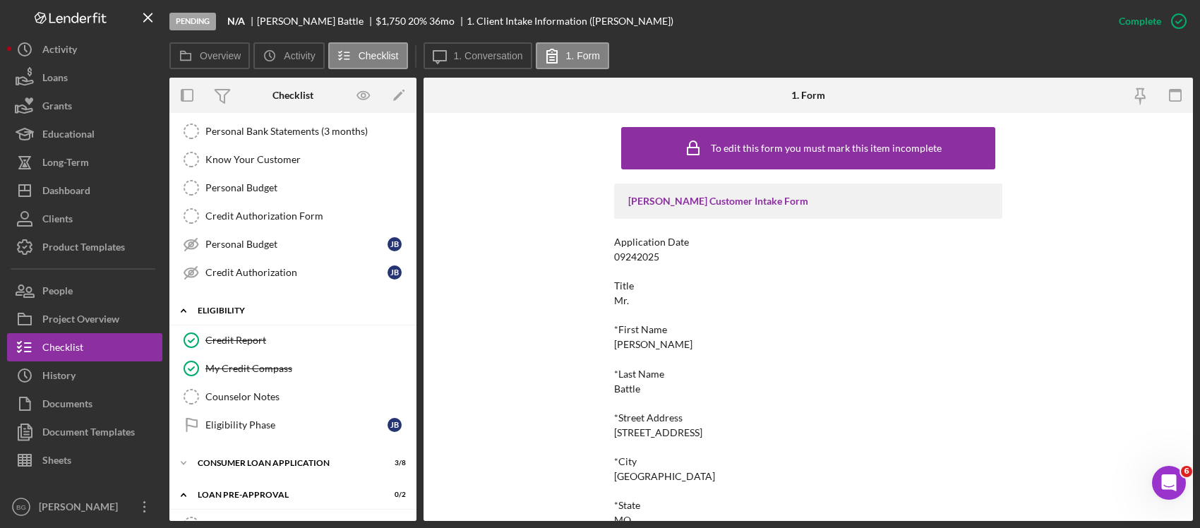
click at [269, 310] on div "Eligibility" at bounding box center [298, 310] width 201 height 8
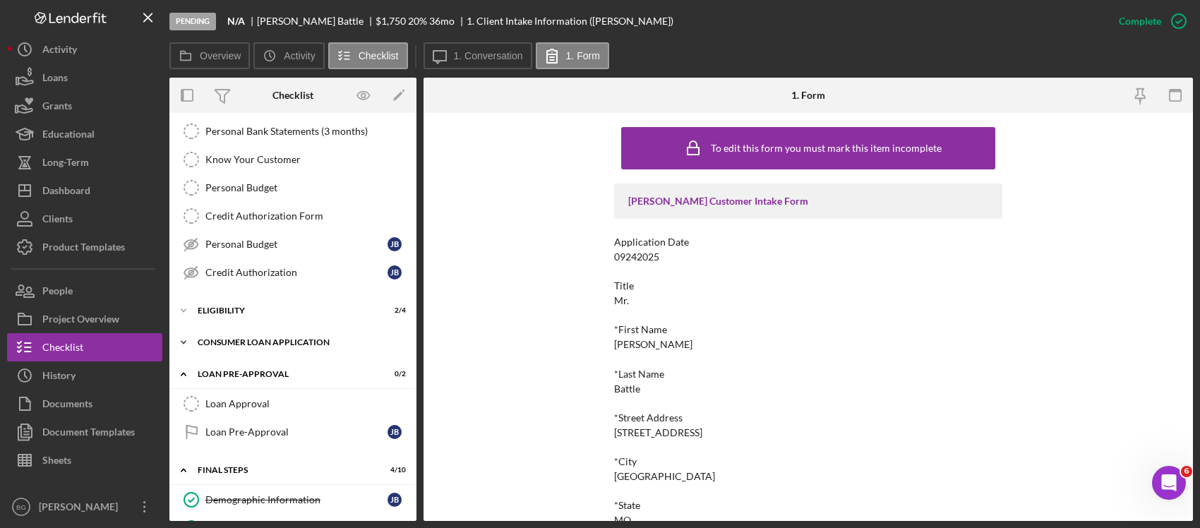
click at [280, 340] on div "Consumer Loan Application" at bounding box center [298, 342] width 201 height 8
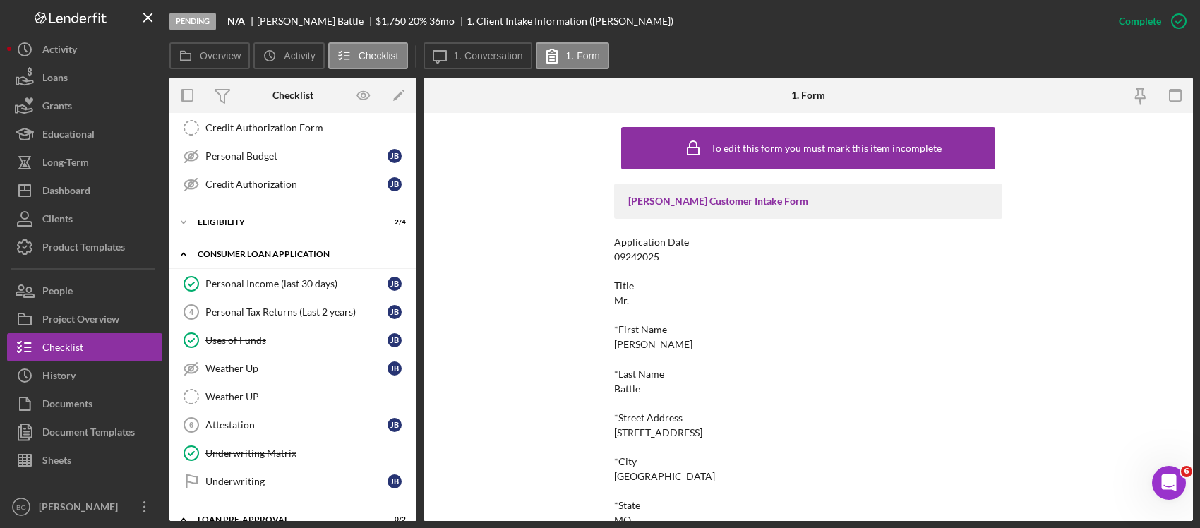
scroll to position [265, 0]
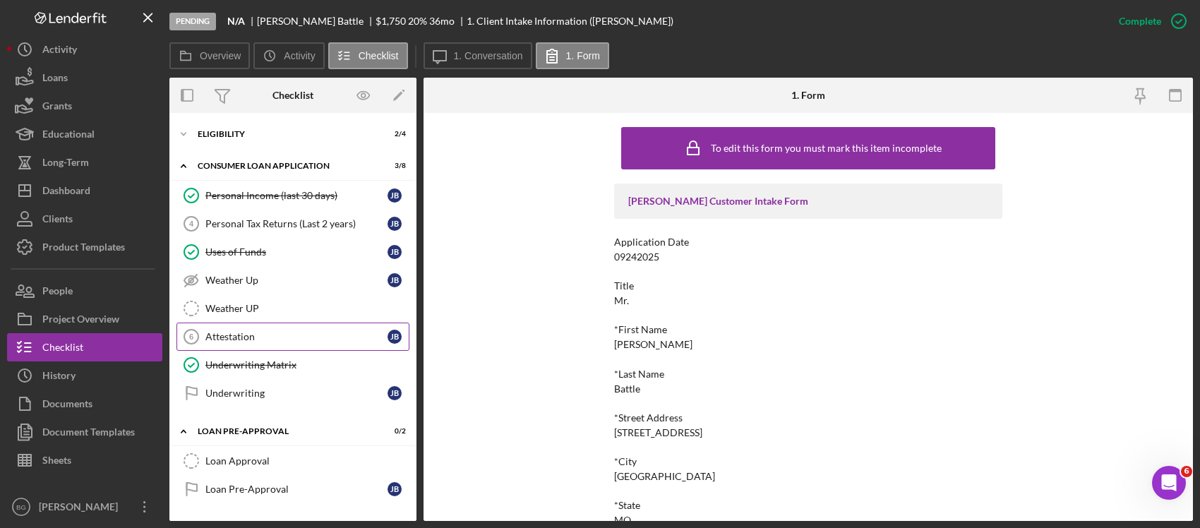
click at [291, 334] on link "Attestation 6 Attestation [PERSON_NAME]" at bounding box center [292, 336] width 233 height 28
